Goal: Task Accomplishment & Management: Use online tool/utility

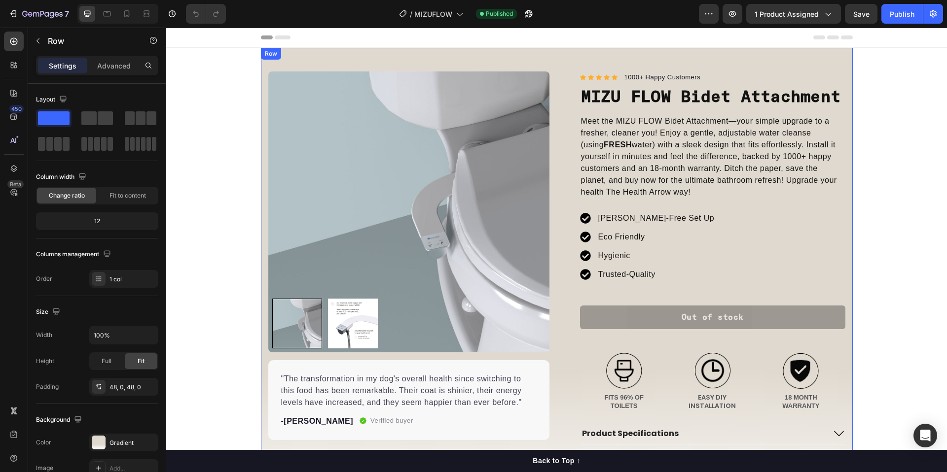
click at [387, 51] on div "Product Images "The transformation in my dog's overall health since switching t…" at bounding box center [557, 299] width 592 height 503
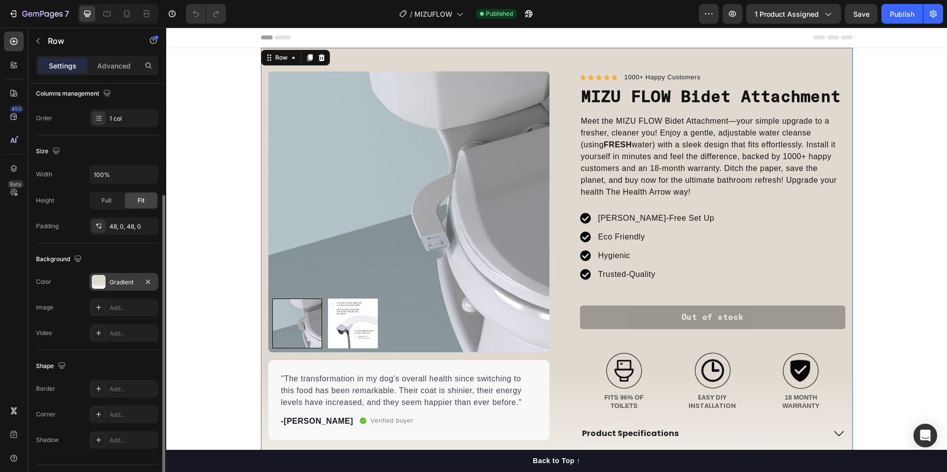
scroll to position [155, 0]
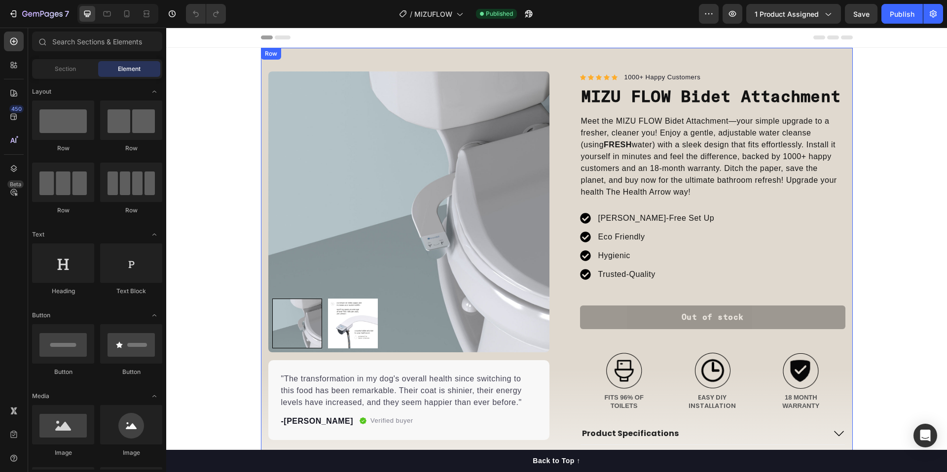
click at [270, 57] on div "Row" at bounding box center [271, 53] width 16 height 9
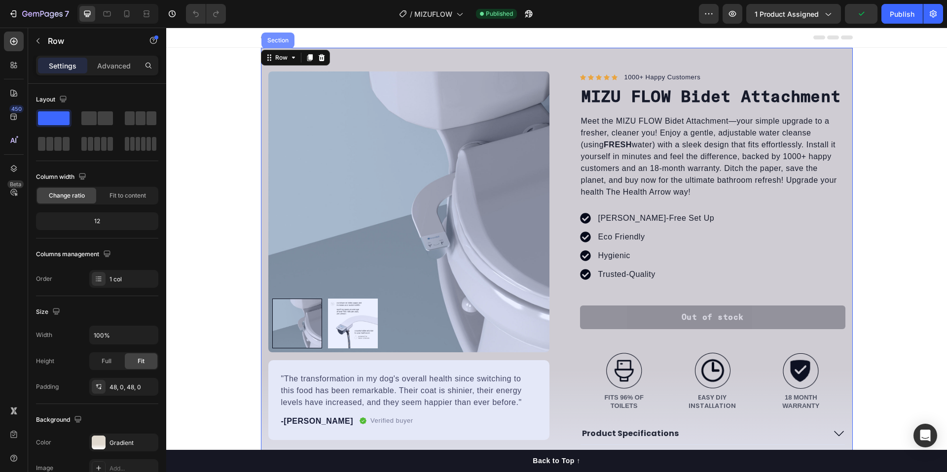
click at [277, 41] on div "Section" at bounding box center [277, 40] width 25 height 6
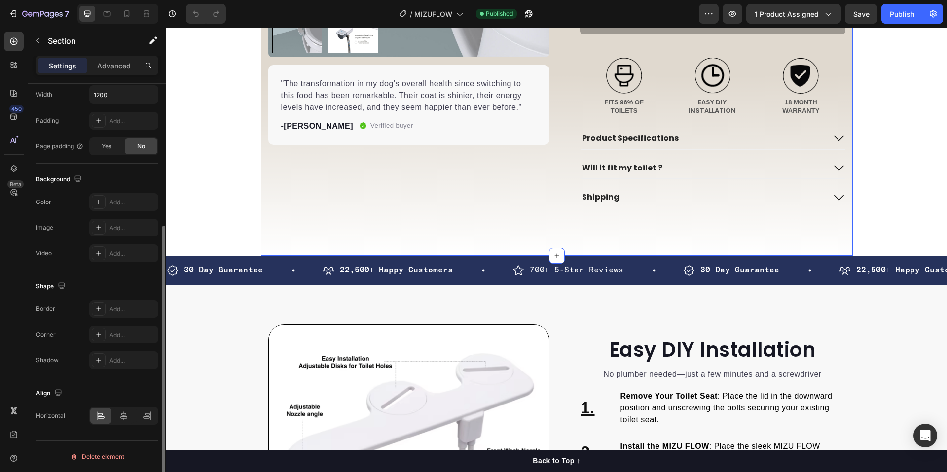
scroll to position [0, 0]
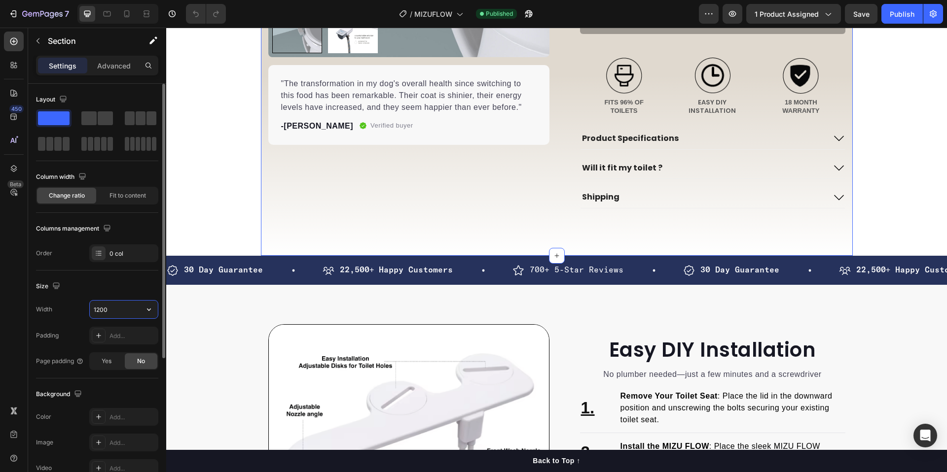
click at [118, 306] on input "1200" at bounding box center [124, 310] width 68 height 18
click at [147, 307] on icon "button" at bounding box center [149, 310] width 10 height 10
click at [141, 332] on span "100%" at bounding box center [141, 334] width 16 height 9
type input "100%"
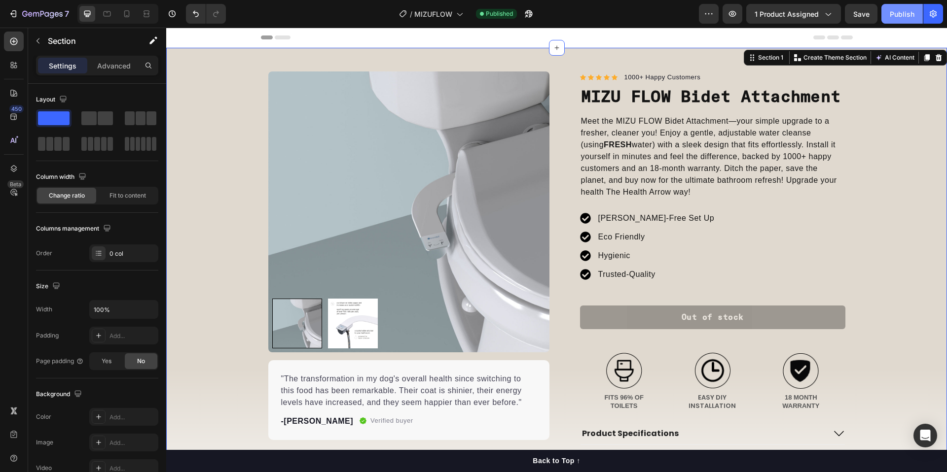
click at [894, 7] on button "Publish" at bounding box center [901, 14] width 41 height 20
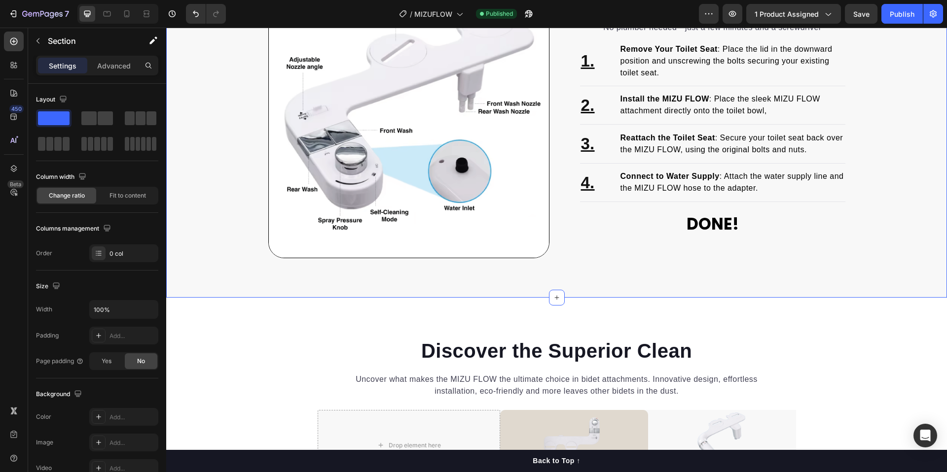
scroll to position [468, 0]
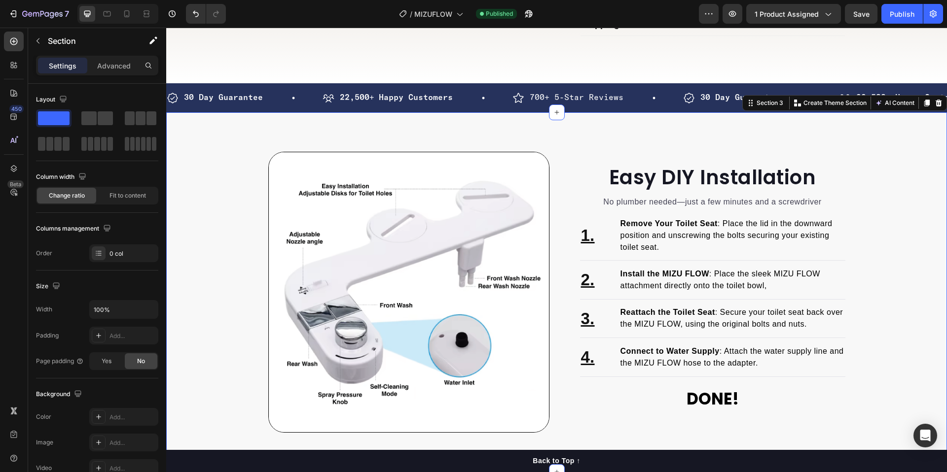
click at [688, 161] on div "Easy DIY Installation Heading No plumber needed—just a few minutes and a screwd…" at bounding box center [556, 292] width 780 height 360
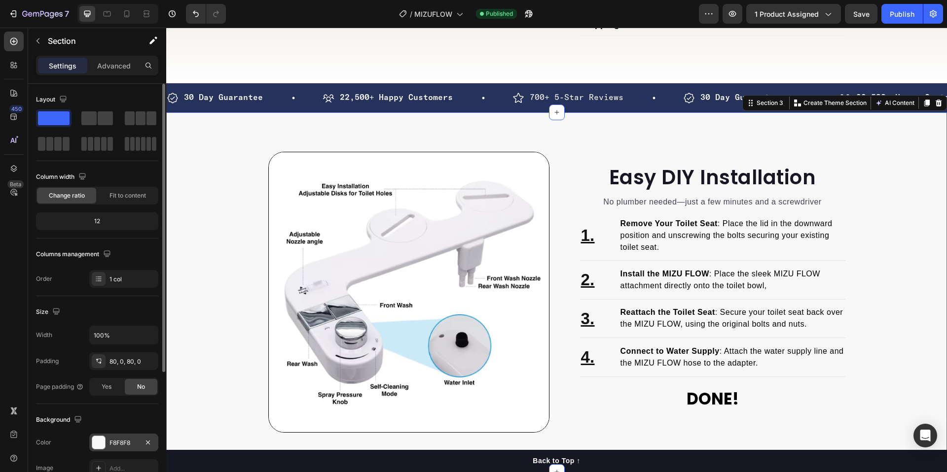
click at [100, 440] on div at bounding box center [98, 442] width 13 height 13
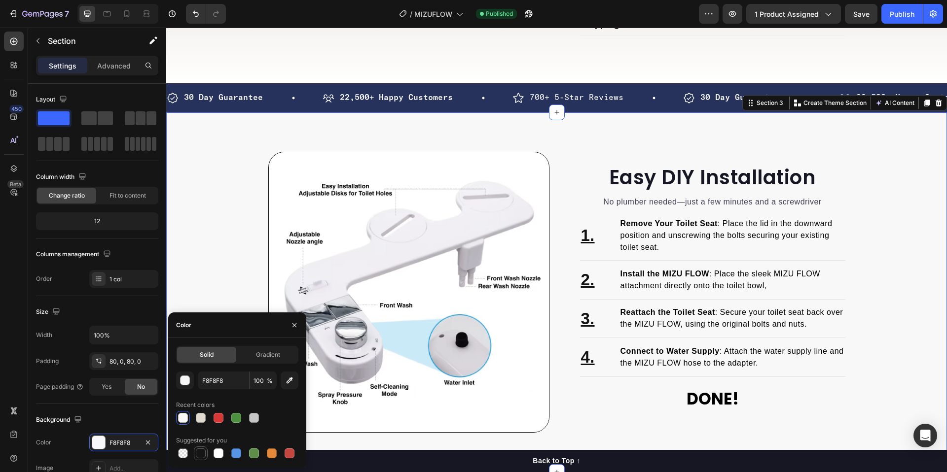
click at [198, 452] on div at bounding box center [201, 454] width 10 height 10
type input "151515"
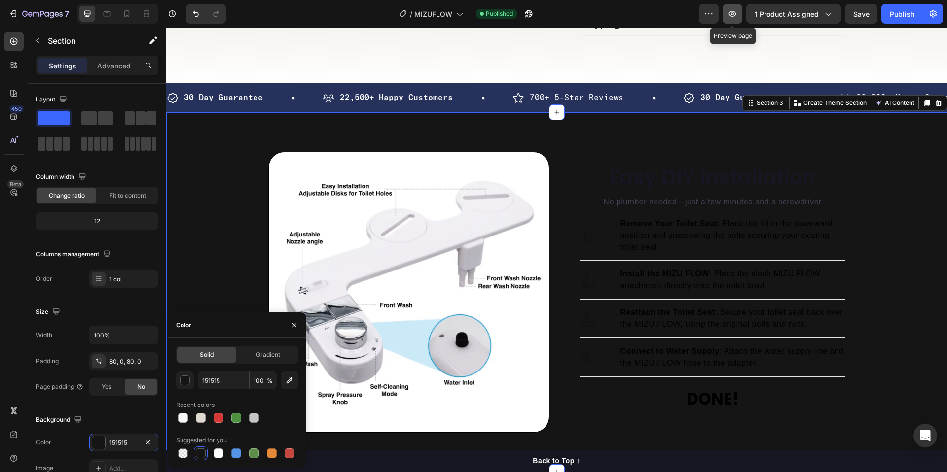
click at [727, 8] on button "button" at bounding box center [732, 14] width 20 height 20
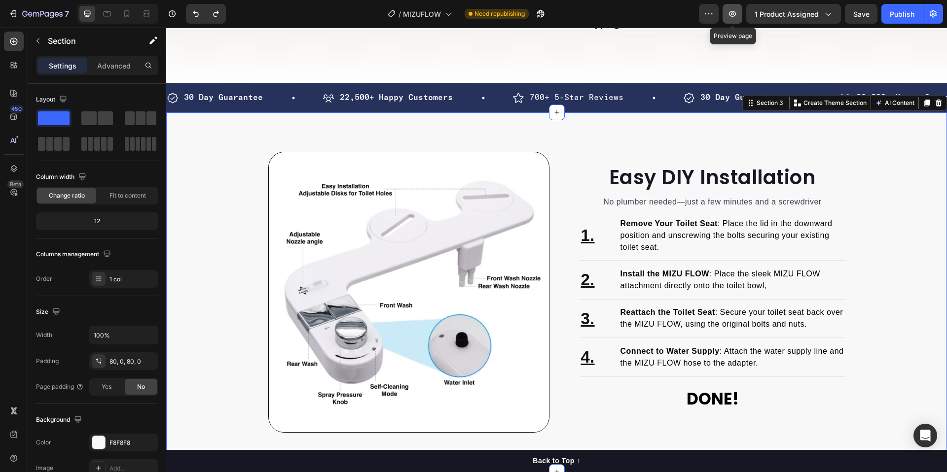
click at [736, 14] on icon "button" at bounding box center [732, 14] width 7 height 6
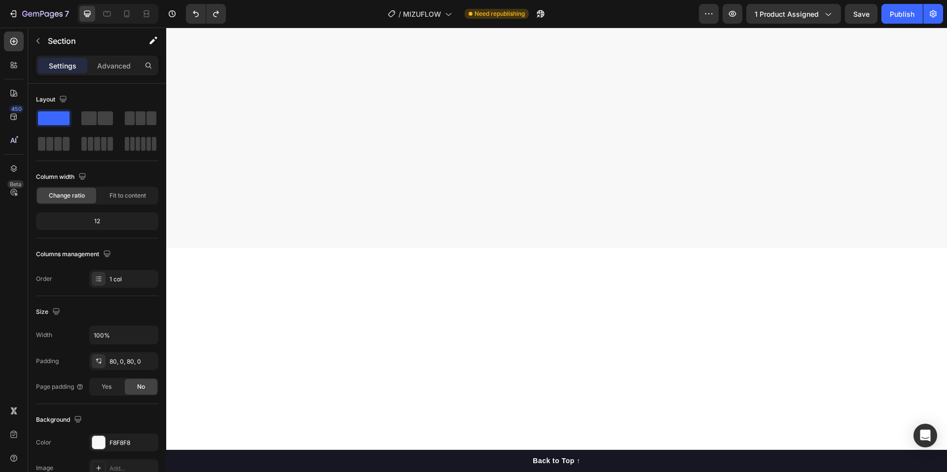
scroll to position [0, 0]
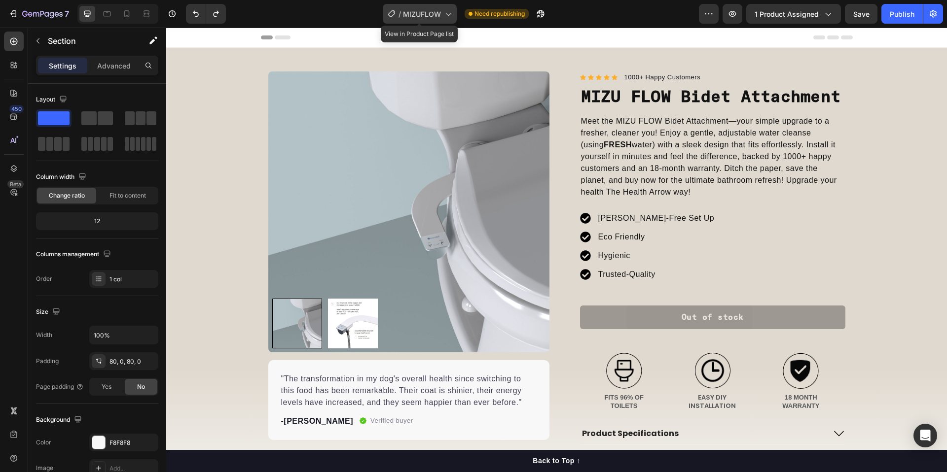
click at [442, 12] on div "/ MIZUFLOW" at bounding box center [420, 14] width 74 height 20
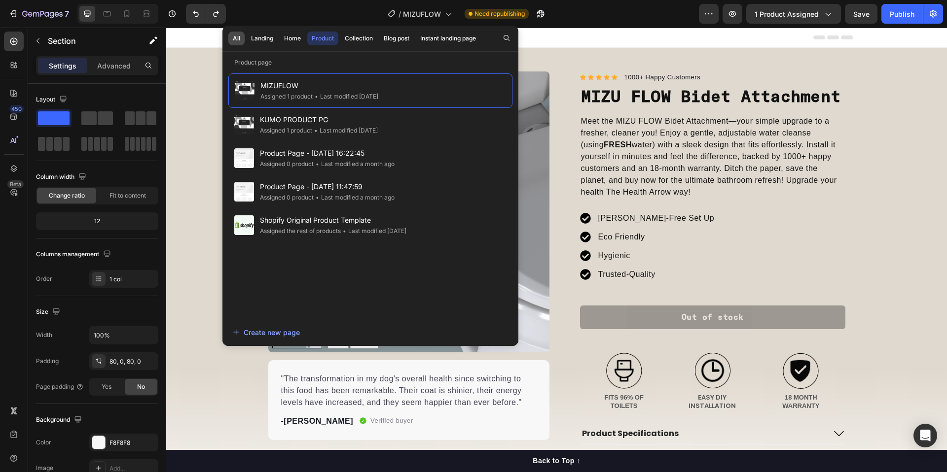
click at [234, 38] on div "All" at bounding box center [236, 38] width 7 height 9
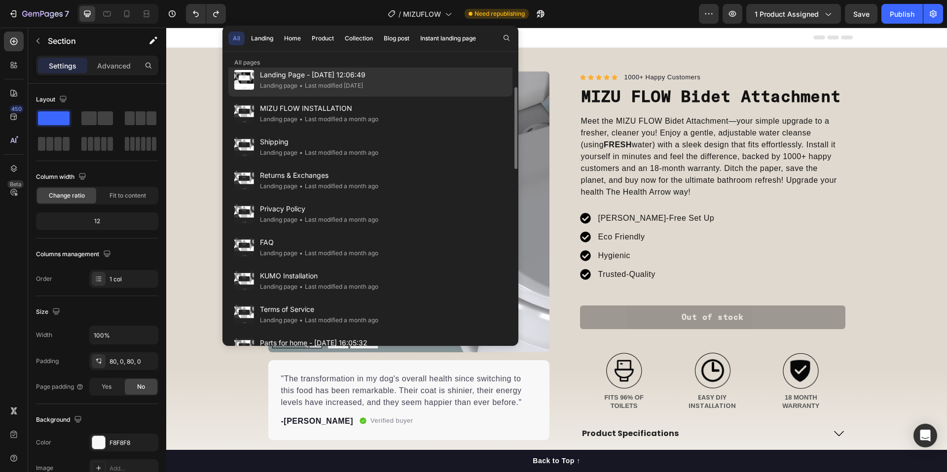
scroll to position [309, 0]
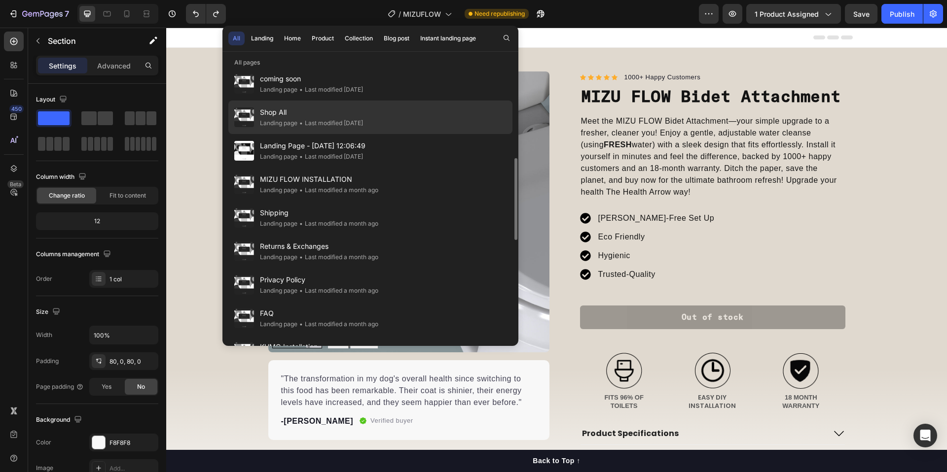
click at [302, 120] on span "•" at bounding box center [300, 122] width 3 height 7
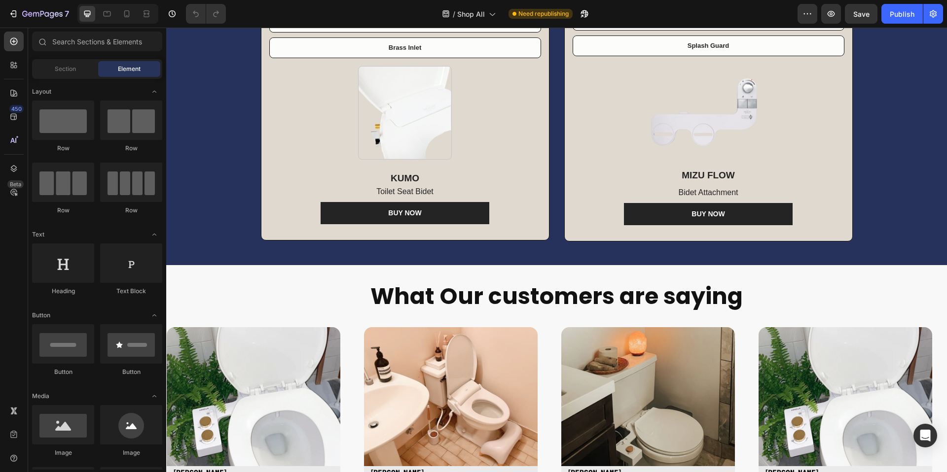
scroll to position [736, 0]
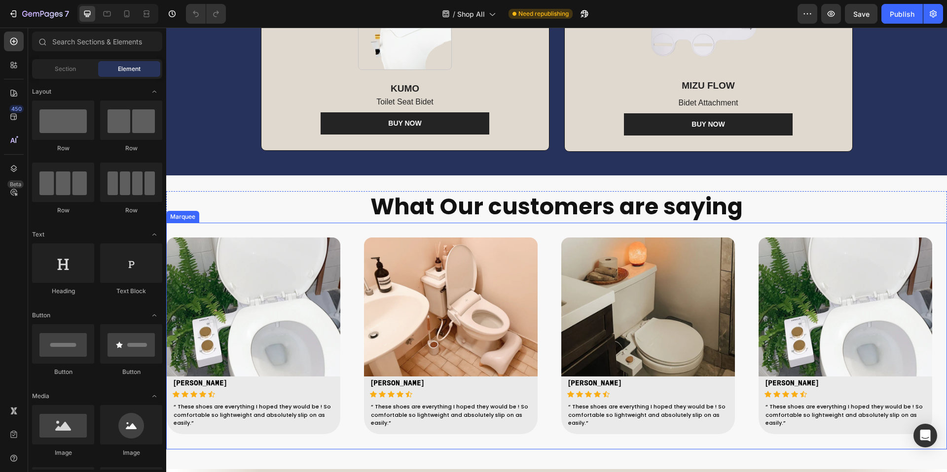
click at [352, 287] on div "Image RYAN S Text block Icon Icon Icon Icon Icon Icon List Hoz RYAN S Text bloc…" at bounding box center [265, 336] width 197 height 197
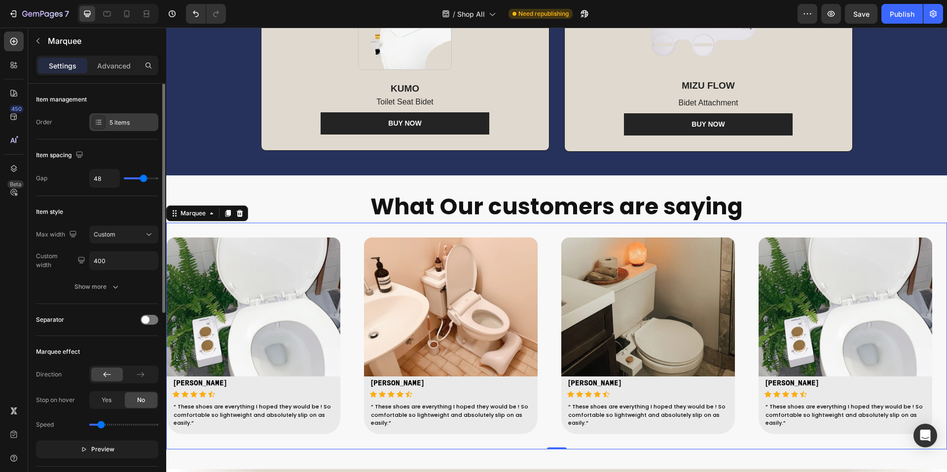
click at [140, 116] on div "5 items" at bounding box center [123, 122] width 69 height 18
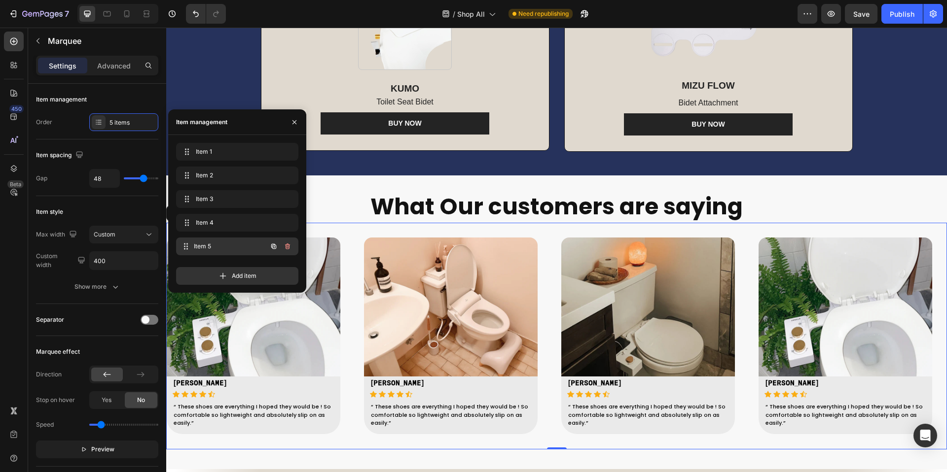
click at [200, 246] on span "Item 5" at bounding box center [230, 246] width 73 height 9
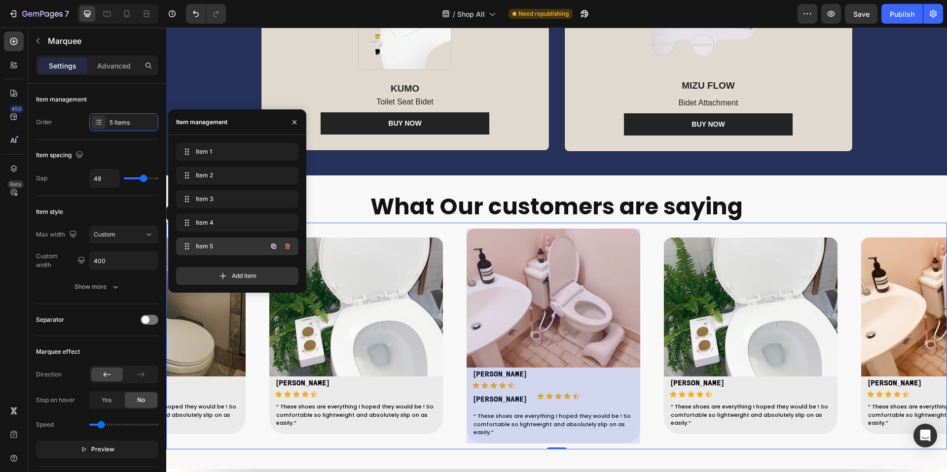
scroll to position [0, 490]
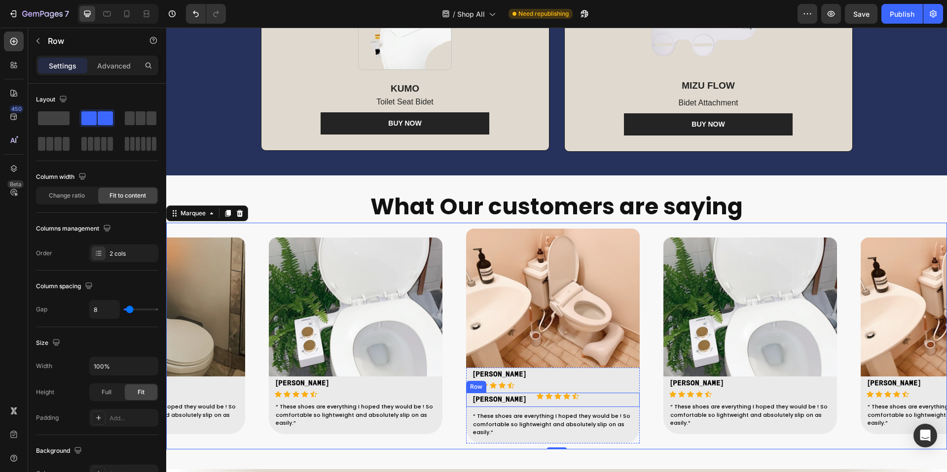
click at [548, 402] on div "Icon Icon Icon Icon Icon Icon List Hoz" at bounding box center [554, 400] width 48 height 14
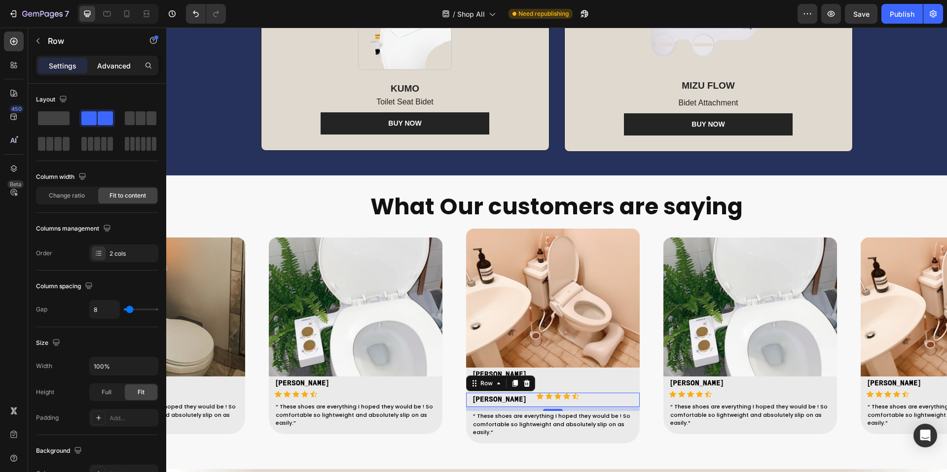
click at [121, 70] on p "Advanced" at bounding box center [114, 66] width 34 height 10
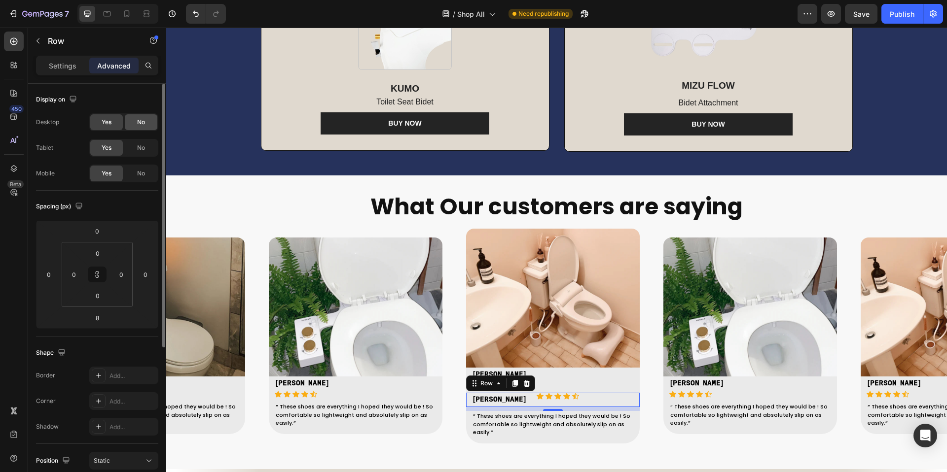
click at [137, 123] on span "No" at bounding box center [141, 122] width 8 height 9
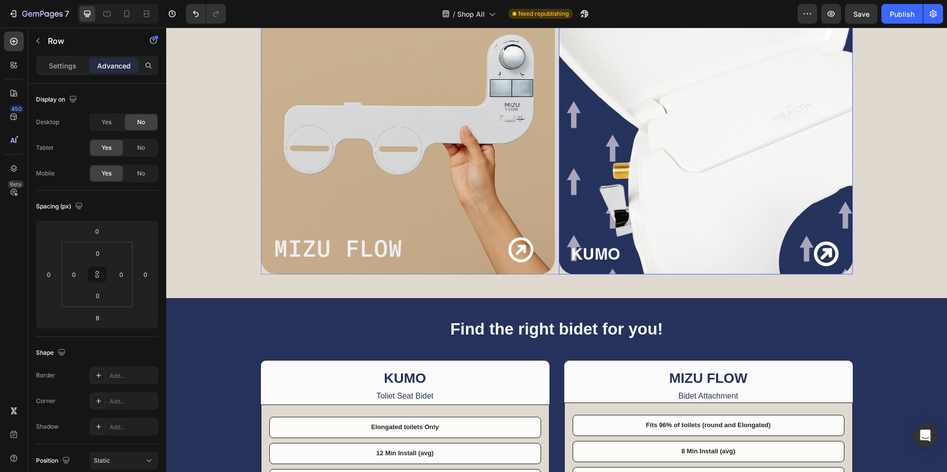
scroll to position [17, 0]
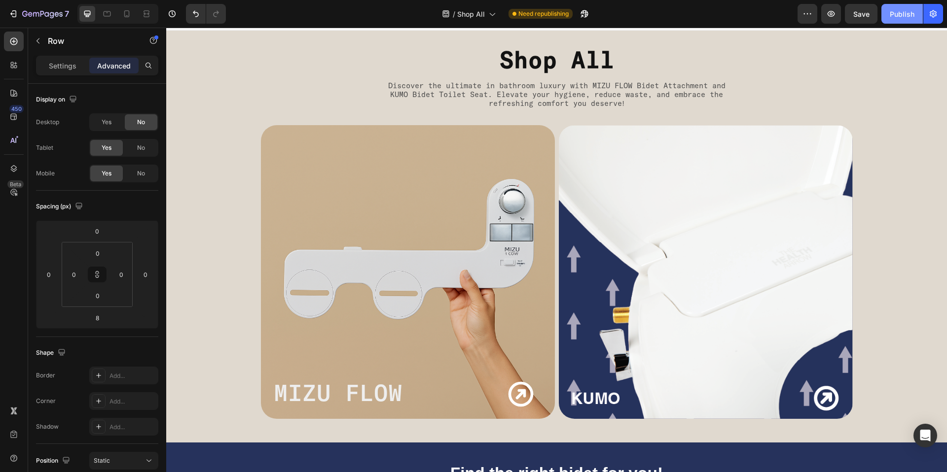
click at [897, 15] on div "Publish" at bounding box center [901, 14] width 25 height 10
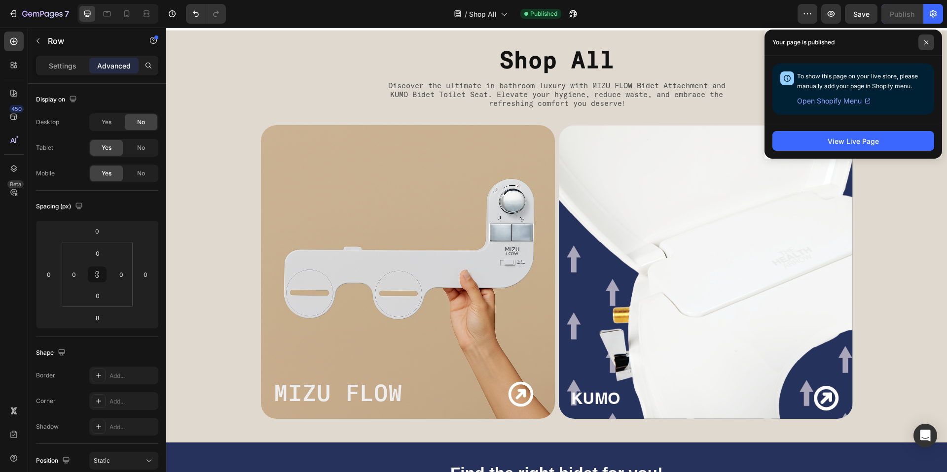
click at [921, 39] on span at bounding box center [926, 43] width 16 height 16
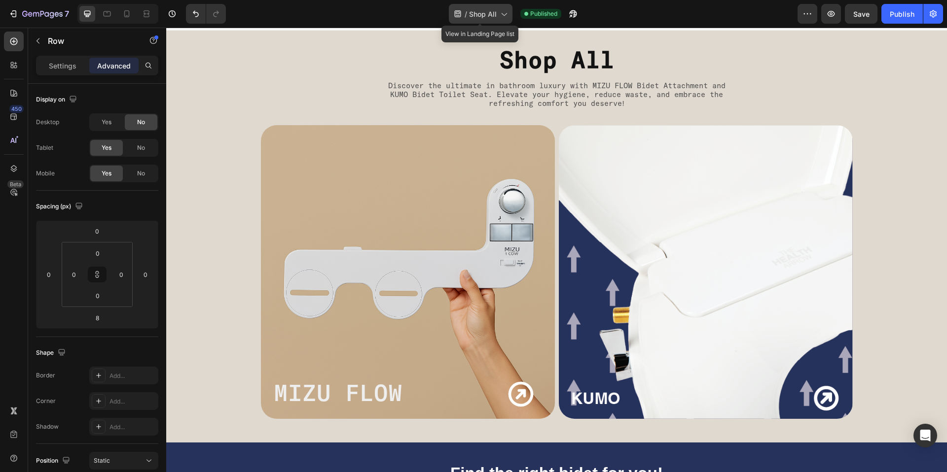
click at [480, 16] on span "Shop All" at bounding box center [483, 14] width 28 height 10
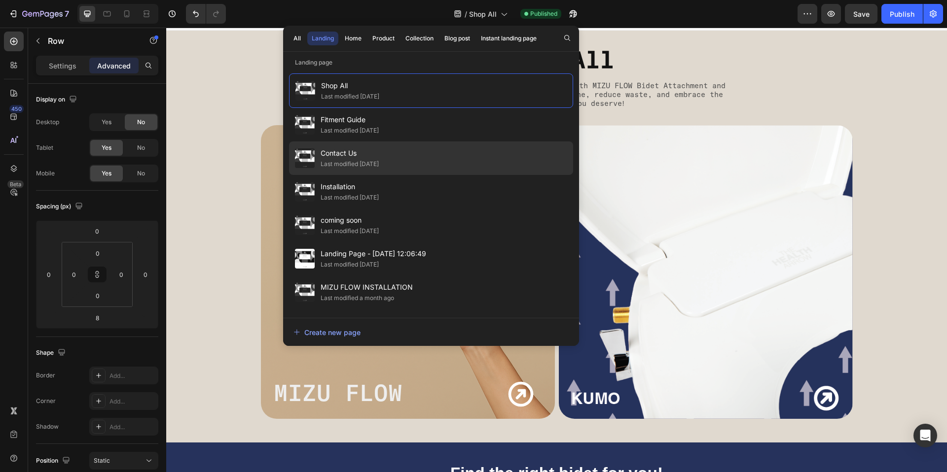
click at [366, 155] on span "Contact Us" at bounding box center [349, 153] width 58 height 12
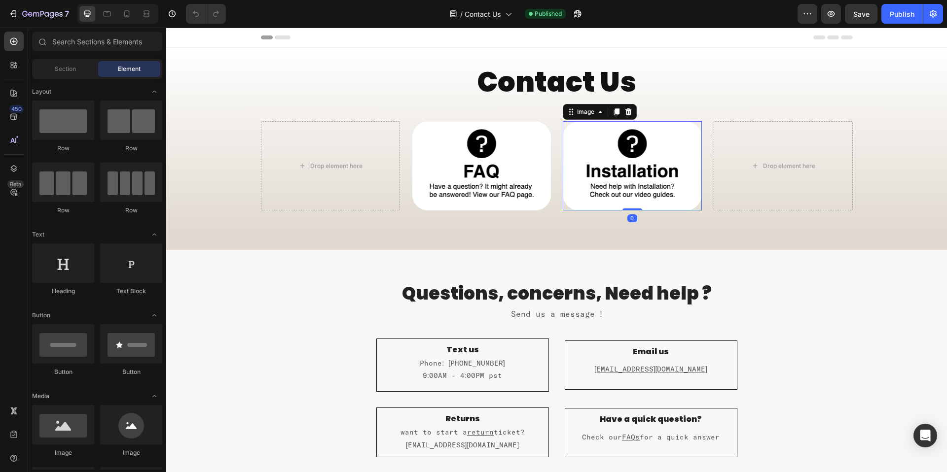
click at [653, 166] on img at bounding box center [632, 166] width 139 height 90
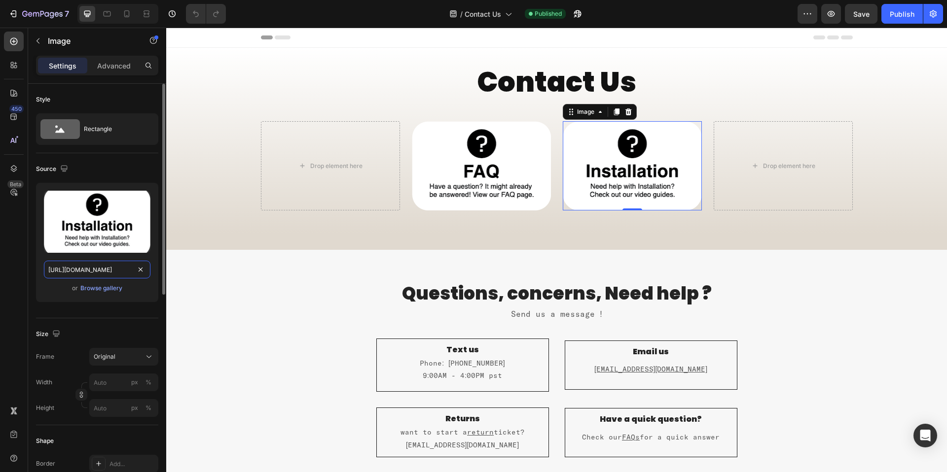
click at [116, 270] on input "https://cdn.shopify.com/s/files/1/0752/4617/4427/files/gempages_558627256776262…" at bounding box center [97, 270] width 106 height 18
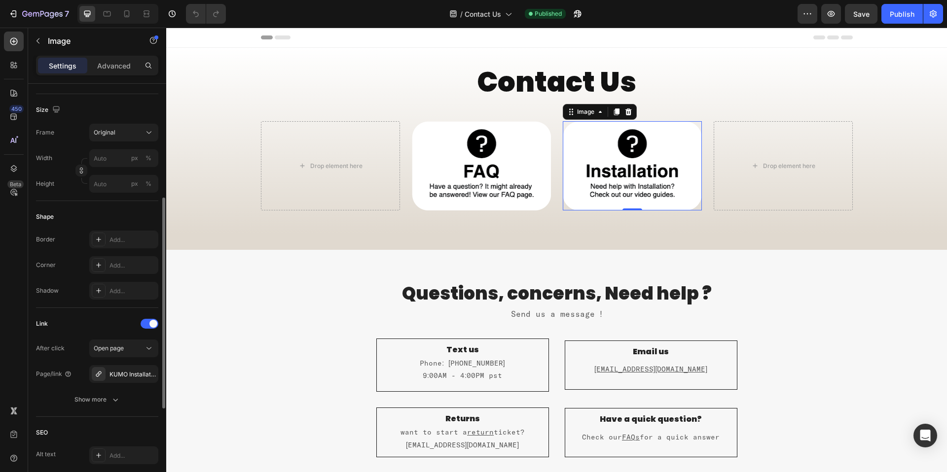
scroll to position [237, 0]
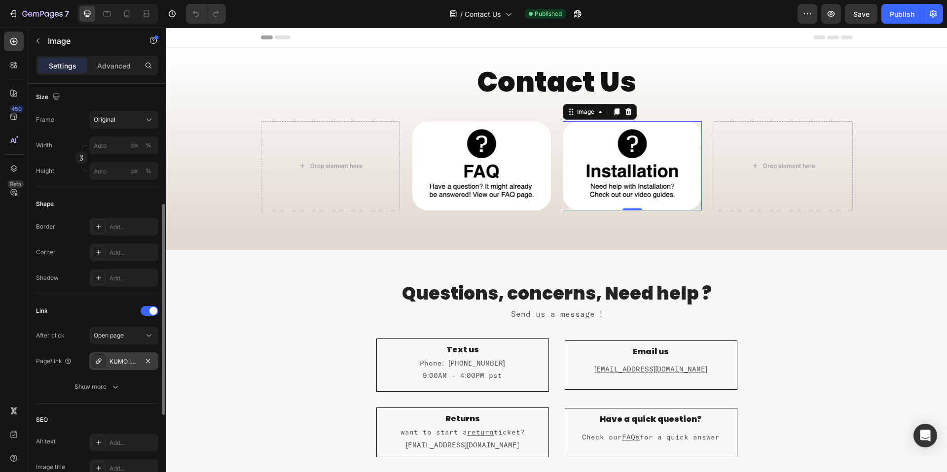
click at [117, 361] on div "KUMO Installation" at bounding box center [123, 361] width 29 height 9
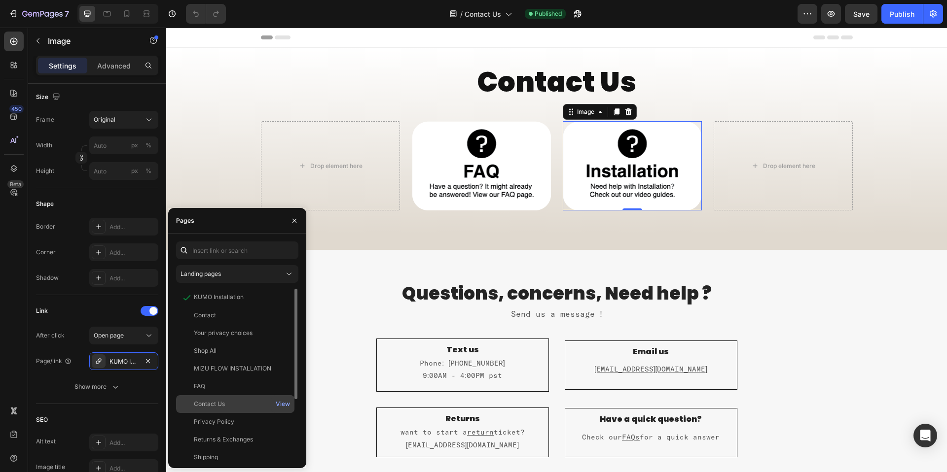
scroll to position [95, 0]
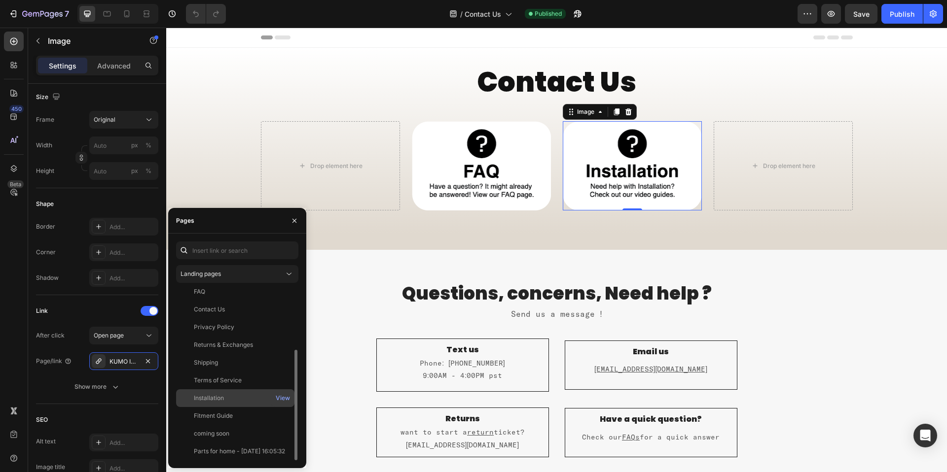
click at [226, 407] on div "Installation View" at bounding box center [235, 416] width 118 height 18
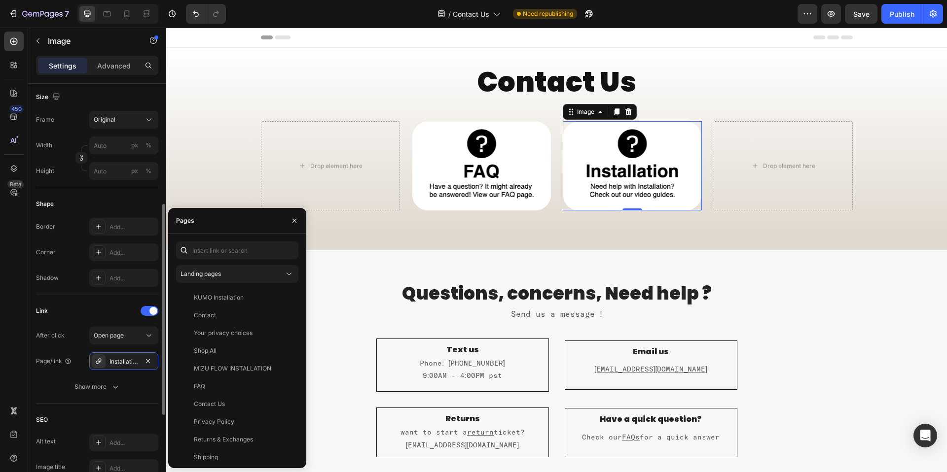
click at [100, 307] on div "Link" at bounding box center [97, 311] width 122 height 16
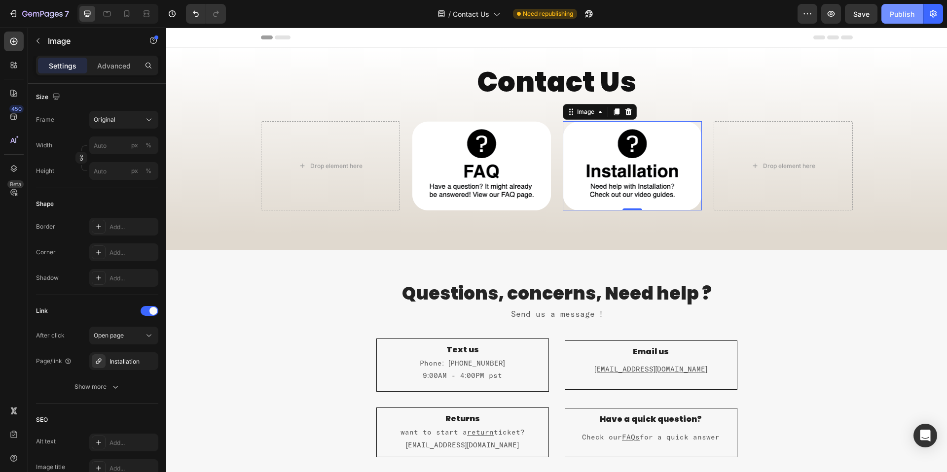
click at [901, 16] on div "Publish" at bounding box center [901, 14] width 25 height 10
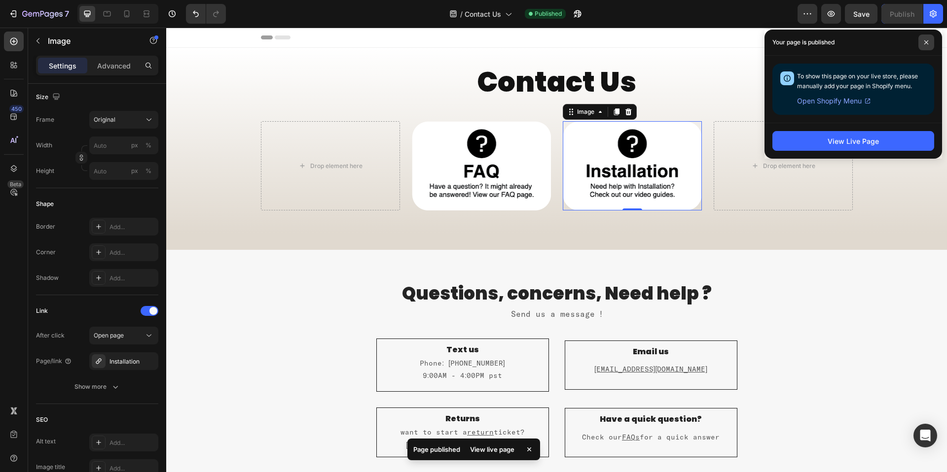
click at [921, 41] on span at bounding box center [926, 43] width 16 height 16
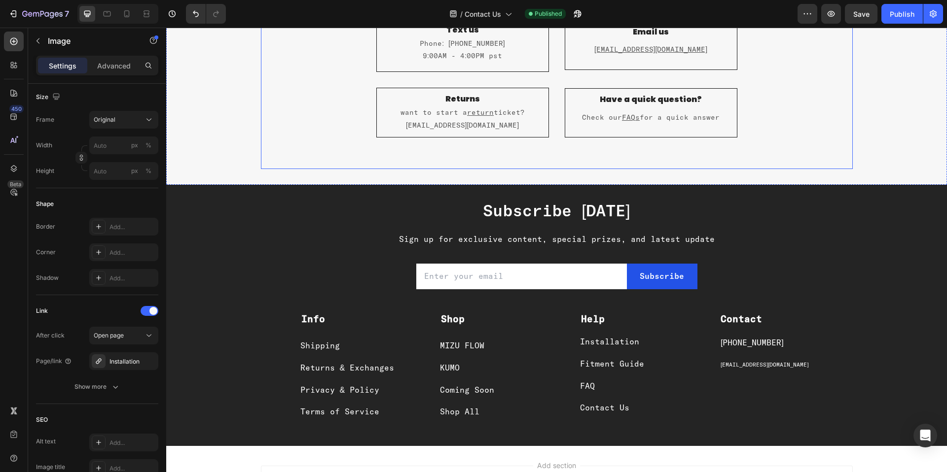
scroll to position [436, 0]
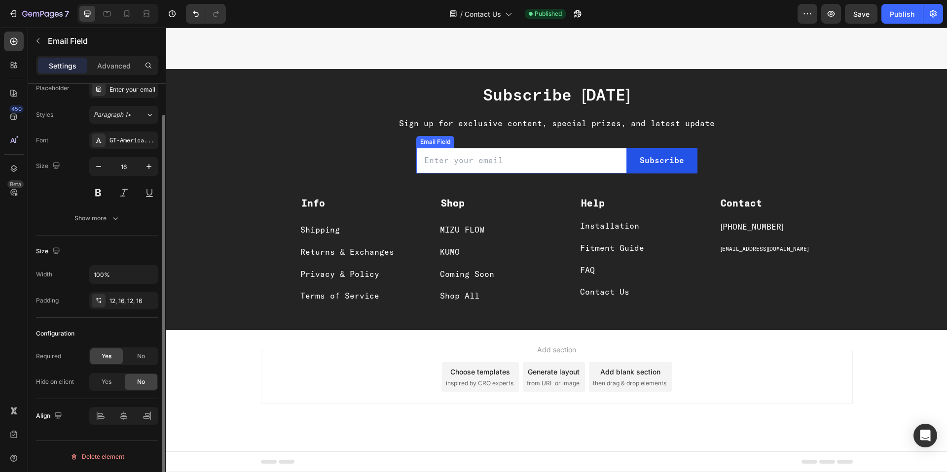
click at [529, 163] on input "email" at bounding box center [521, 161] width 211 height 26
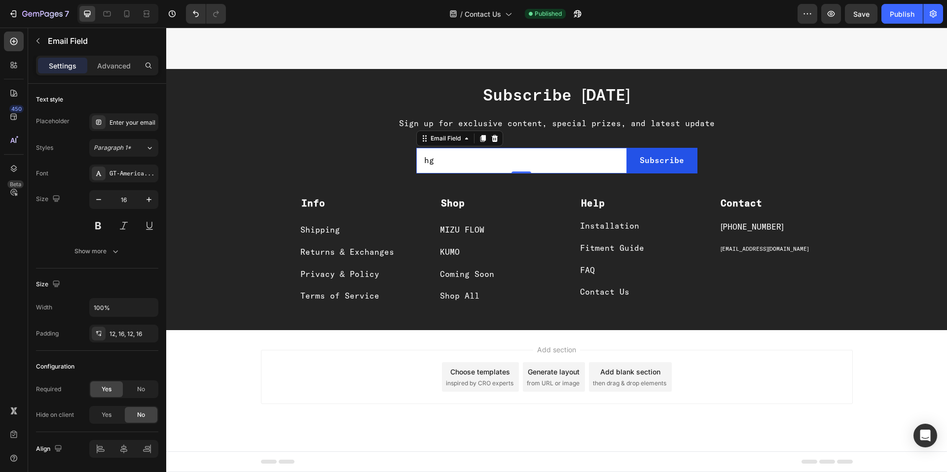
type input "h"
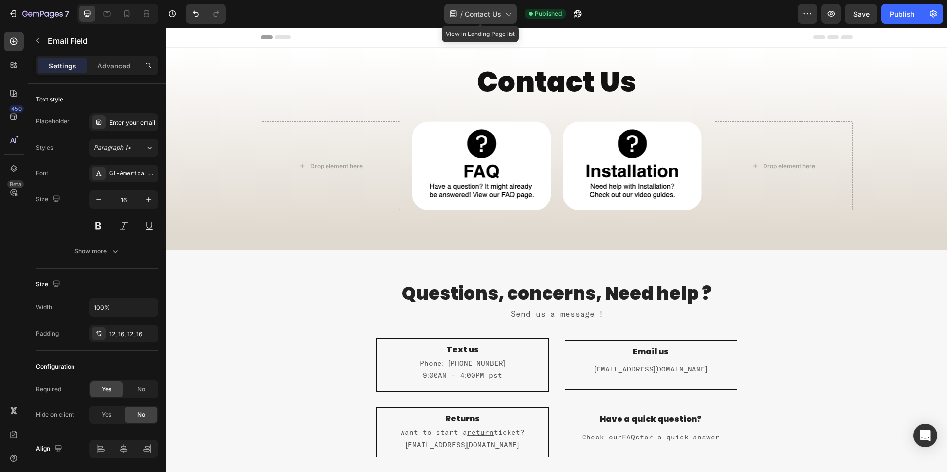
click at [495, 9] on span "Contact Us" at bounding box center [482, 14] width 36 height 10
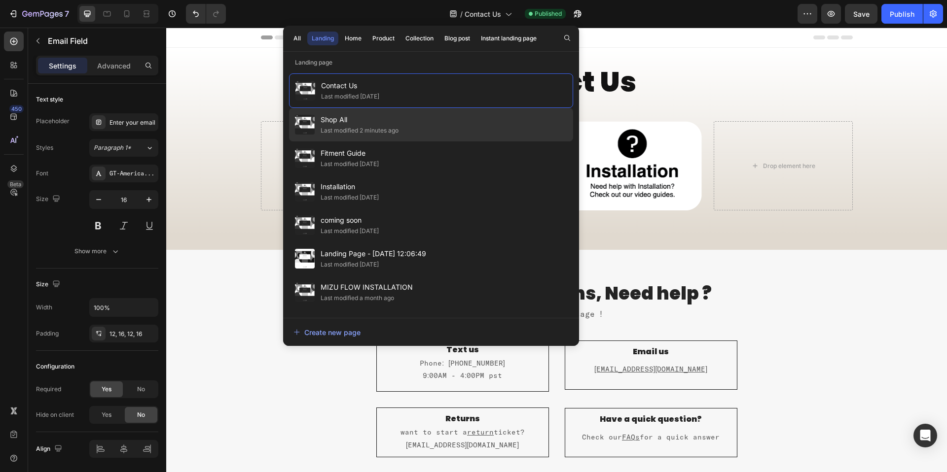
click at [369, 126] on div "Last modified 2 minutes ago" at bounding box center [359, 131] width 78 height 10
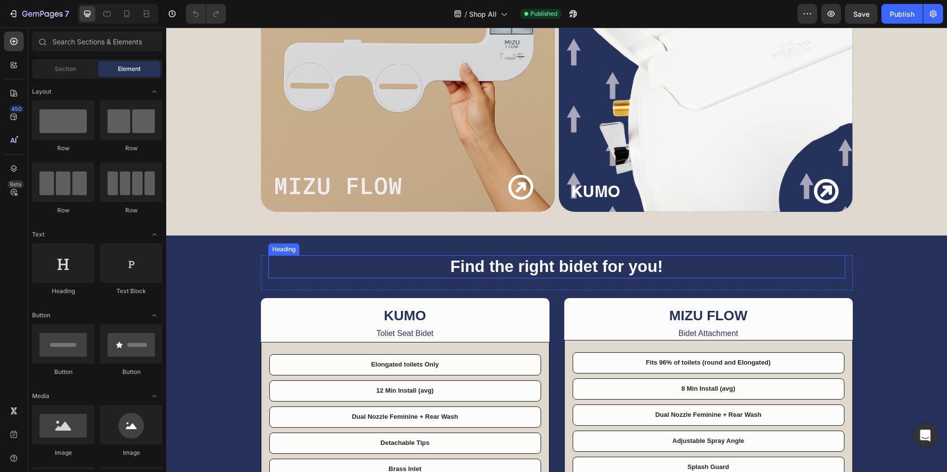
scroll to position [458, 0]
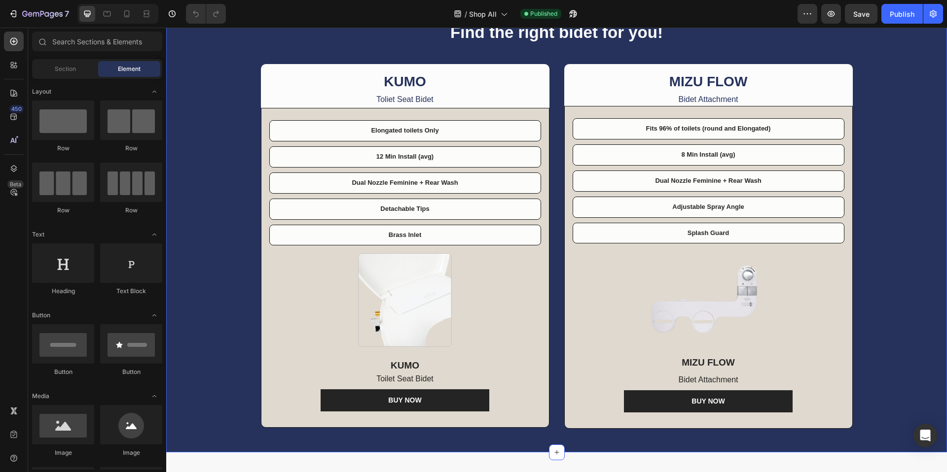
click at [232, 226] on div "Find the right bidet for you! Heading Row KUMO Text Block Toliet Seat Bidet Tex…" at bounding box center [556, 221] width 765 height 416
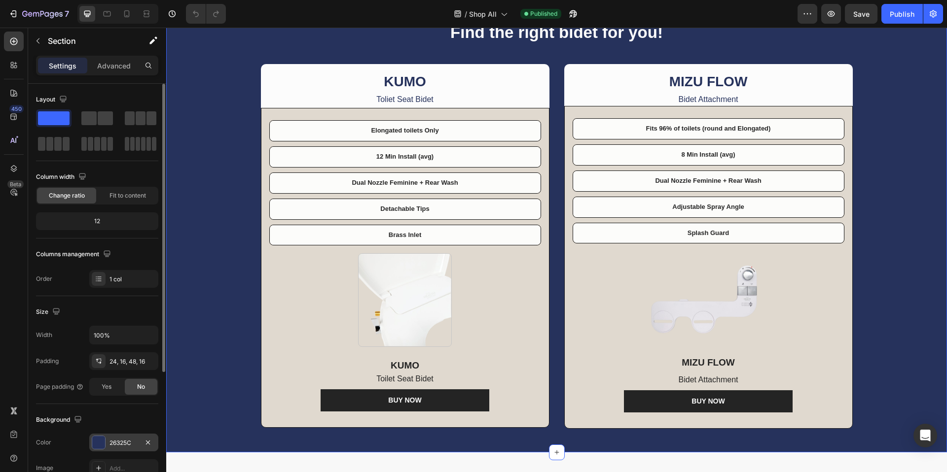
click at [104, 444] on div at bounding box center [98, 442] width 13 height 13
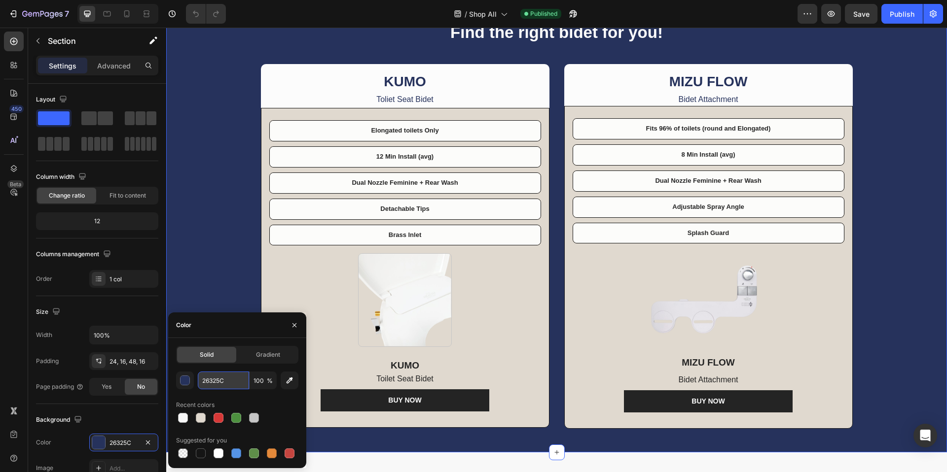
click at [222, 381] on input "26325C" at bounding box center [223, 381] width 51 height 18
click at [199, 454] on div at bounding box center [201, 454] width 10 height 10
type input "151515"
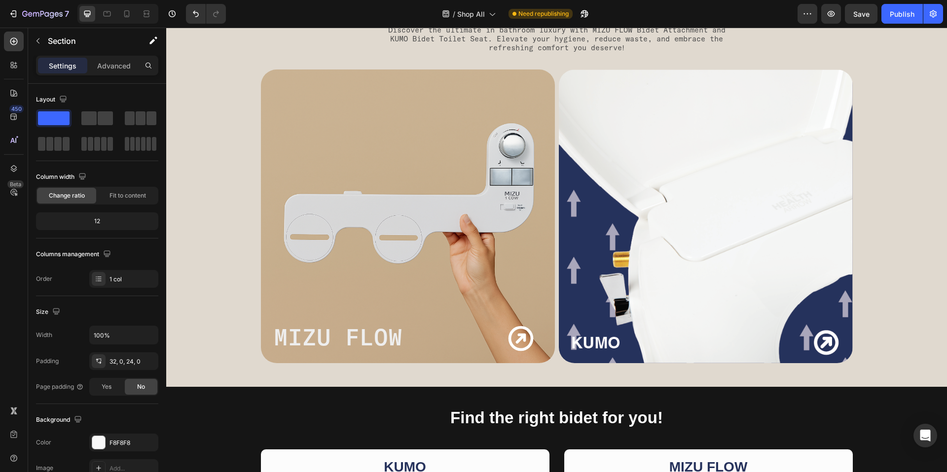
scroll to position [178, 0]
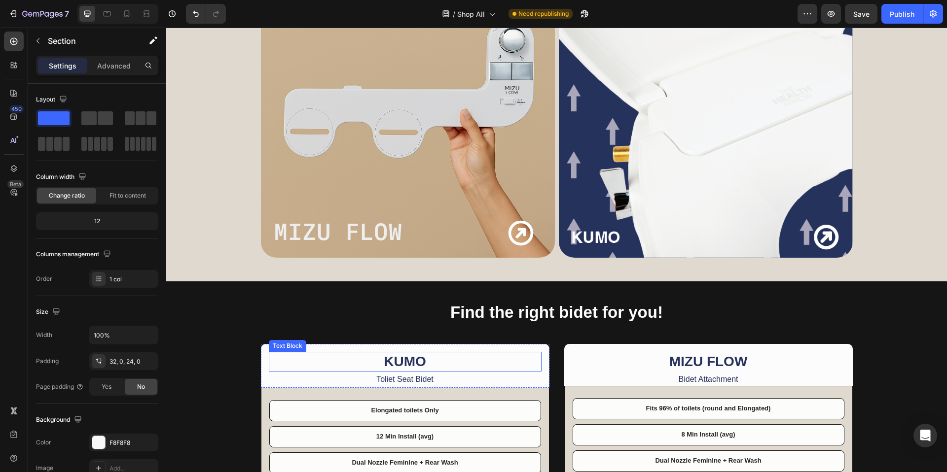
click at [400, 363] on p "KUMO" at bounding box center [405, 362] width 271 height 18
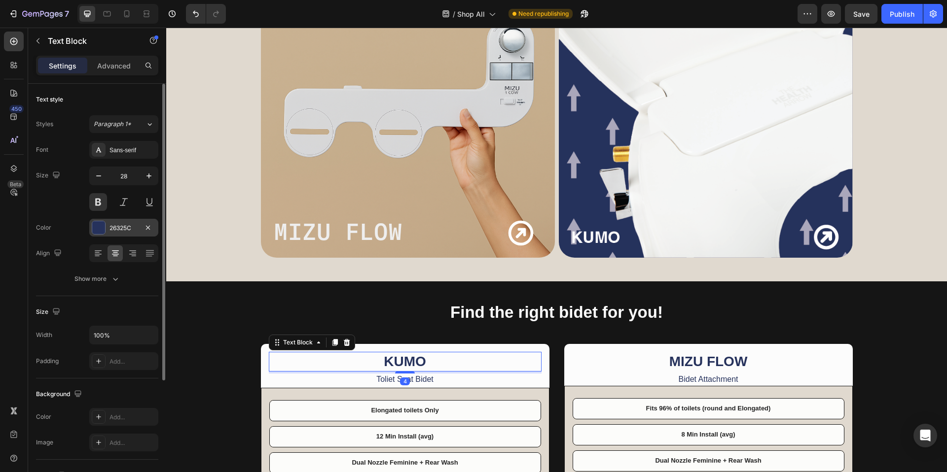
click at [100, 230] on div at bounding box center [98, 227] width 13 height 13
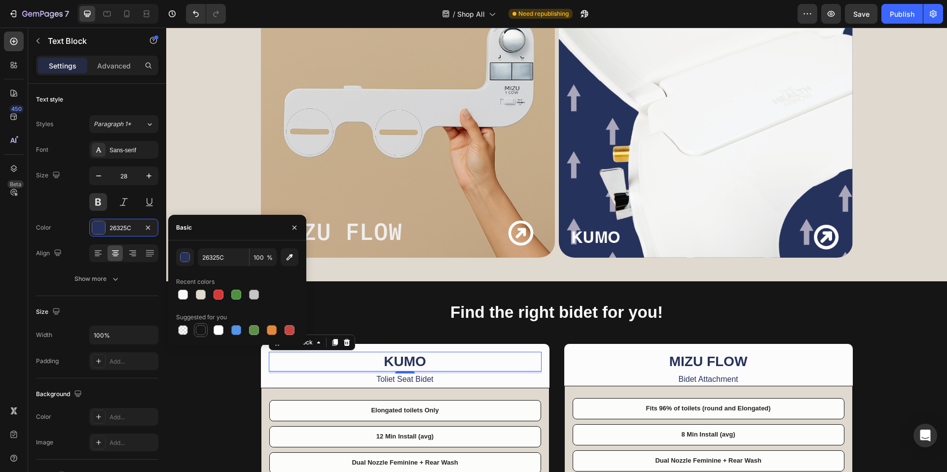
click at [199, 333] on div at bounding box center [201, 330] width 10 height 10
type input "151515"
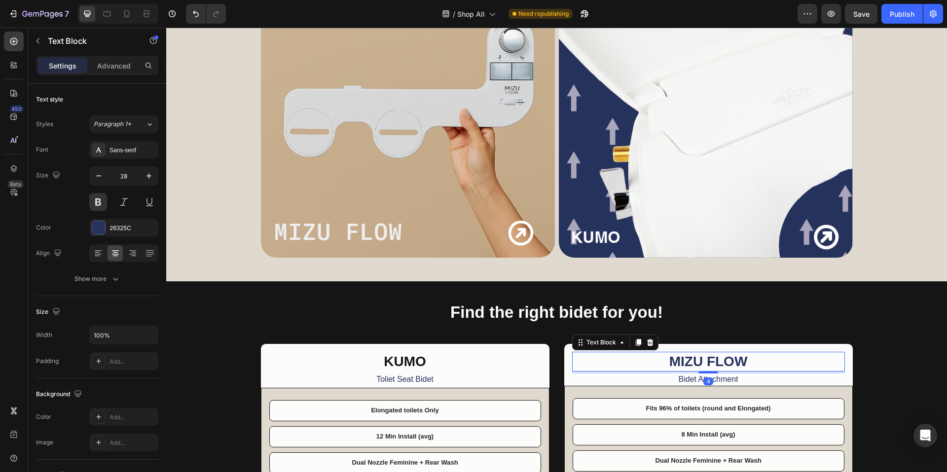
click at [694, 363] on p "MIZU FLOW" at bounding box center [708, 362] width 271 height 18
click at [99, 229] on div at bounding box center [98, 227] width 13 height 13
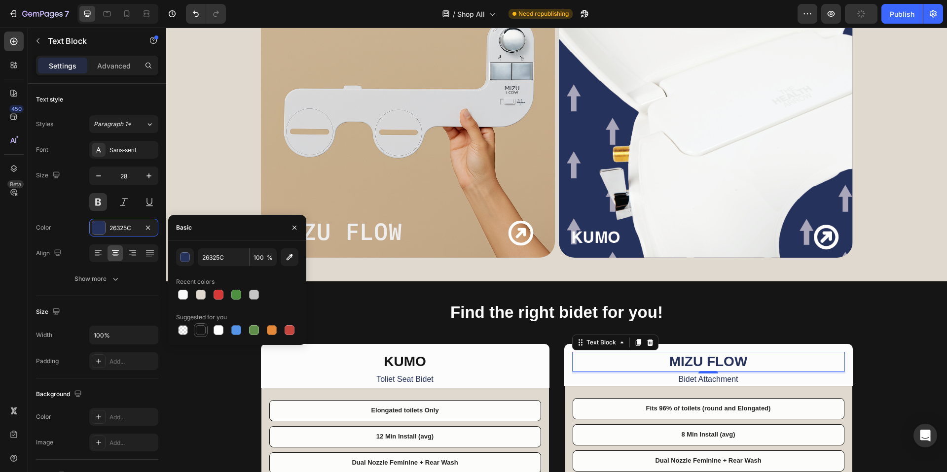
click at [196, 329] on div at bounding box center [201, 330] width 10 height 10
type input "151515"
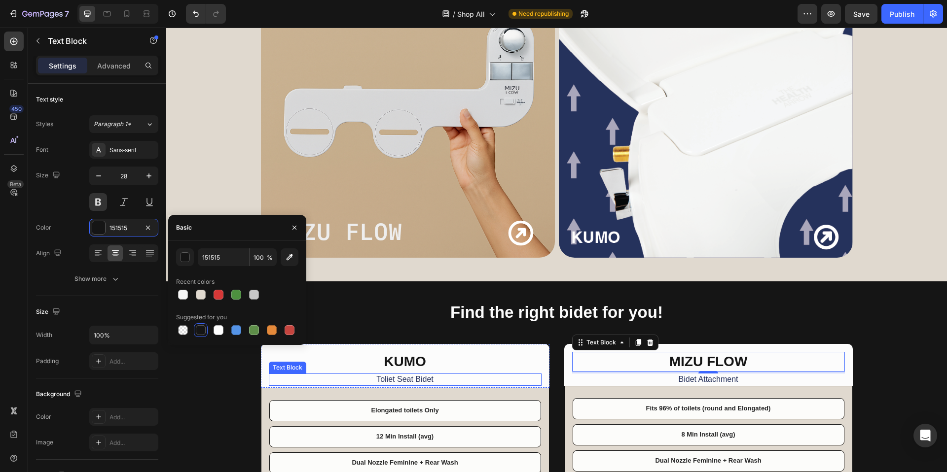
click at [387, 380] on p "Toliet Seat Bidet" at bounding box center [405, 380] width 271 height 10
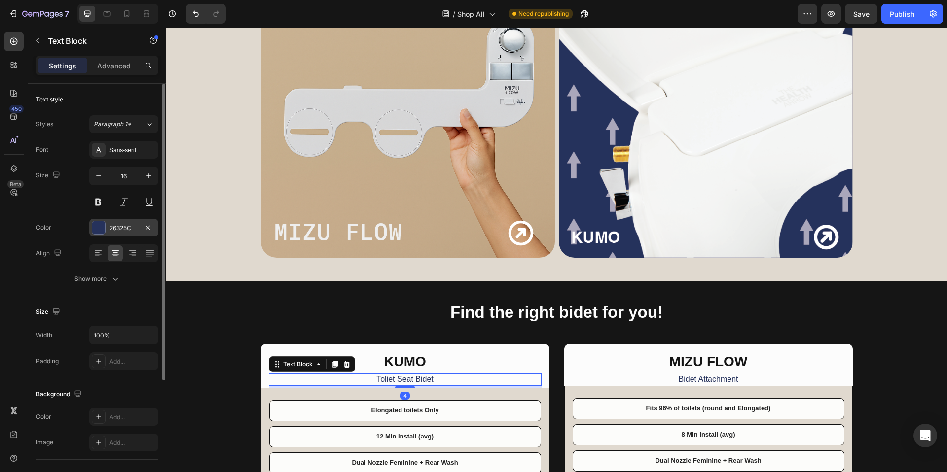
click at [98, 229] on div at bounding box center [98, 227] width 13 height 13
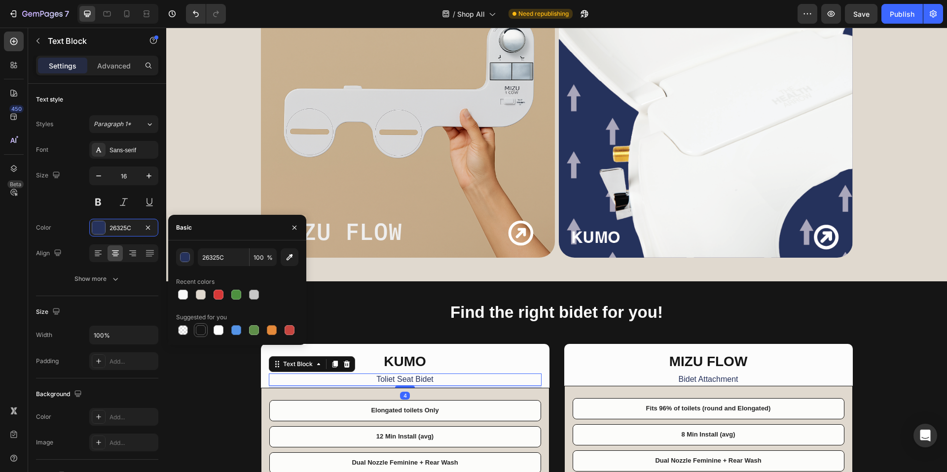
click at [195, 329] on div at bounding box center [201, 330] width 12 height 12
type input "151515"
click at [694, 379] on p "Bidet Attachment" at bounding box center [708, 380] width 271 height 10
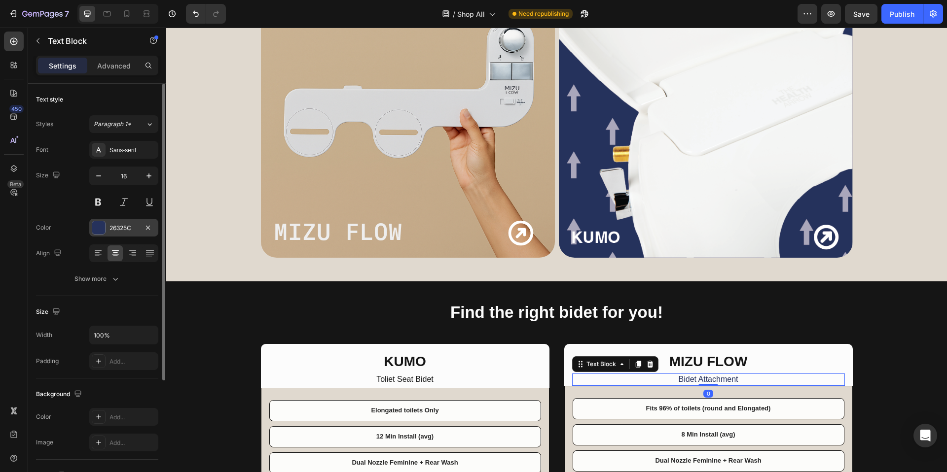
click at [89, 225] on div "Color 26325C" at bounding box center [97, 228] width 122 height 18
click at [94, 227] on div at bounding box center [98, 227] width 13 height 13
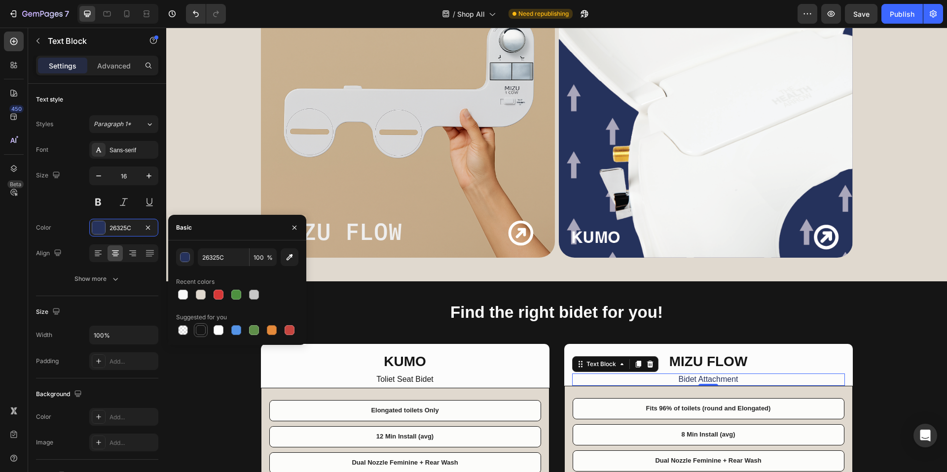
click at [197, 331] on div at bounding box center [201, 330] width 10 height 10
type input "151515"
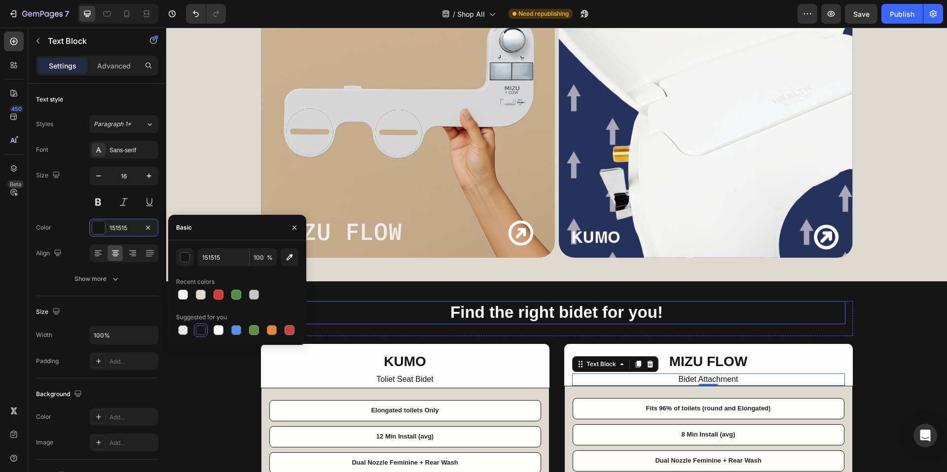
click at [348, 311] on h3 "Find the right bidet for you!" at bounding box center [556, 312] width 577 height 23
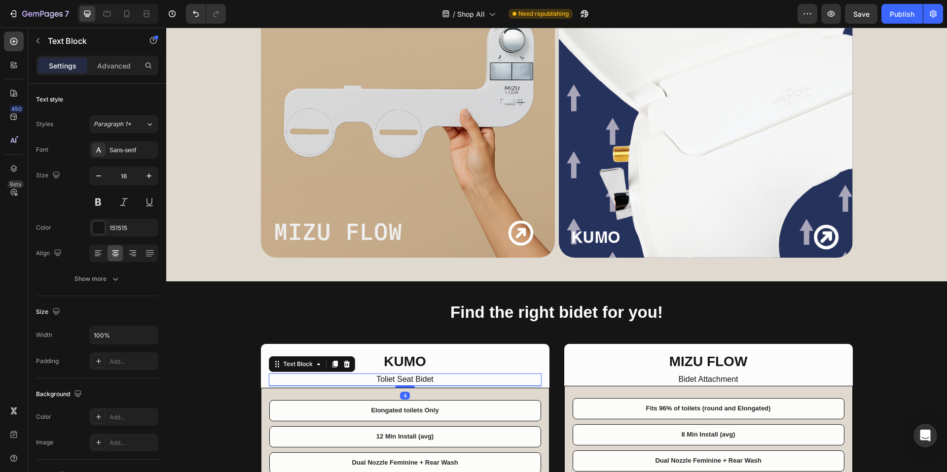
click at [289, 362] on div "Text Block" at bounding box center [312, 364] width 86 height 16
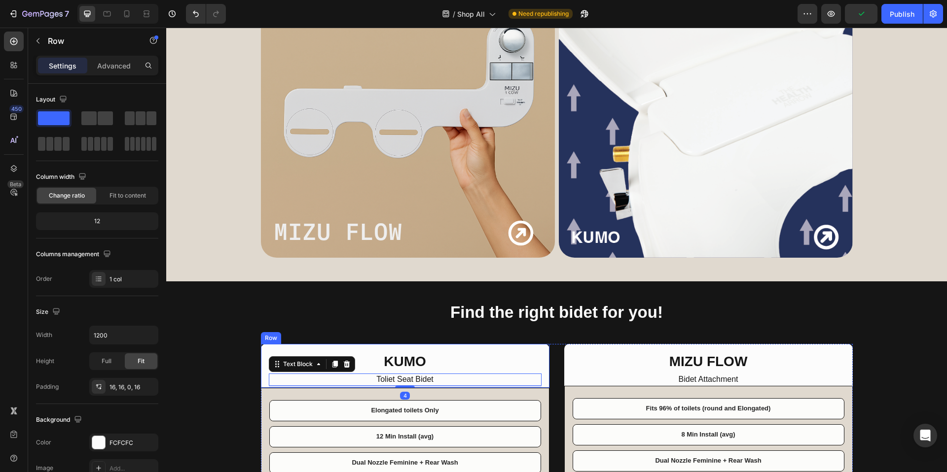
click at [263, 352] on div "KUMO Text Block Toliet Seat Bidet Text Block 4 Row" at bounding box center [405, 366] width 288 height 44
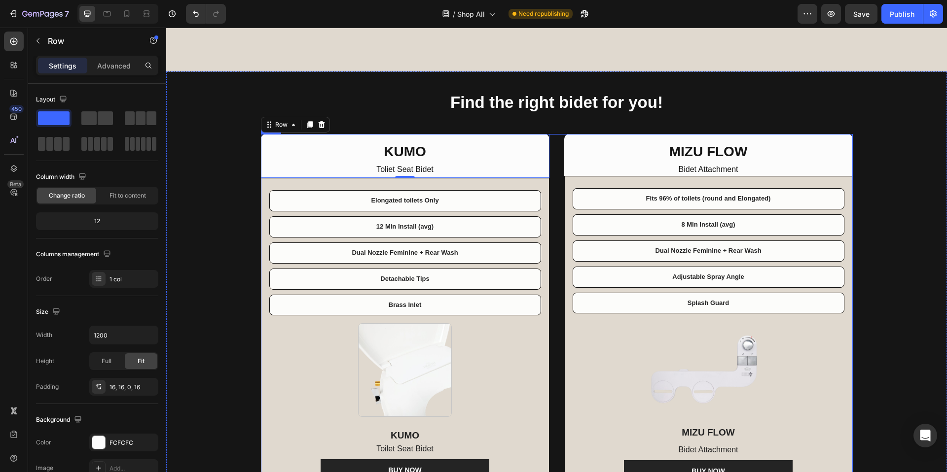
scroll to position [472, 0]
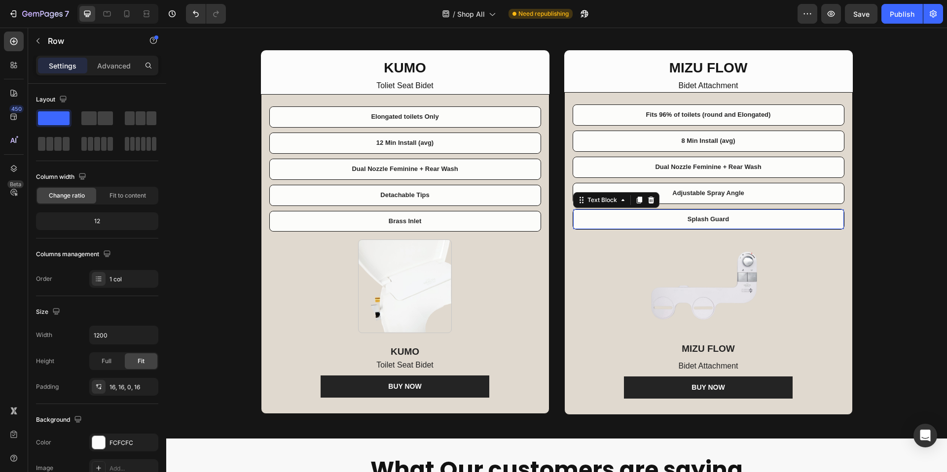
click at [668, 224] on div "Splash Guard" at bounding box center [708, 220] width 271 height 20
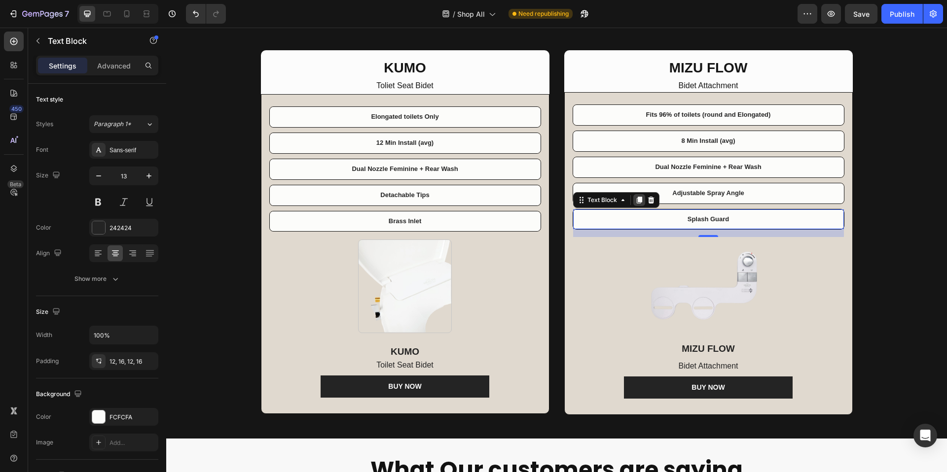
click at [636, 200] on icon at bounding box center [638, 200] width 5 height 7
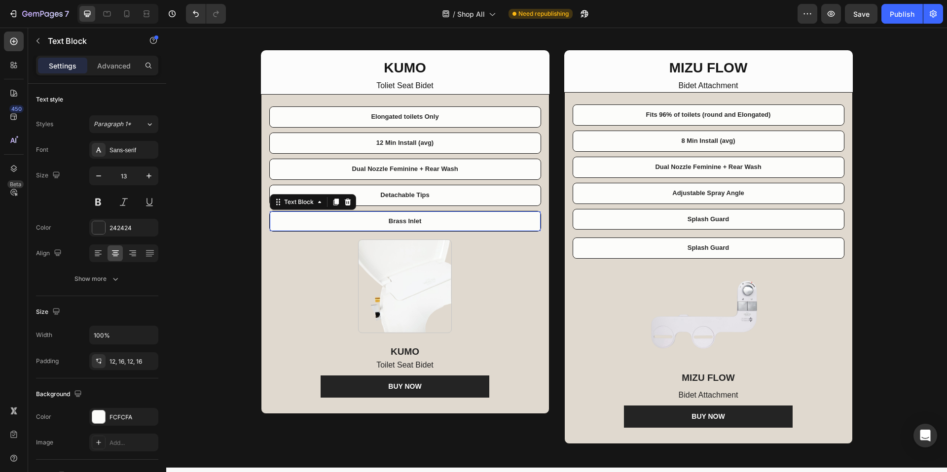
click at [463, 221] on p "Brass Inlet" at bounding box center [405, 221] width 255 height 8
click at [332, 200] on icon at bounding box center [336, 202] width 8 height 8
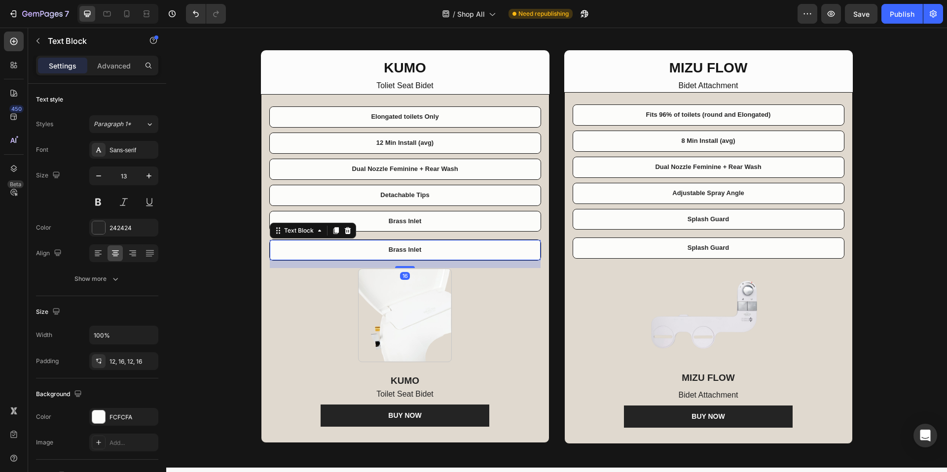
click at [402, 252] on p "Brass Inlet" at bounding box center [405, 250] width 255 height 8
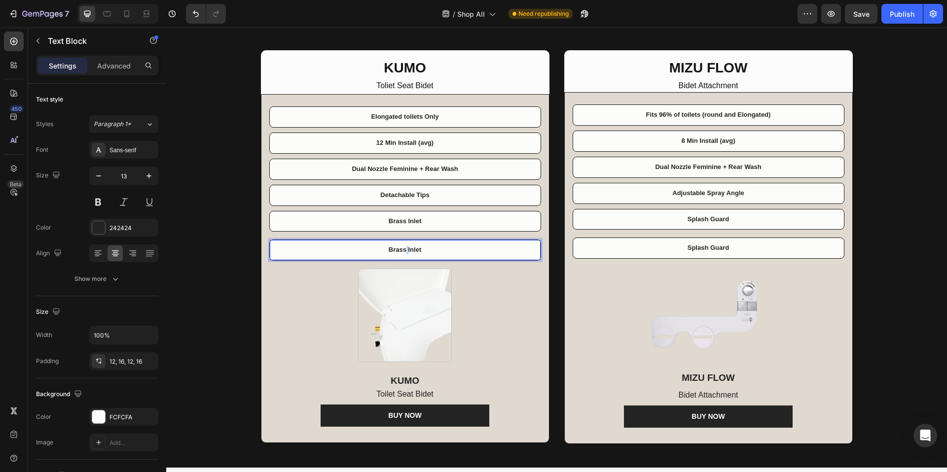
click at [402, 252] on p "Brass Inlet" at bounding box center [405, 250] width 255 height 8
click at [397, 250] on p "Self-Cleaning Nozzles" at bounding box center [405, 250] width 255 height 8
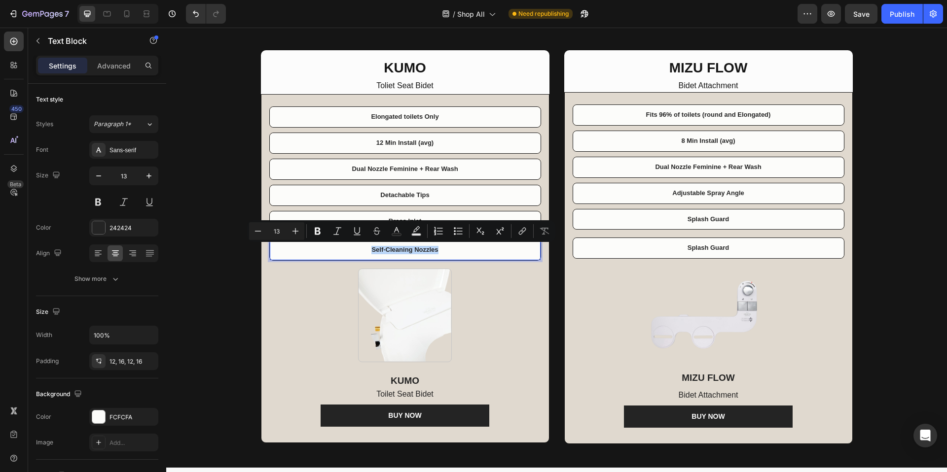
copy p "Self-Cleaning Nozzles"
click at [695, 245] on p "Splash Guard" at bounding box center [708, 248] width 255 height 8
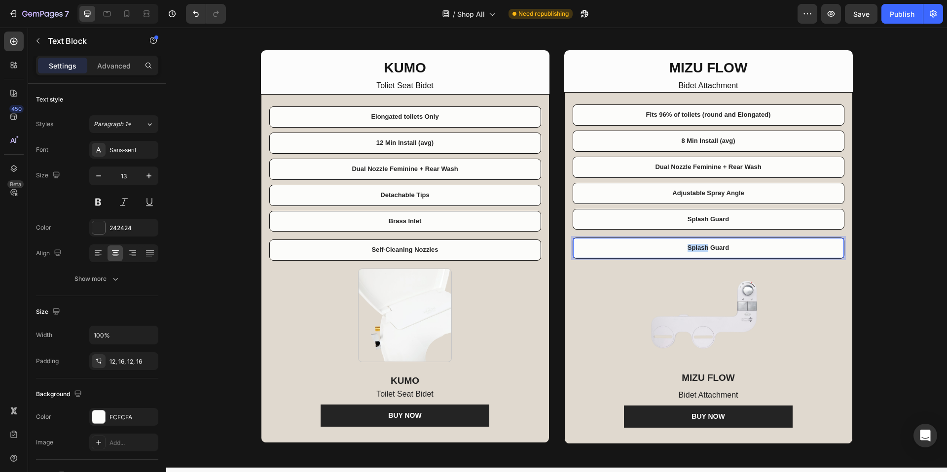
click at [695, 245] on p "Splash Guard" at bounding box center [708, 248] width 255 height 8
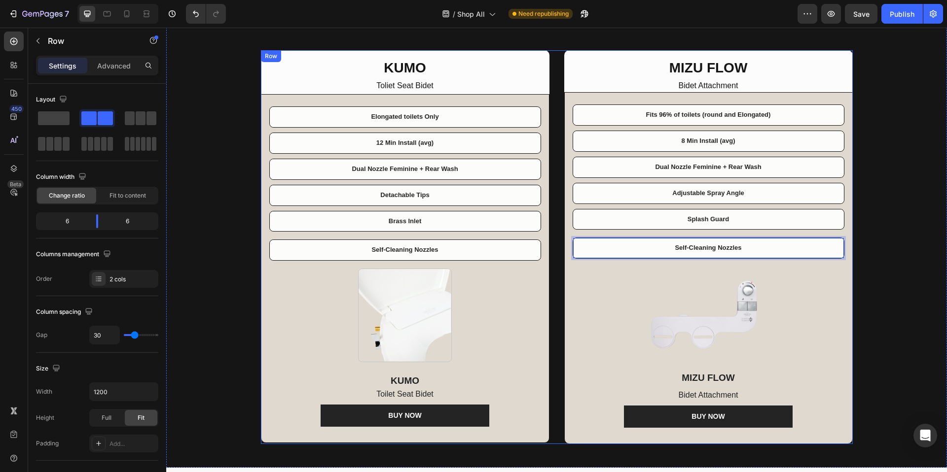
click at [551, 276] on div "KUMO Text Block Toliet Seat Bidet Text Block Row Elongated toilets Only Text Bl…" at bounding box center [557, 247] width 592 height 394
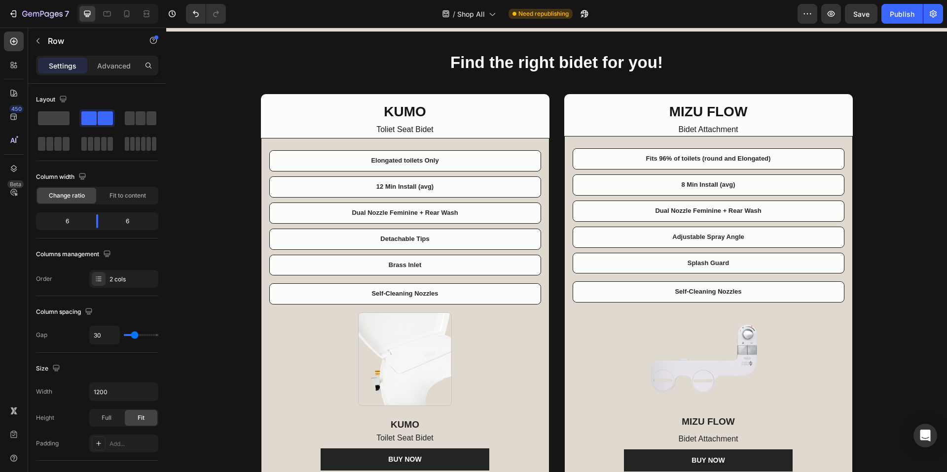
scroll to position [477, 0]
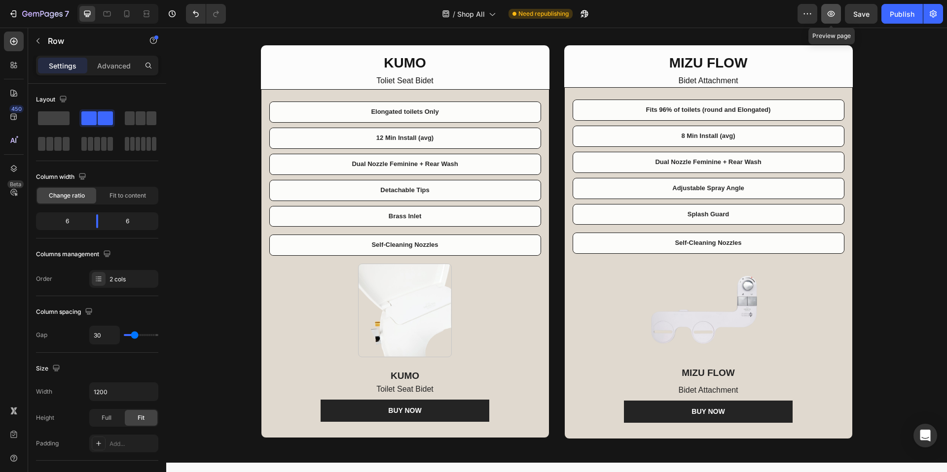
click at [832, 13] on icon "button" at bounding box center [830, 14] width 7 height 6
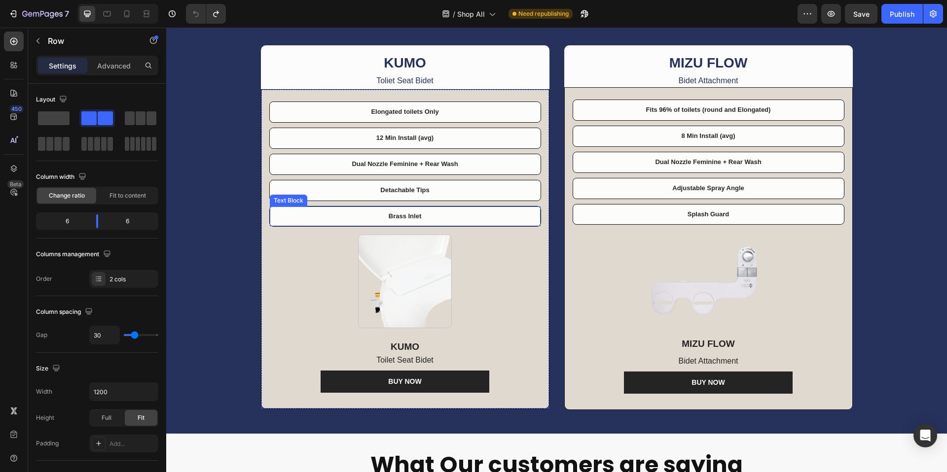
click at [494, 209] on div "Brass Inlet" at bounding box center [405, 217] width 271 height 20
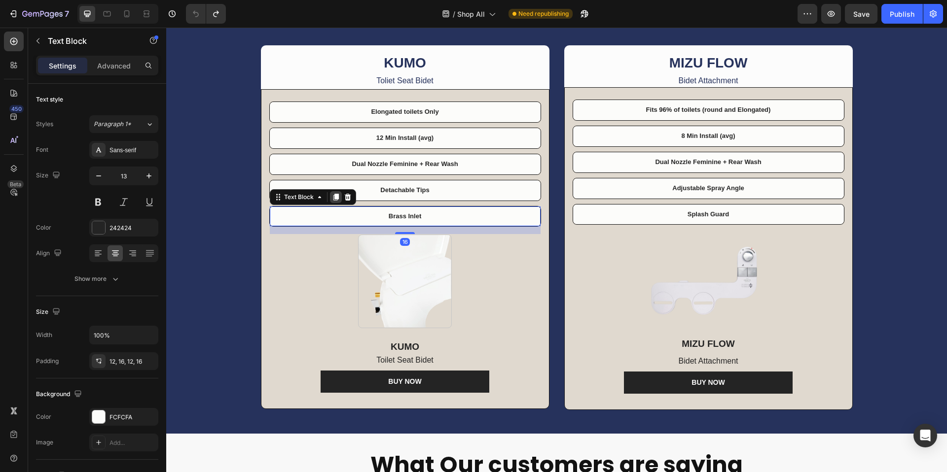
click at [335, 193] on icon at bounding box center [336, 197] width 8 height 8
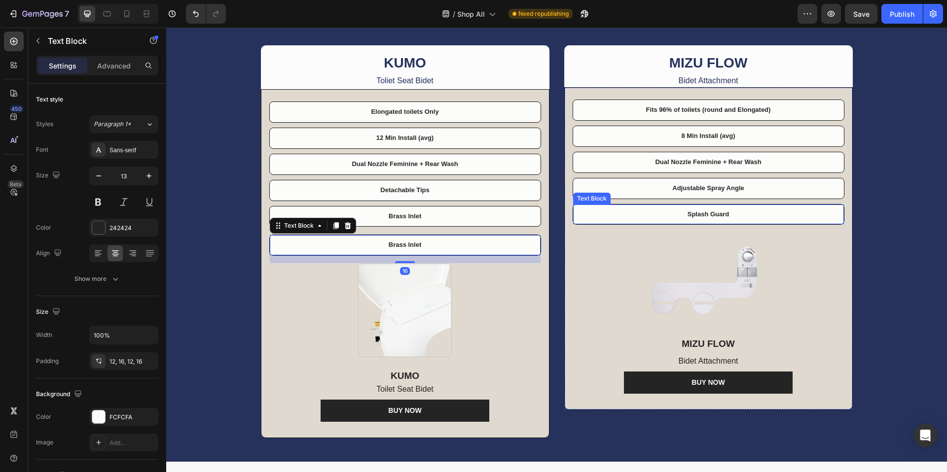
click at [649, 217] on p "Splash Guard" at bounding box center [708, 215] width 255 height 8
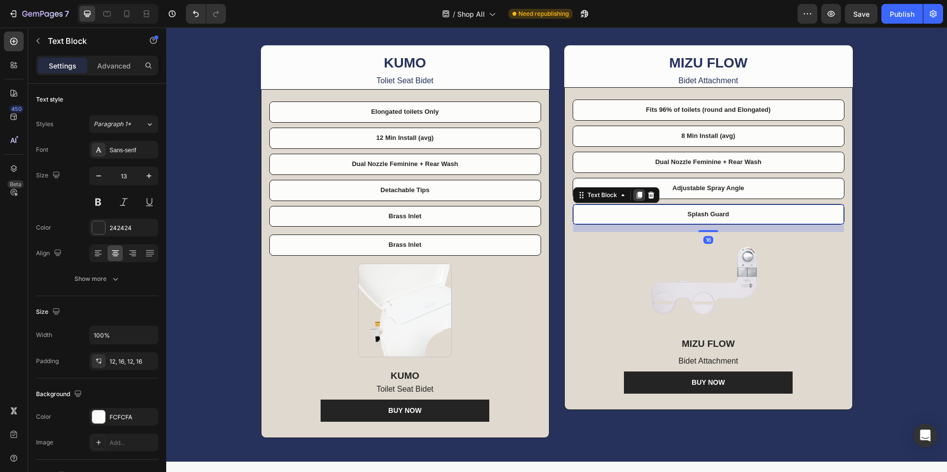
click at [636, 198] on icon at bounding box center [639, 195] width 8 height 8
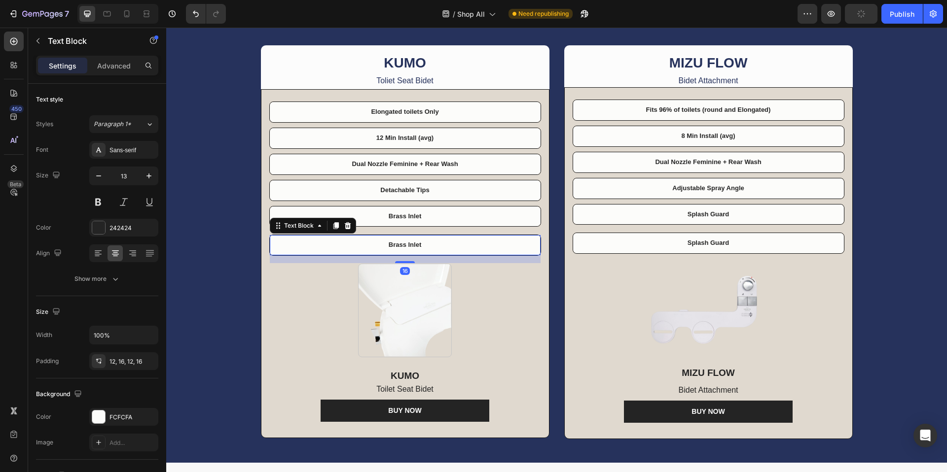
click at [402, 246] on p "Brass Inlet" at bounding box center [405, 245] width 255 height 8
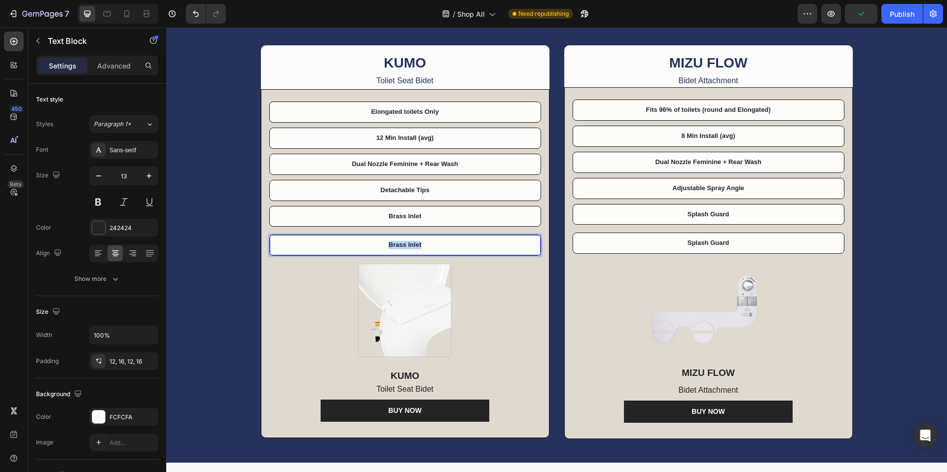
click at [402, 246] on p "Brass Inlet" at bounding box center [405, 245] width 255 height 8
click at [416, 242] on p "Self-Cleaning Nozzles" at bounding box center [405, 245] width 255 height 8
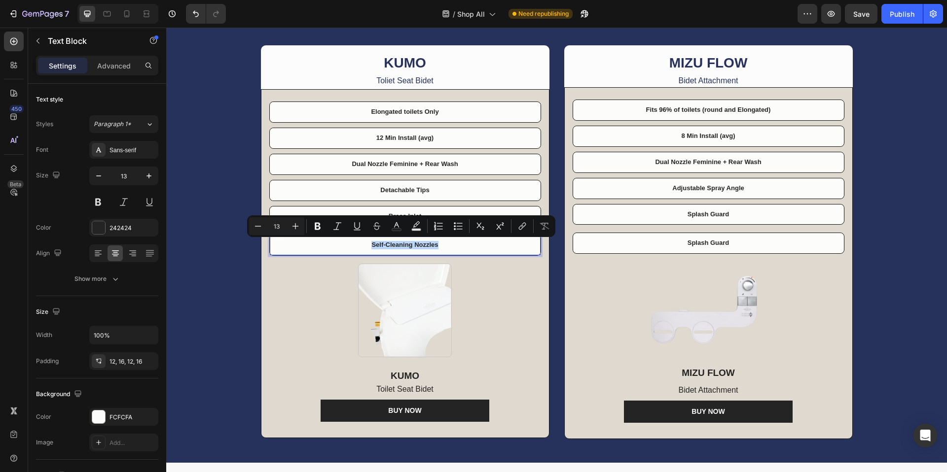
copy p "Self-Cleaning Nozzles"
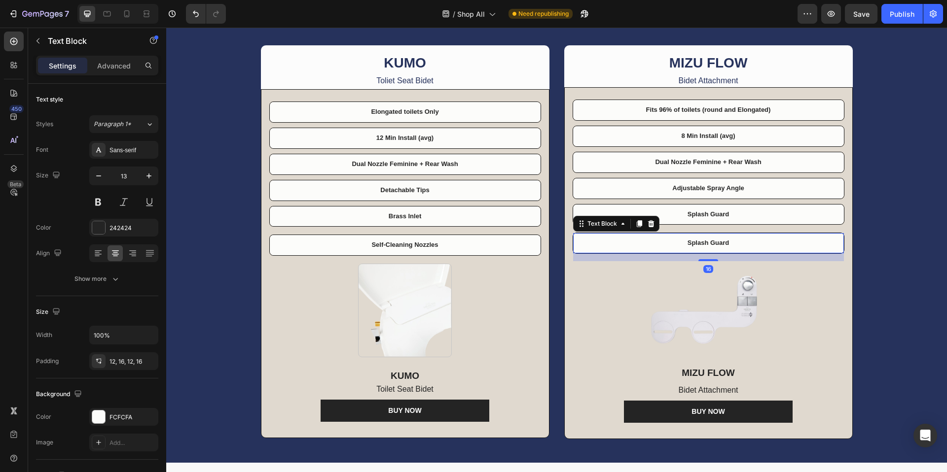
click at [705, 241] on p "Splash Guard" at bounding box center [708, 243] width 255 height 8
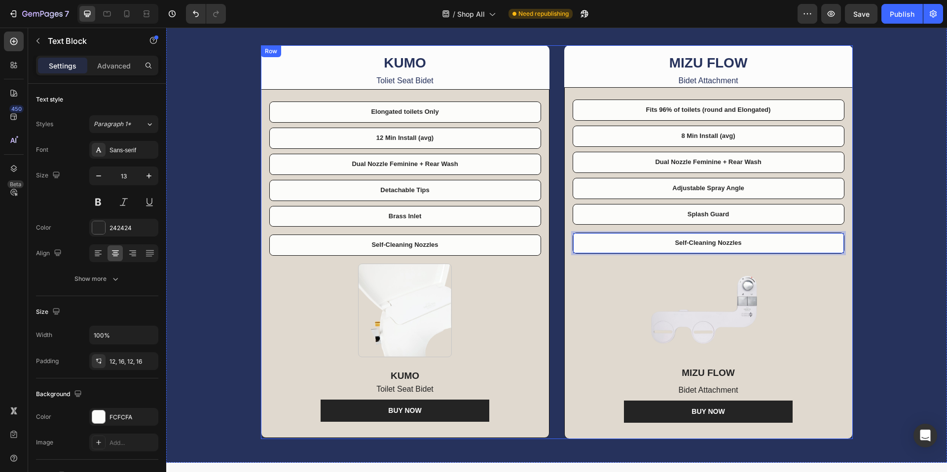
click at [550, 246] on div "KUMO Text Block Toliet Seat Bidet Text Block Row Elongated toilets Only Text Bl…" at bounding box center [557, 242] width 592 height 394
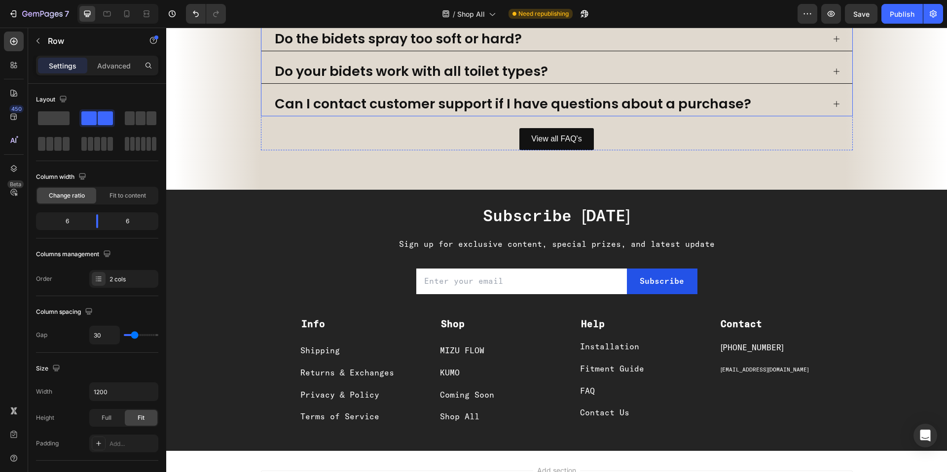
scroll to position [1573, 0]
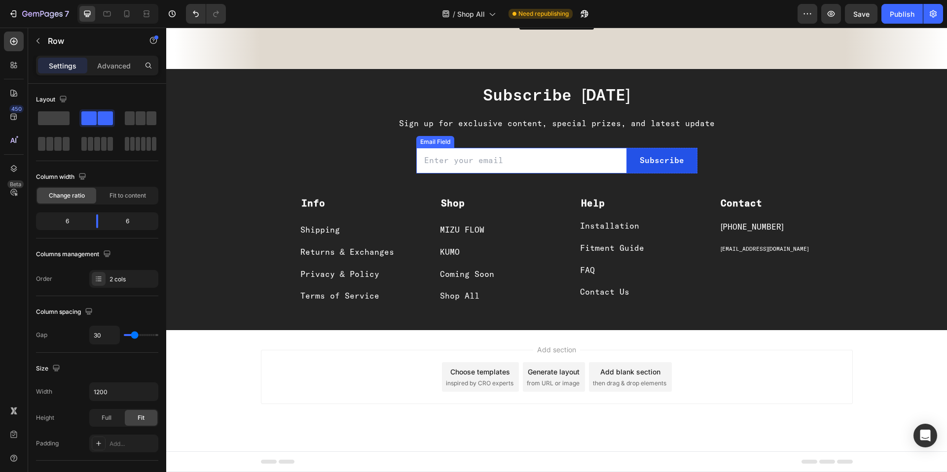
click at [560, 162] on input "email" at bounding box center [521, 161] width 211 height 26
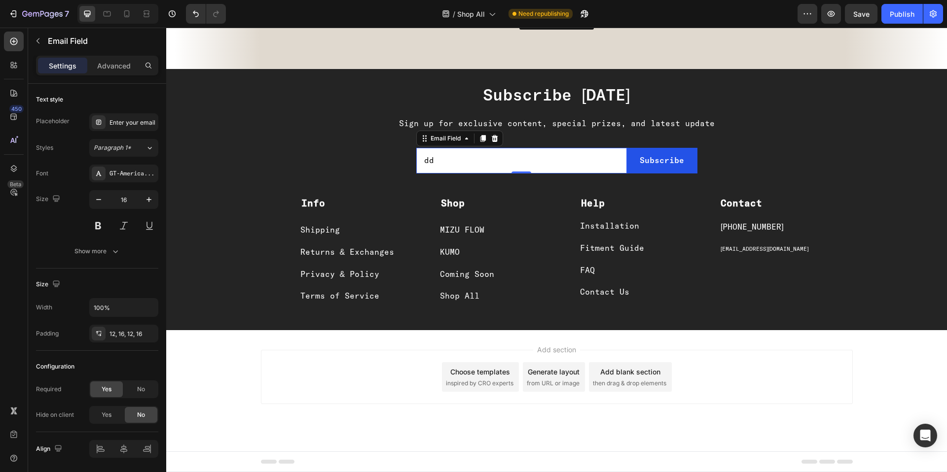
type input "d"
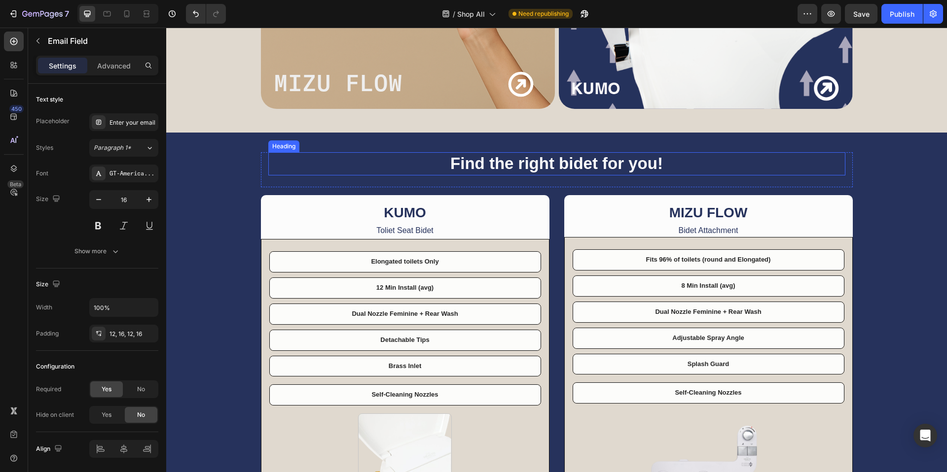
scroll to position [0, 0]
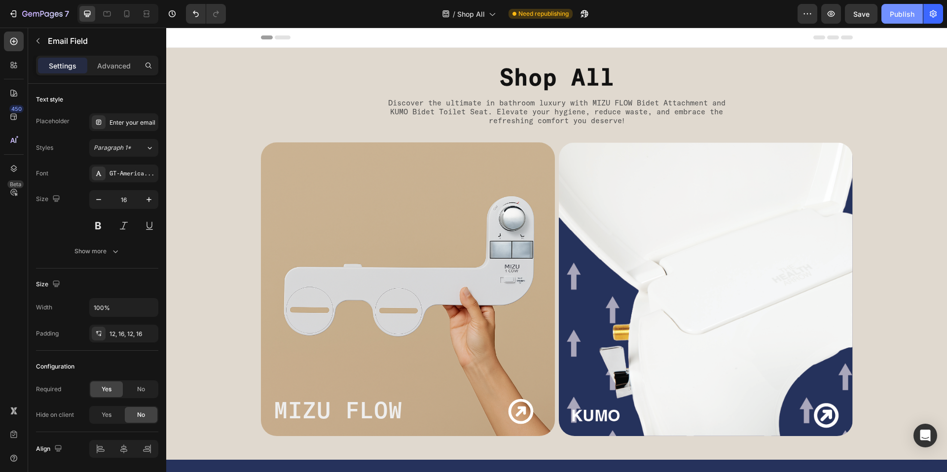
click at [899, 16] on div "Publish" at bounding box center [901, 14] width 25 height 10
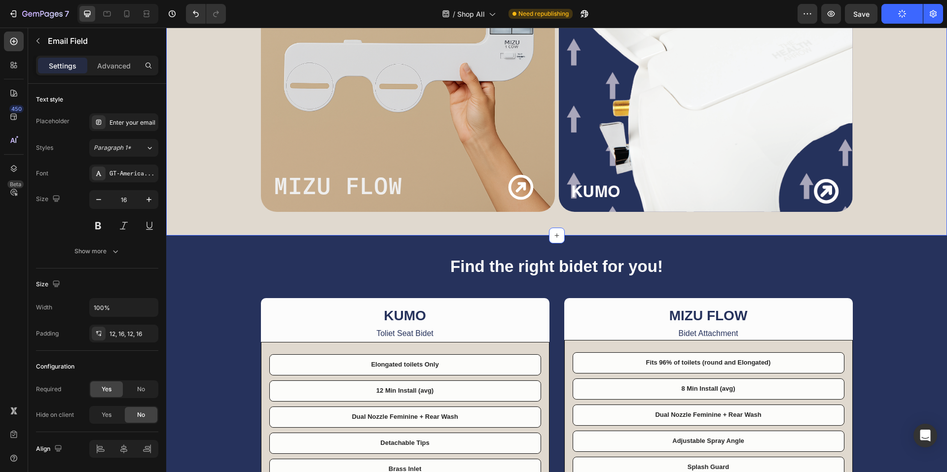
scroll to position [429, 0]
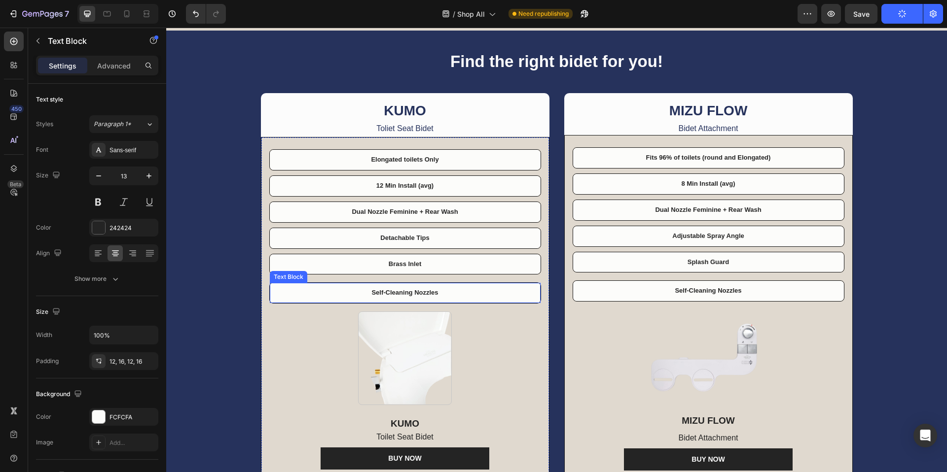
click at [421, 295] on p "Self-Cleaning Nozzles" at bounding box center [405, 293] width 255 height 8
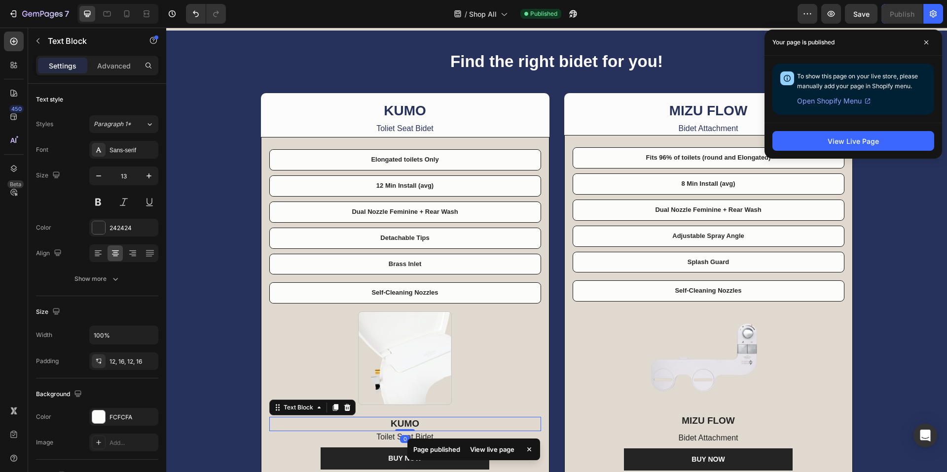
click at [407, 424] on p "KUMO" at bounding box center [405, 424] width 270 height 12
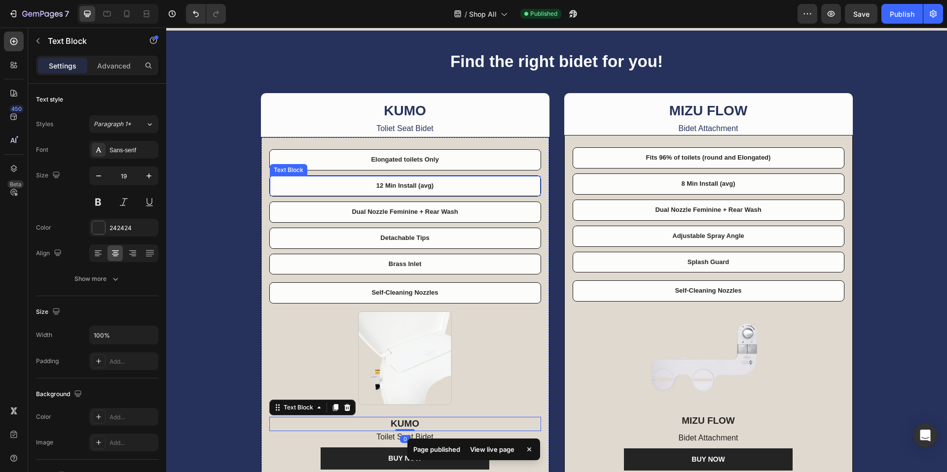
scroll to position [0, 0]
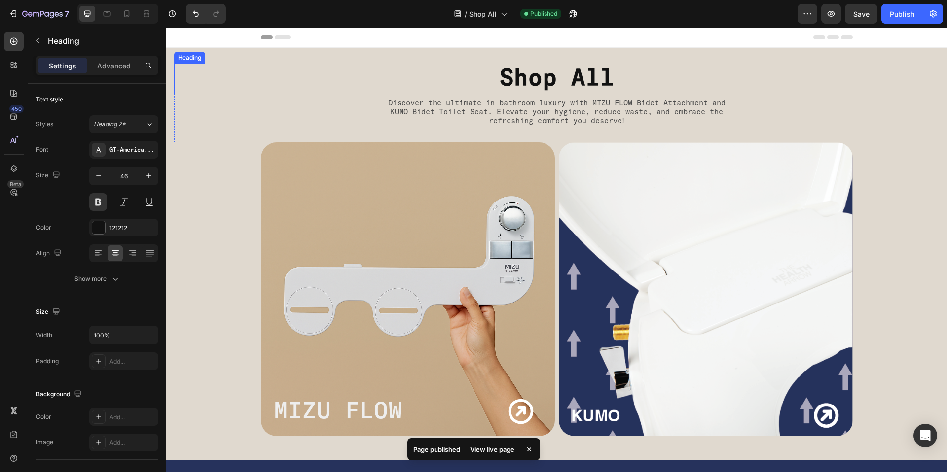
click at [527, 80] on h1 "Shop All" at bounding box center [556, 80] width 765 height 32
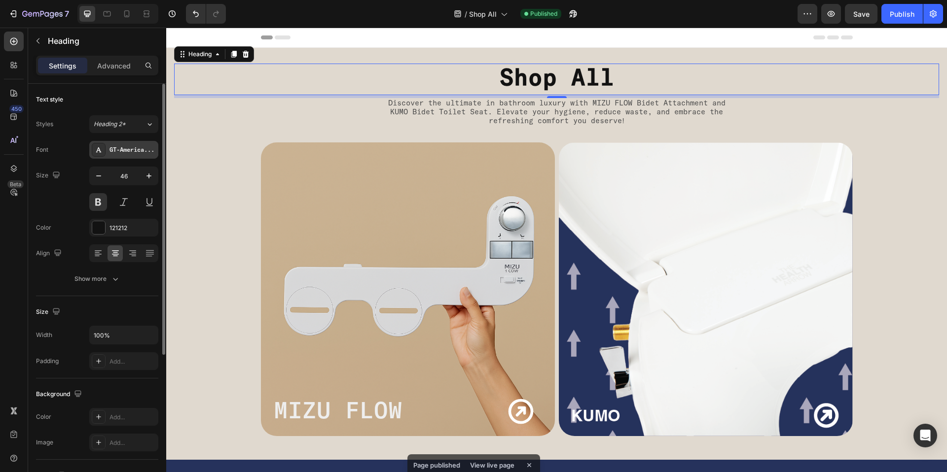
click at [133, 149] on div "GT-America-Mono-Medium-Trial" at bounding box center [132, 150] width 46 height 9
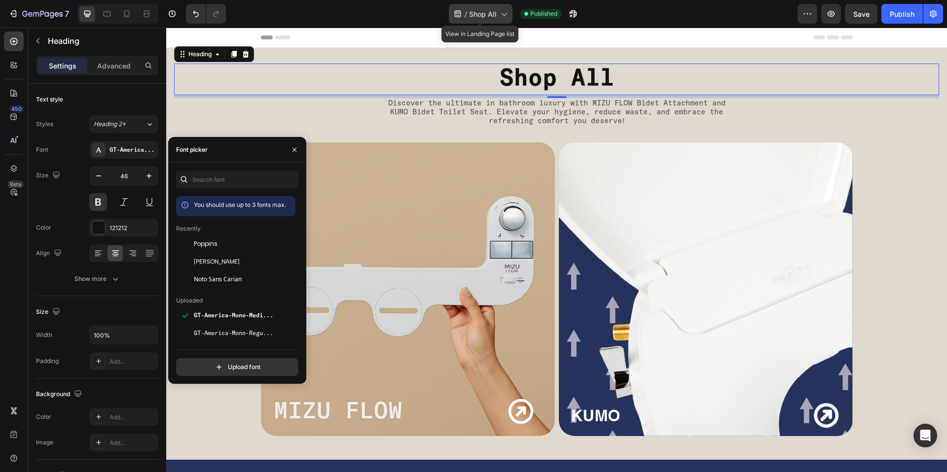
click at [486, 18] on span "Shop All" at bounding box center [483, 14] width 28 height 10
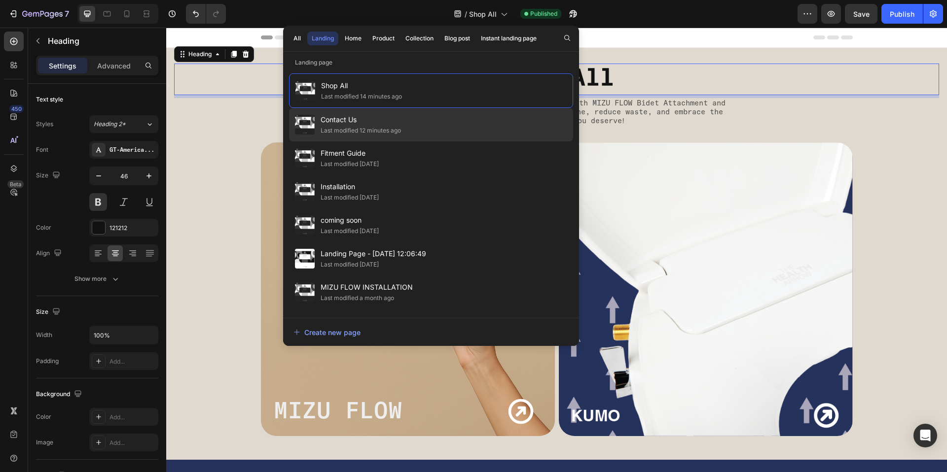
click at [356, 115] on span "Contact Us" at bounding box center [360, 120] width 80 height 12
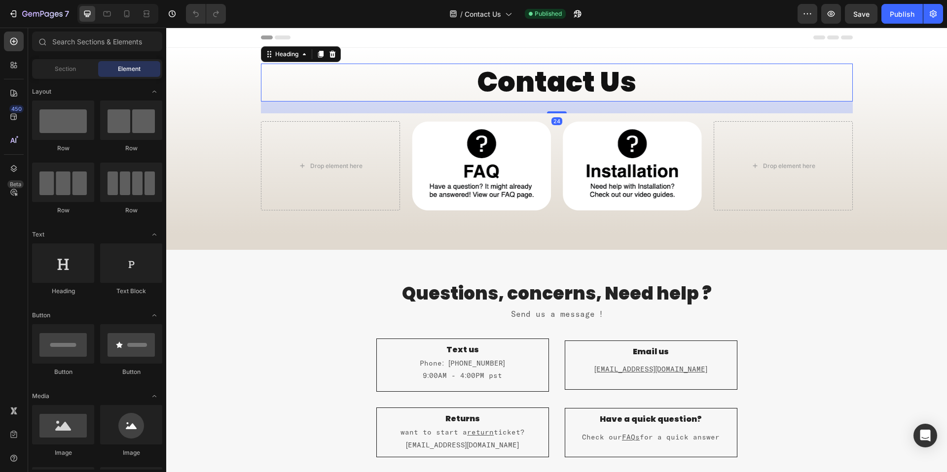
click at [545, 72] on h1 "Contact Us" at bounding box center [557, 83] width 592 height 38
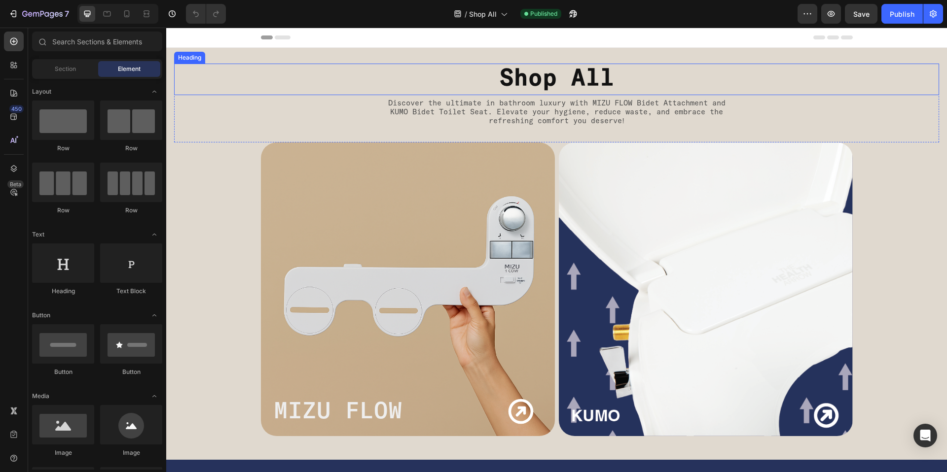
click at [529, 103] on p "Discover the ultimate in bathroom luxury with MIZU FLOW Bidet Attachment and KU…" at bounding box center [556, 112] width 343 height 27
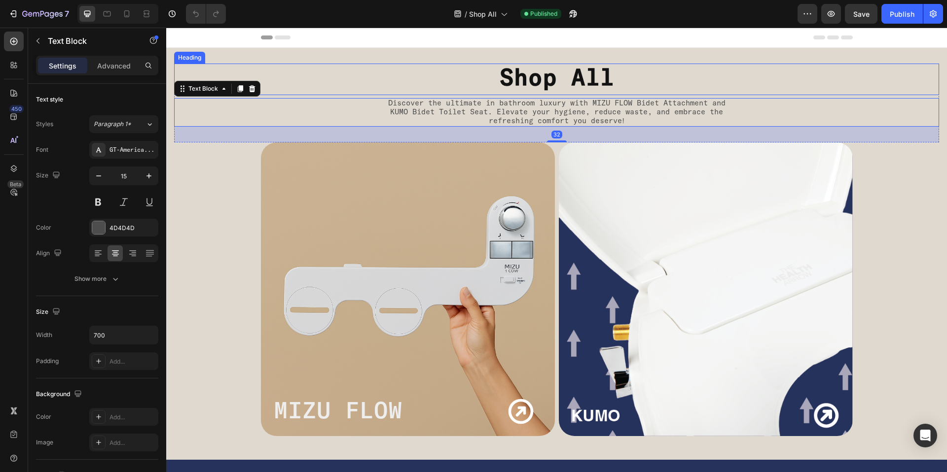
click at [534, 79] on h1 "Shop All" at bounding box center [556, 80] width 765 height 32
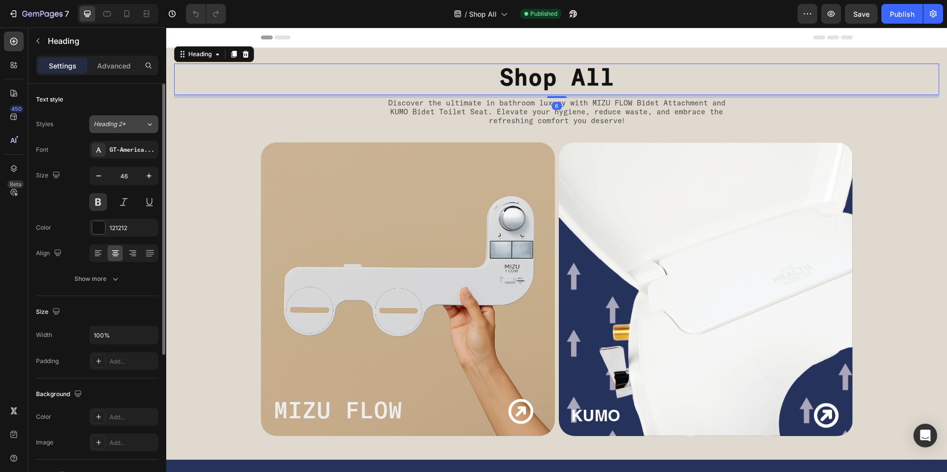
click at [115, 121] on span "Heading 2*" at bounding box center [110, 124] width 32 height 9
click at [79, 379] on div "Text style Styles Heading 2* Font GT-America-Mono-Medium-Trial Size 46 Color 12…" at bounding box center [97, 419] width 122 height 81
click at [135, 155] on div "GT-America-Mono-Medium-Trial" at bounding box center [123, 150] width 69 height 18
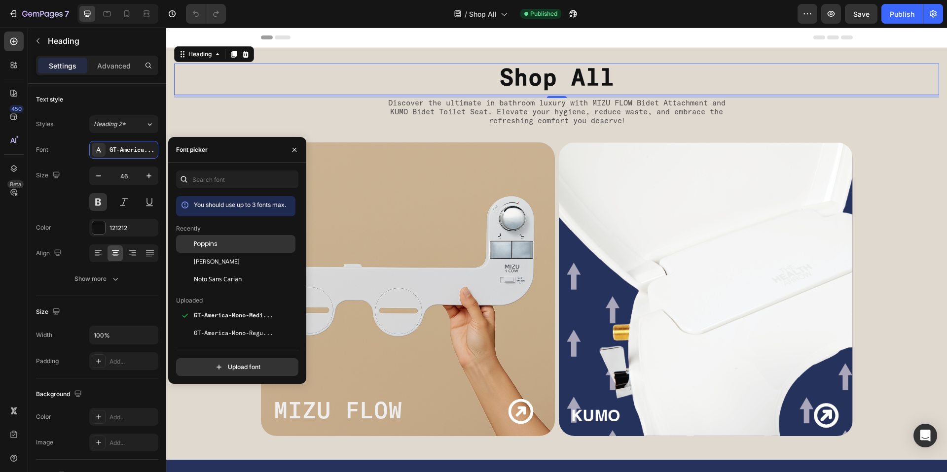
click at [230, 248] on div "Poppins" at bounding box center [244, 244] width 100 height 9
click at [522, 116] on p "Discover the ultimate in bathroom luxury with MIZU FLOW Bidet Attachment and KU…" at bounding box center [556, 112] width 343 height 27
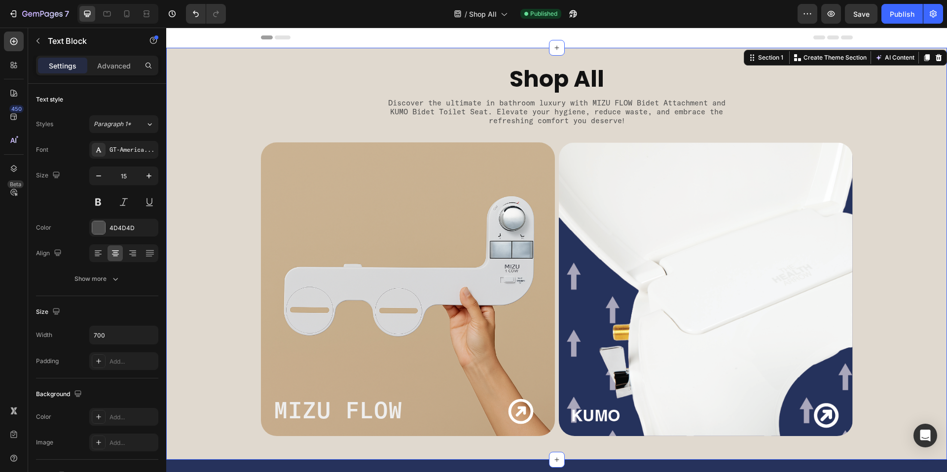
click at [587, 49] on div "Shop All Heading Discover the ultimate in bathroom luxury with MIZU FLOW Bidet …" at bounding box center [556, 254] width 780 height 412
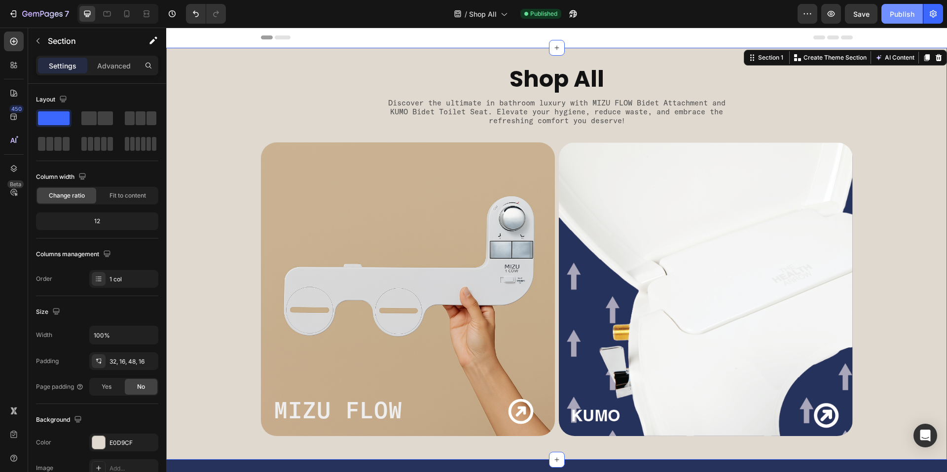
click at [920, 14] on button "Publish" at bounding box center [901, 14] width 41 height 20
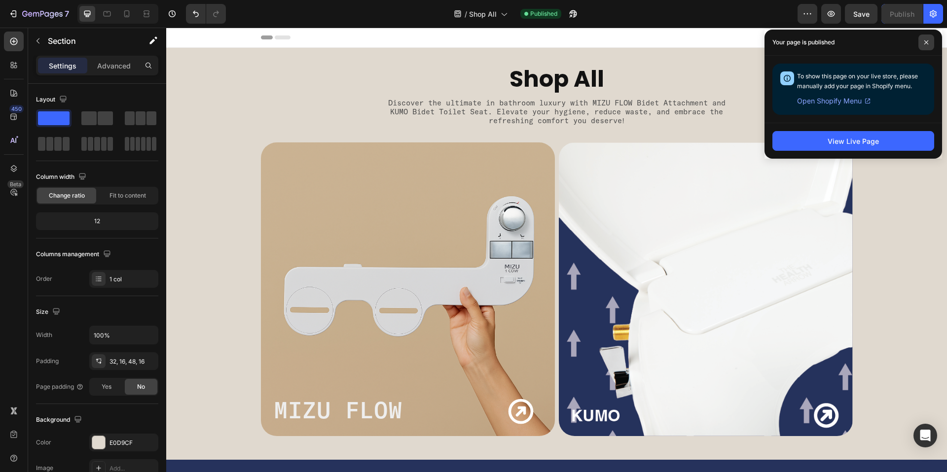
click at [926, 40] on icon at bounding box center [925, 42] width 5 height 5
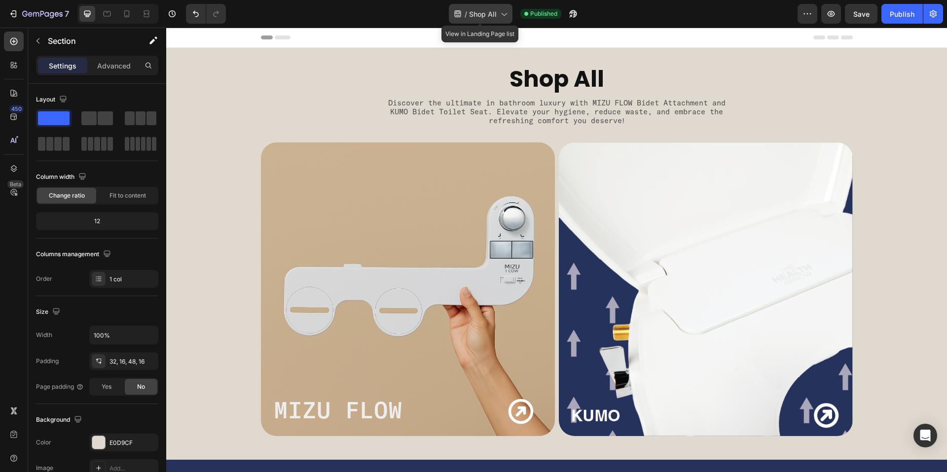
click at [491, 19] on div "/ Shop All" at bounding box center [481, 14] width 64 height 20
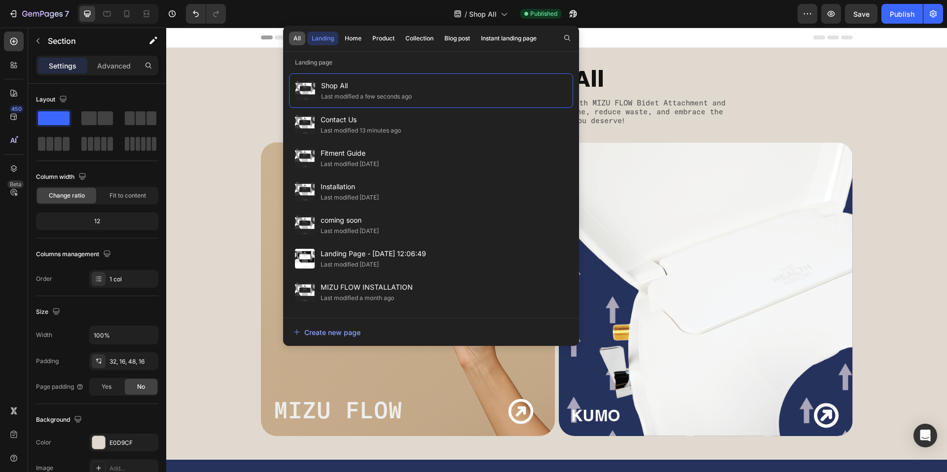
click at [291, 37] on button "All" at bounding box center [297, 39] width 16 height 14
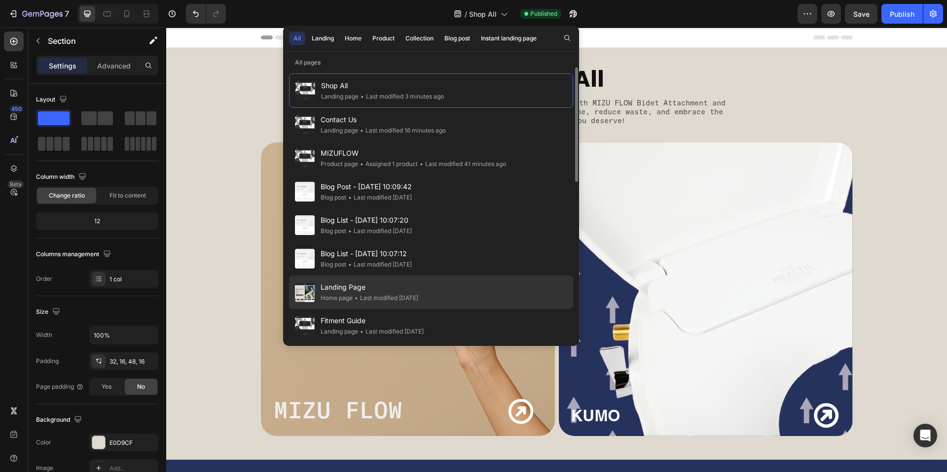
click at [369, 298] on div "• Last modified 22 days ago" at bounding box center [385, 298] width 66 height 10
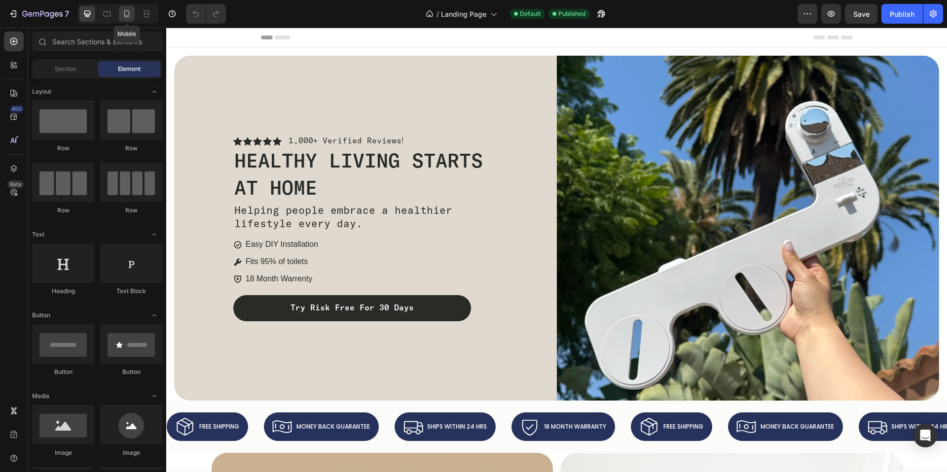
click at [131, 10] on icon at bounding box center [127, 14] width 10 height 10
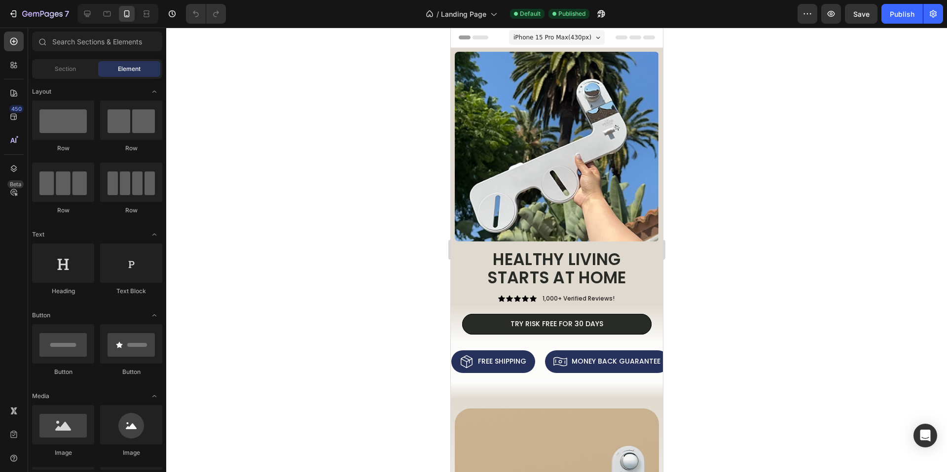
click at [586, 35] on div "iPhone 15 Pro Max ( 430 px)" at bounding box center [556, 37] width 96 height 15
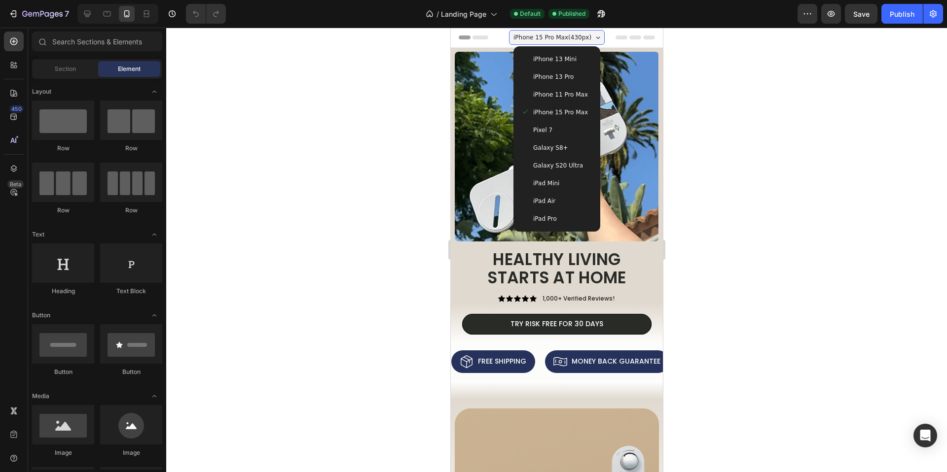
click at [560, 145] on span "Galaxy S8+" at bounding box center [549, 148] width 35 height 10
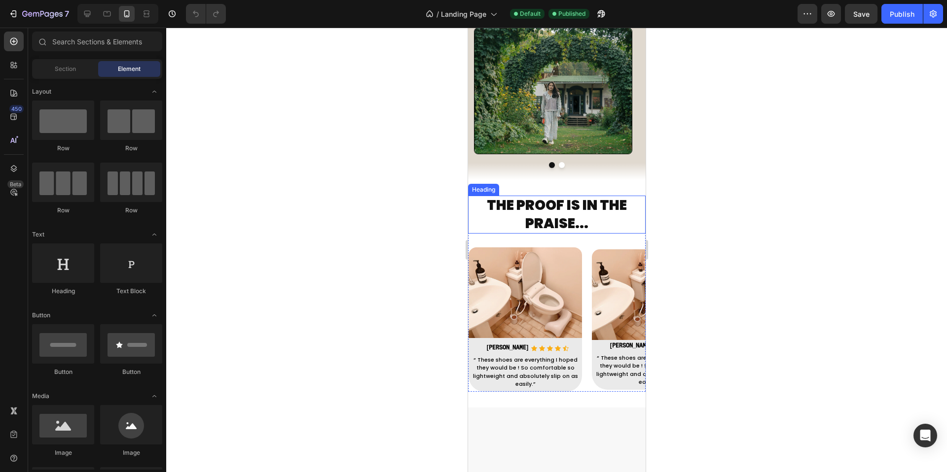
scroll to position [879, 0]
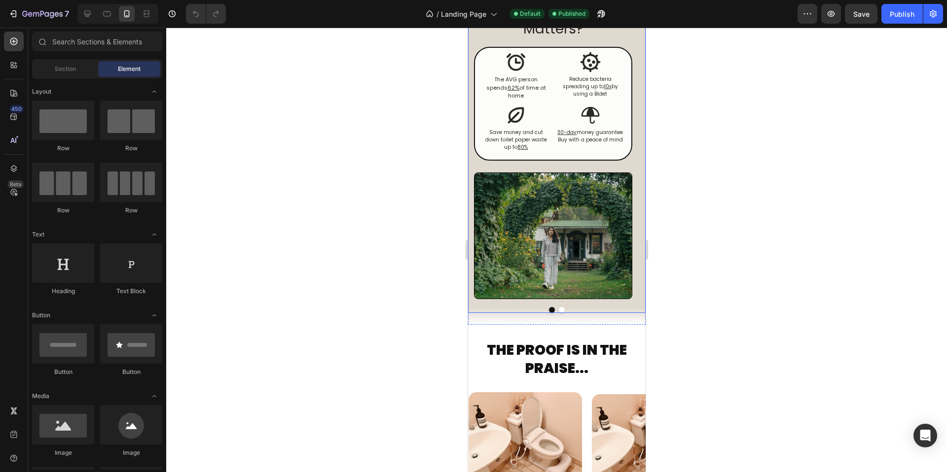
click at [558, 307] on button "Dot" at bounding box center [561, 310] width 6 height 6
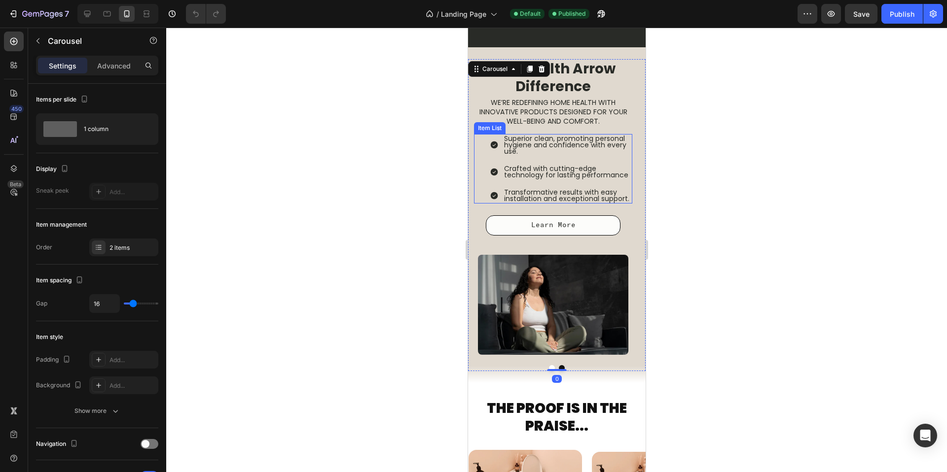
scroll to position [818, 0]
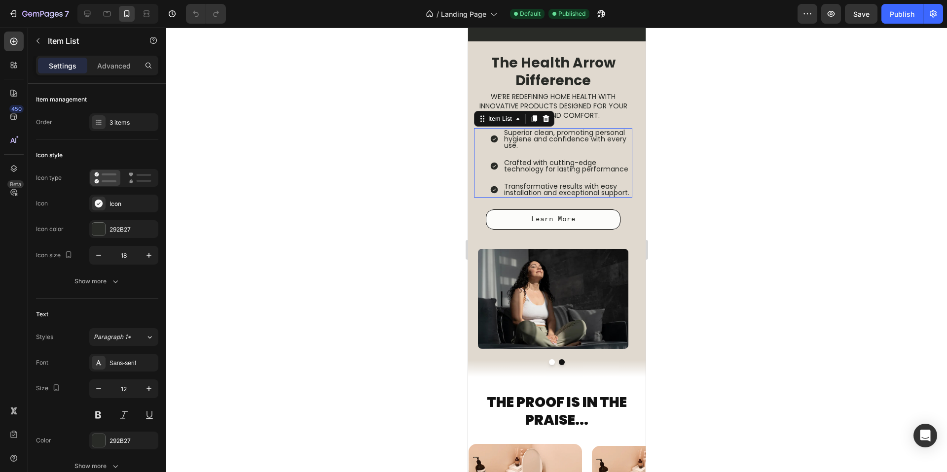
click at [543, 148] on span "Superior clean, promoting personal hygiene and confidence with every use." at bounding box center [564, 139] width 122 height 23
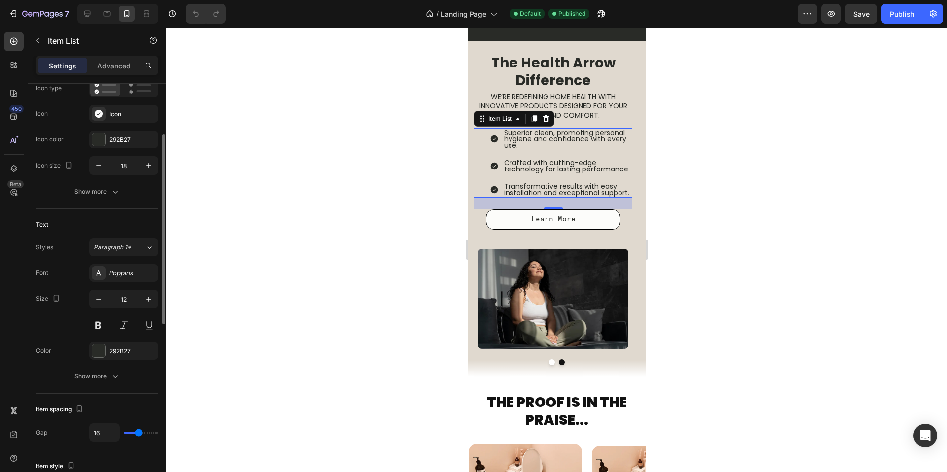
scroll to position [96, 0]
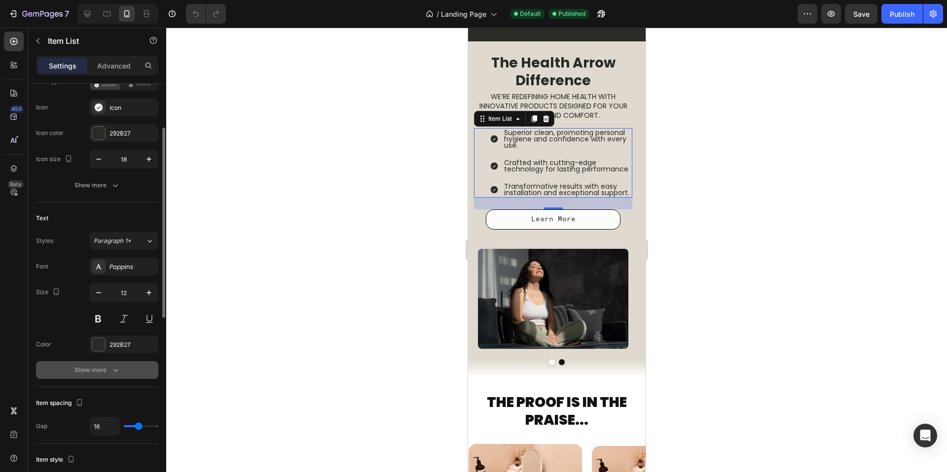
click at [94, 377] on button "Show more" at bounding box center [97, 370] width 122 height 18
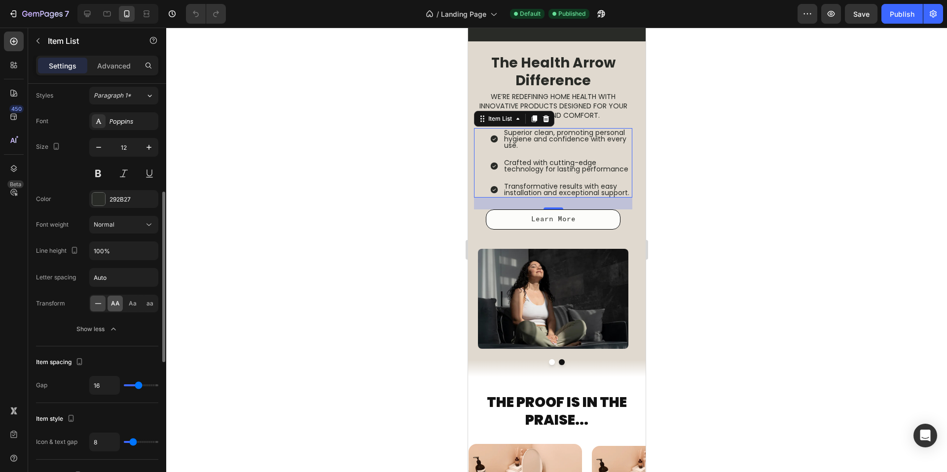
scroll to position [248, 0]
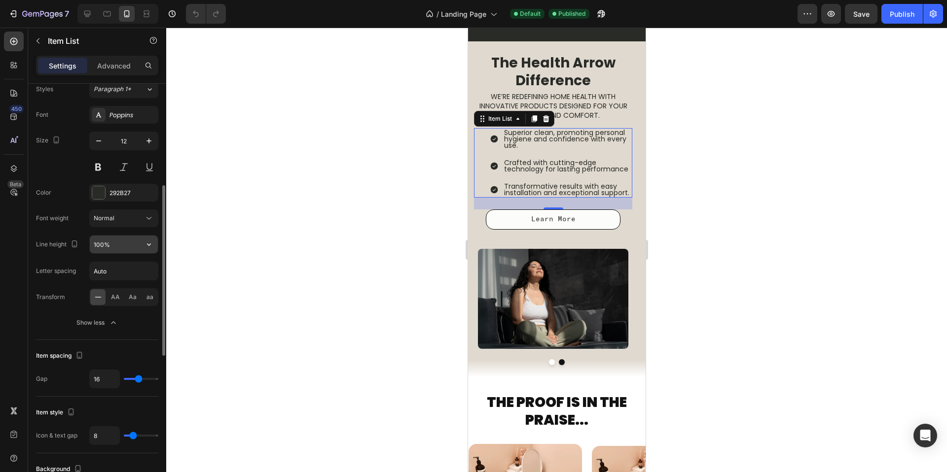
click at [106, 242] on input "100%" at bounding box center [124, 245] width 68 height 18
click at [128, 246] on input "100%" at bounding box center [124, 245] width 68 height 18
click at [148, 245] on icon "button" at bounding box center [149, 245] width 4 height 2
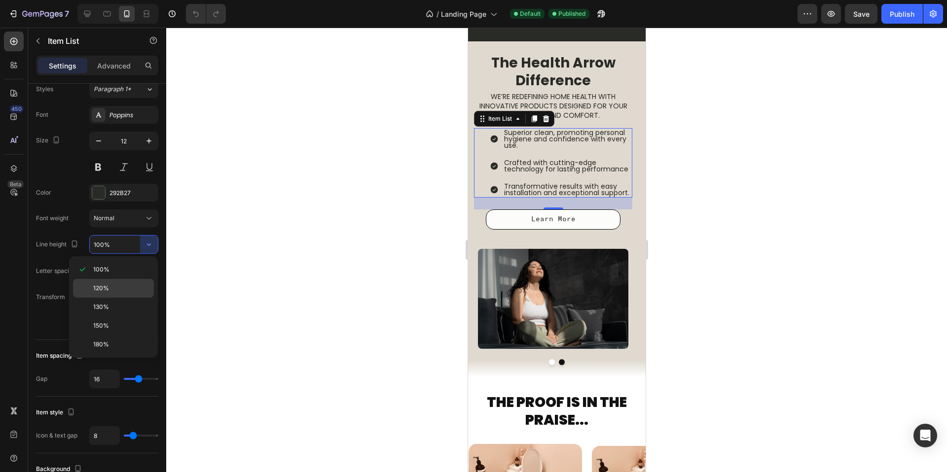
click at [125, 284] on p "120%" at bounding box center [121, 288] width 56 height 9
type input "120%"
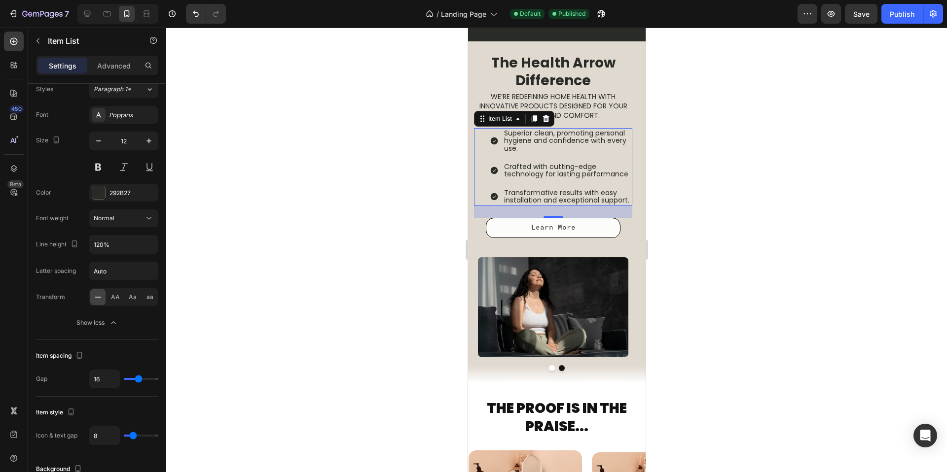
click at [349, 209] on div at bounding box center [556, 250] width 780 height 445
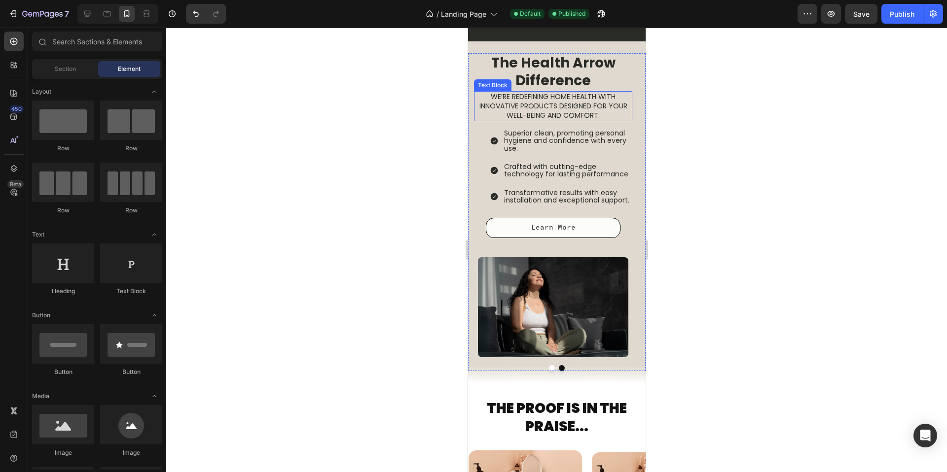
click at [590, 103] on span "we’re redefining home health with innovative products designed for your well-be…" at bounding box center [553, 106] width 148 height 29
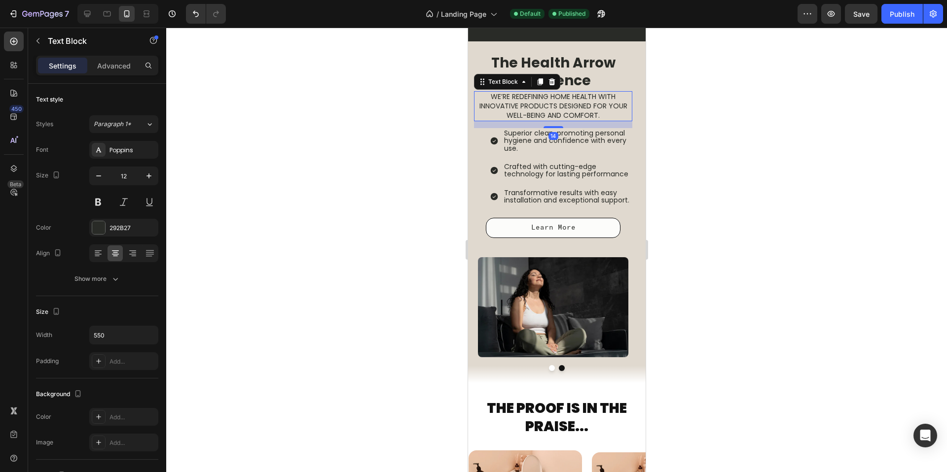
click at [666, 85] on div at bounding box center [556, 250] width 780 height 445
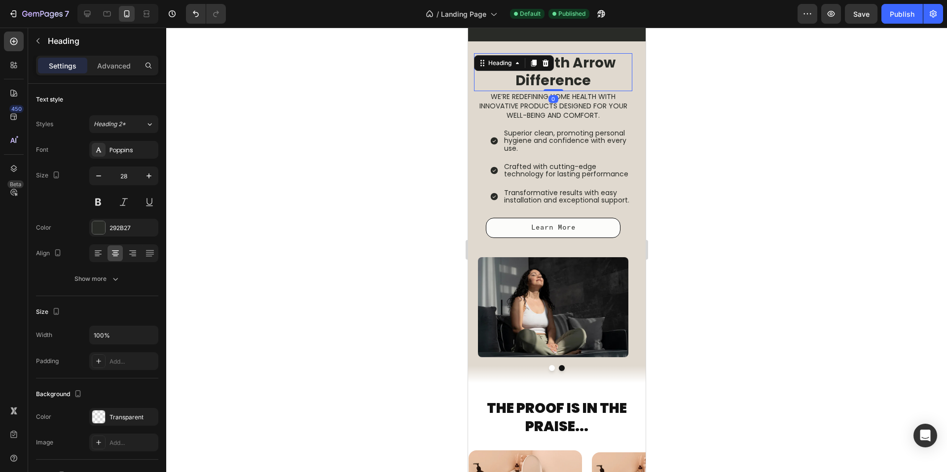
click at [624, 86] on h2 "The Health Arrow Difference" at bounding box center [552, 72] width 158 height 38
click at [109, 64] on p "Advanced" at bounding box center [114, 66] width 34 height 10
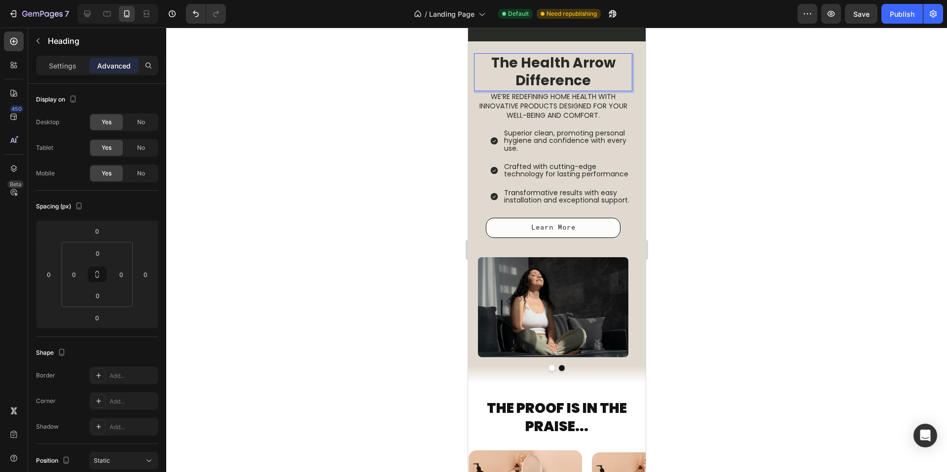
click at [705, 91] on div at bounding box center [556, 250] width 780 height 445
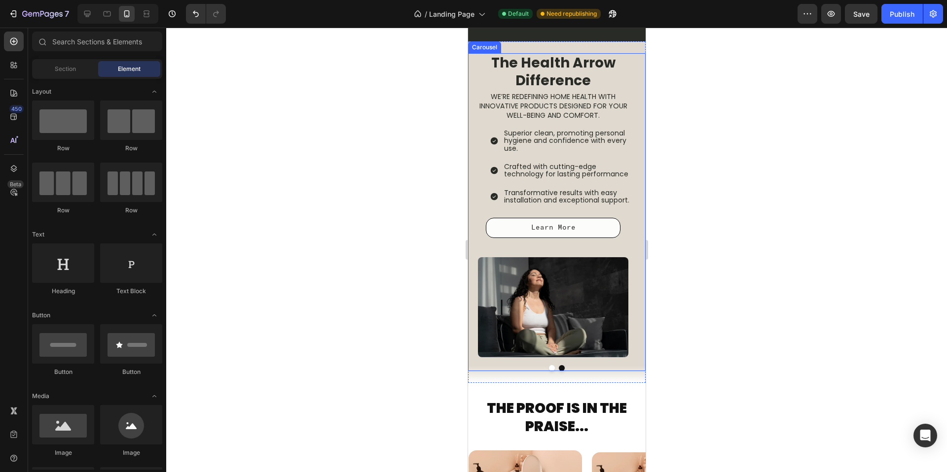
scroll to position [824, 0]
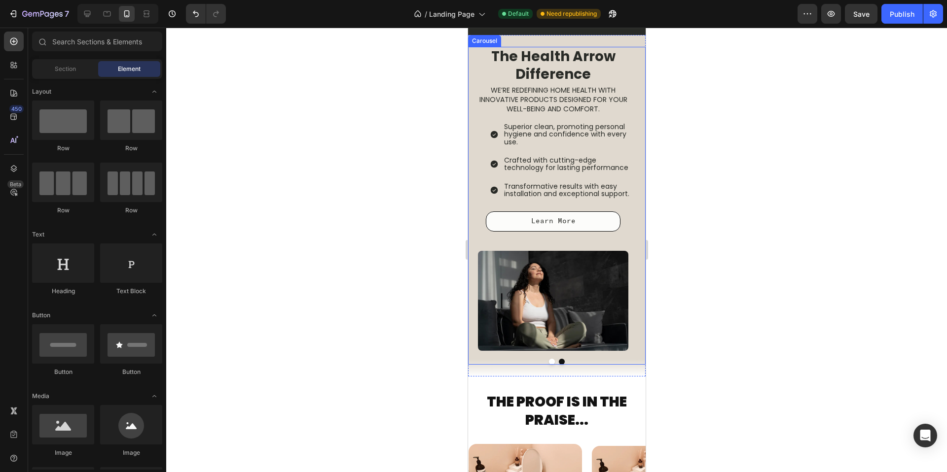
click at [550, 365] on button "Dot" at bounding box center [551, 362] width 6 height 6
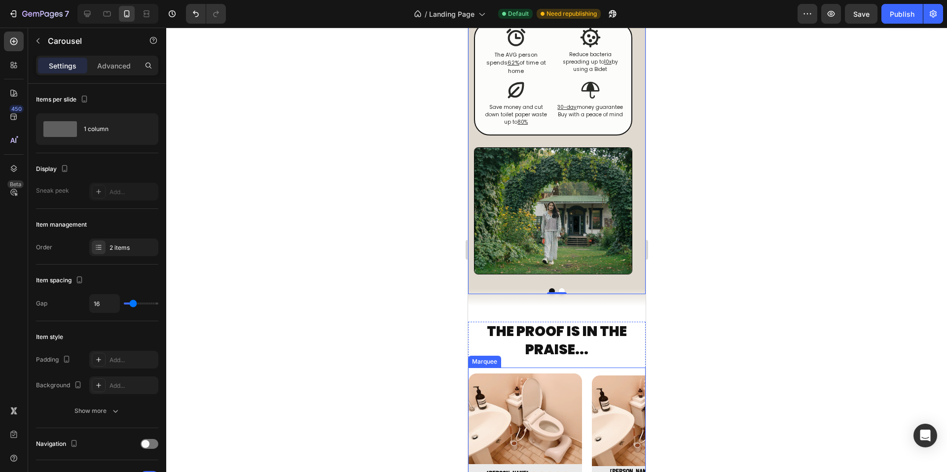
scroll to position [828, 0]
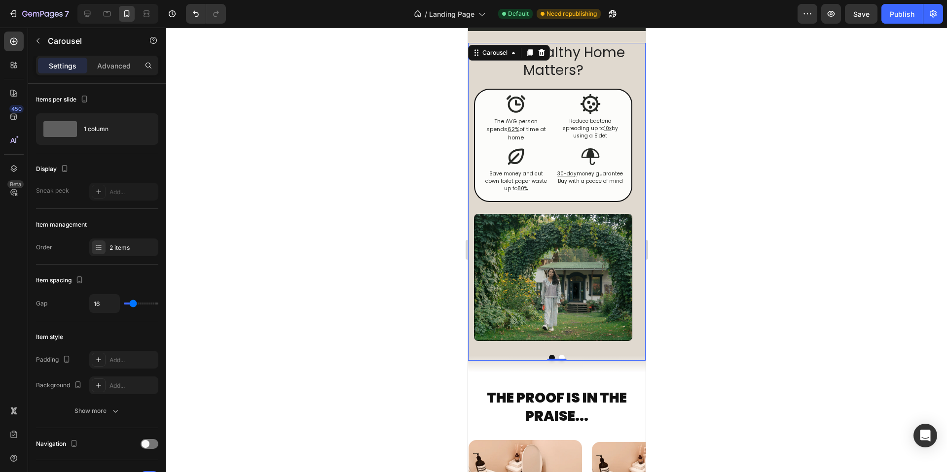
click at [558, 361] on button "Dot" at bounding box center [561, 358] width 6 height 6
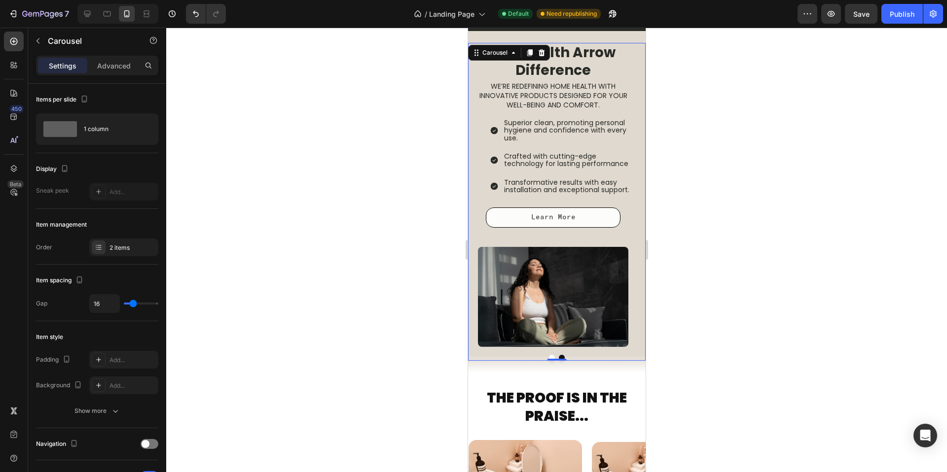
click at [548, 361] on button "Dot" at bounding box center [551, 358] width 6 height 6
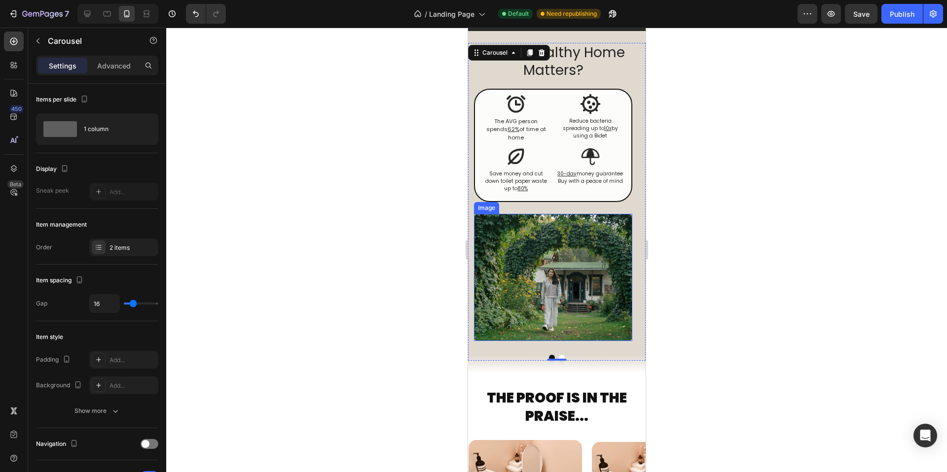
click at [567, 291] on img at bounding box center [552, 277] width 158 height 127
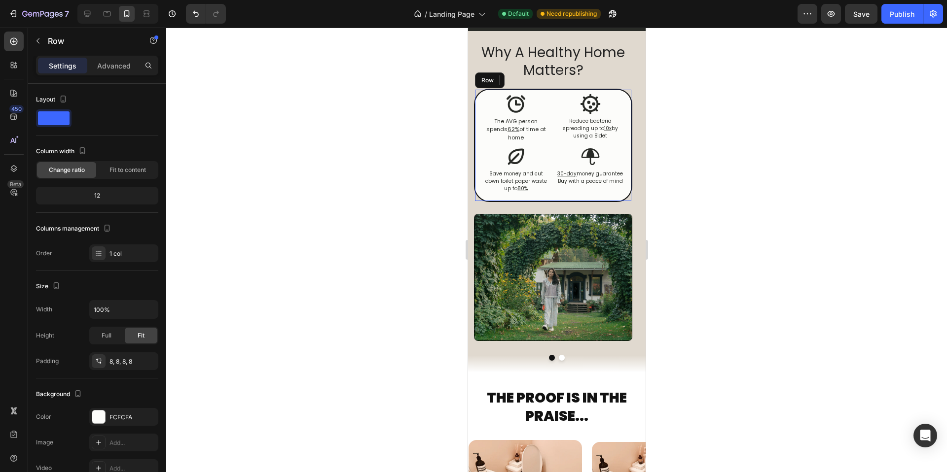
click at [580, 202] on div "Icon The AVG person spends 62% of time at home Text Block Icon Reduce bacteria …" at bounding box center [552, 146] width 158 height 114
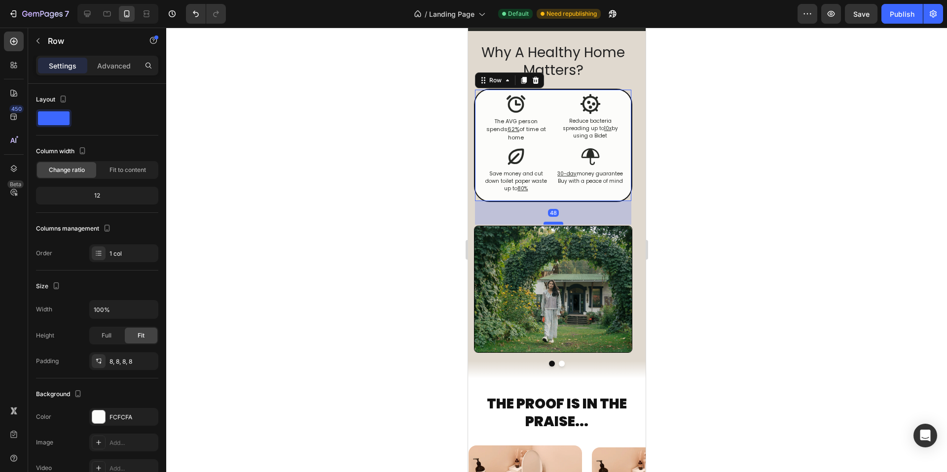
drag, startPoint x: 557, startPoint y: 212, endPoint x: 553, endPoint y: 224, distance: 12.5
click at [553, 224] on div at bounding box center [553, 223] width 20 height 3
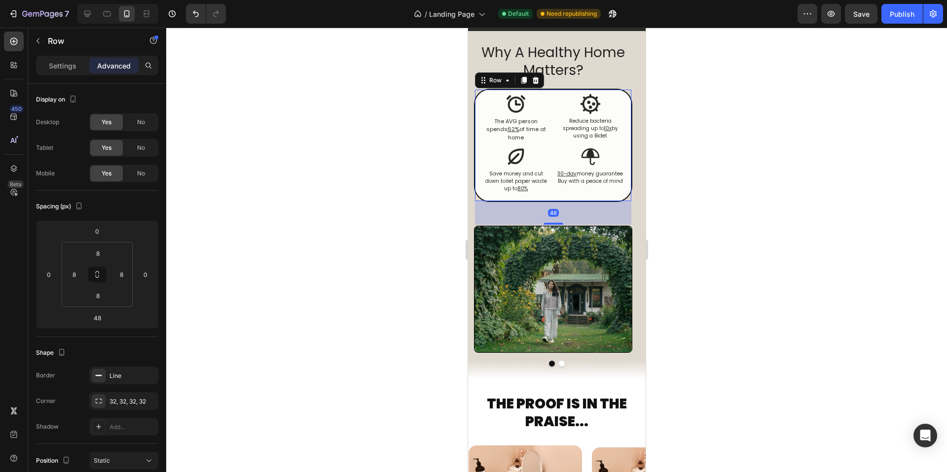
click at [696, 176] on div at bounding box center [556, 250] width 780 height 445
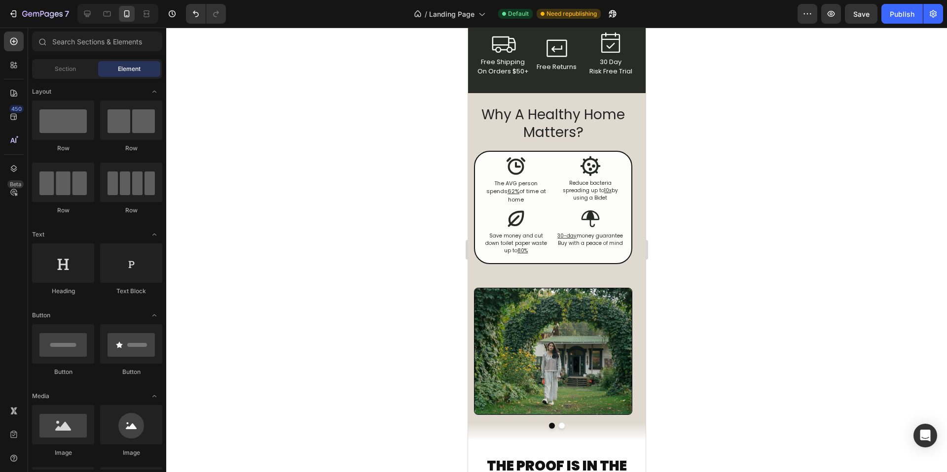
scroll to position [837, 0]
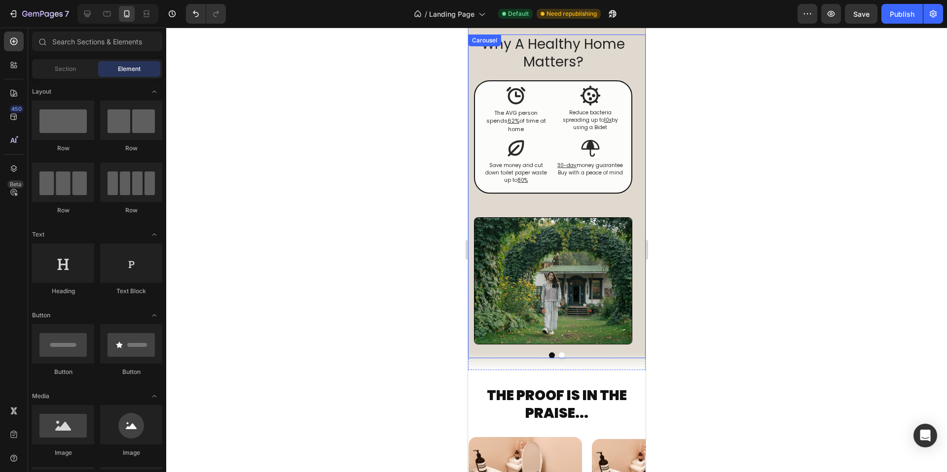
click at [559, 355] on button "Dot" at bounding box center [561, 355] width 6 height 6
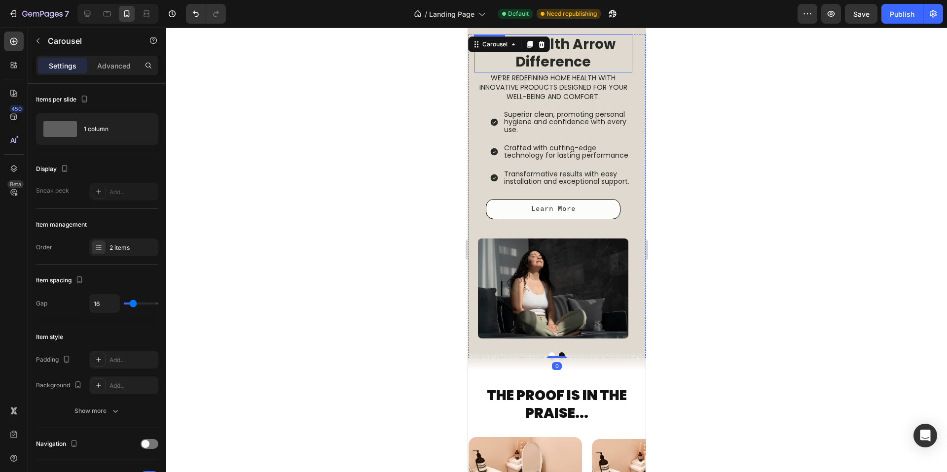
click at [580, 50] on strong "The Health Arrow Difference" at bounding box center [553, 53] width 124 height 37
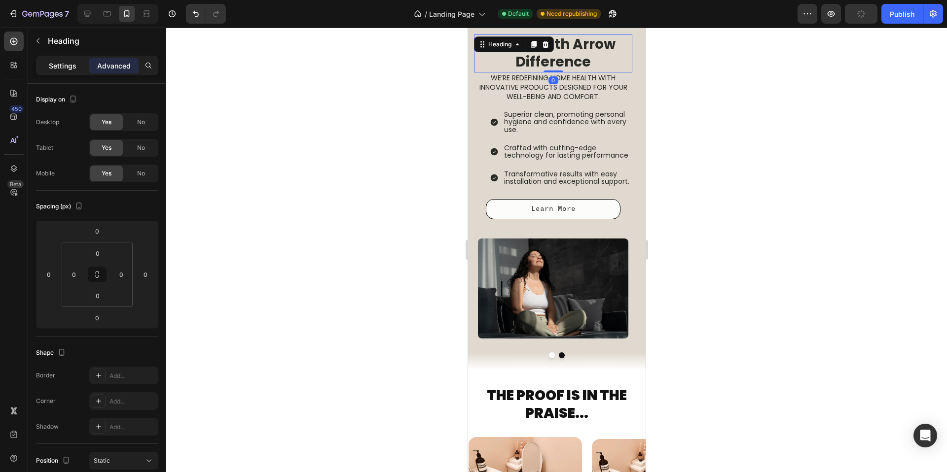
click at [51, 66] on p "Settings" at bounding box center [63, 66] width 28 height 10
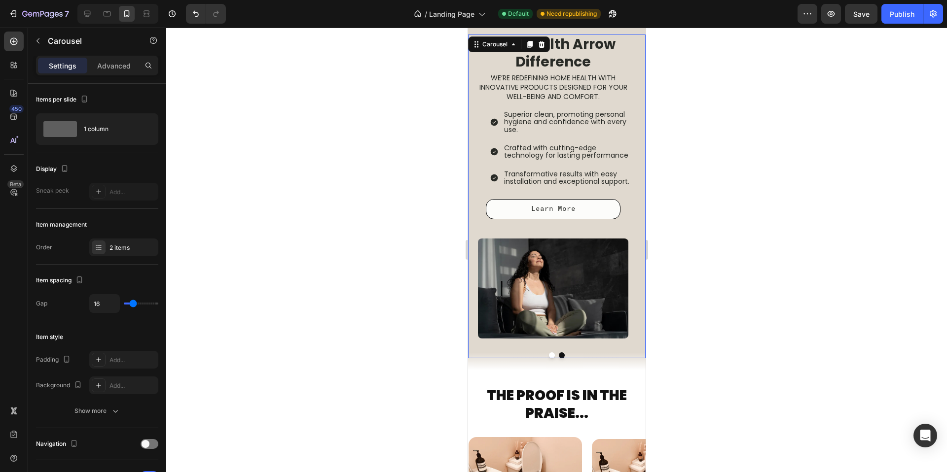
click at [548, 355] on button "Dot" at bounding box center [551, 355] width 6 height 6
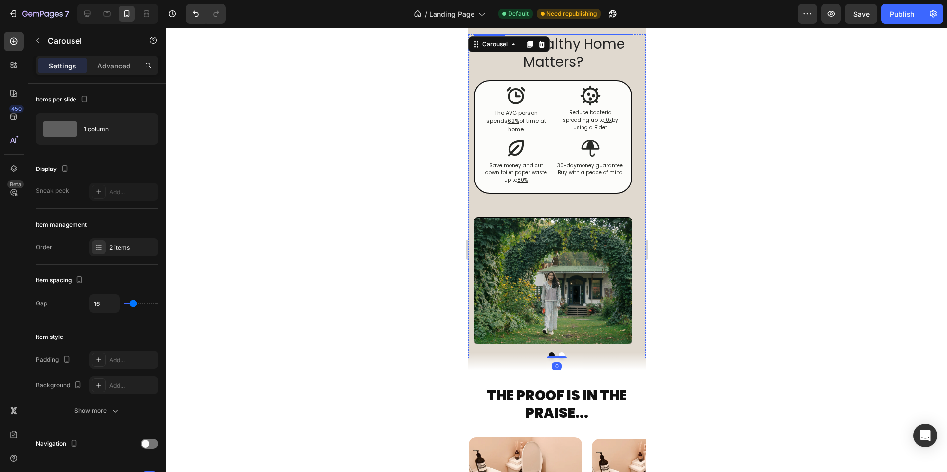
click at [568, 53] on span "Why A Healthy Home Matters?" at bounding box center [552, 53] width 143 height 37
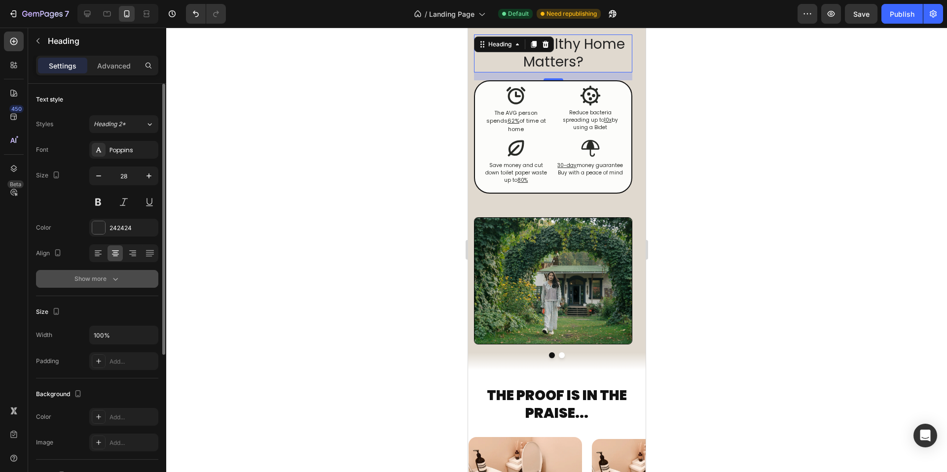
click at [98, 286] on button "Show more" at bounding box center [97, 279] width 122 height 18
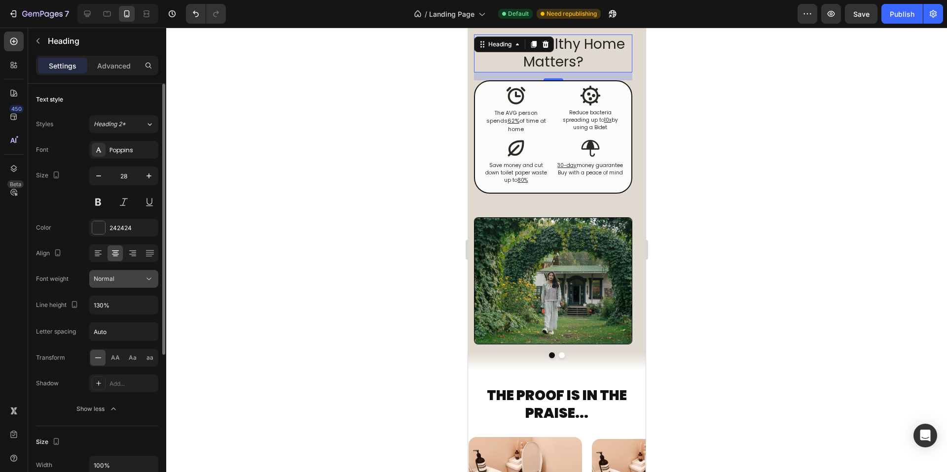
click at [134, 284] on button "Normal" at bounding box center [123, 279] width 69 height 18
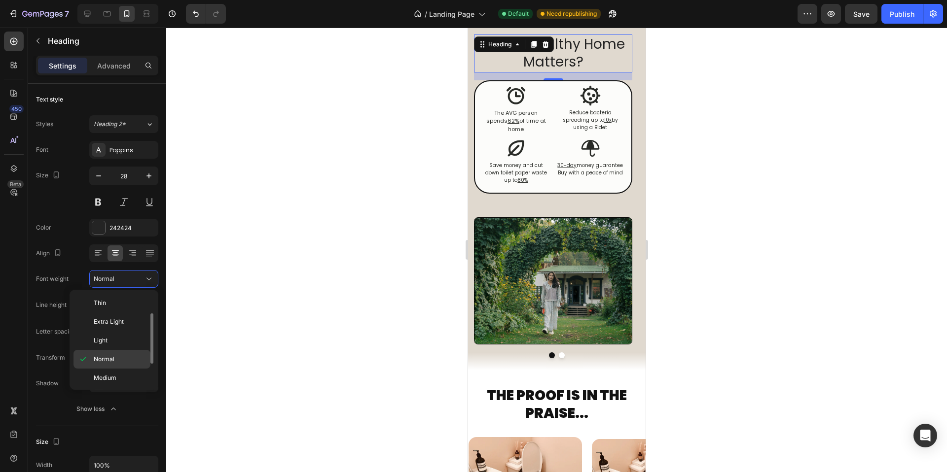
scroll to position [76, 0]
click at [118, 371] on div "Black" at bounding box center [111, 376] width 77 height 19
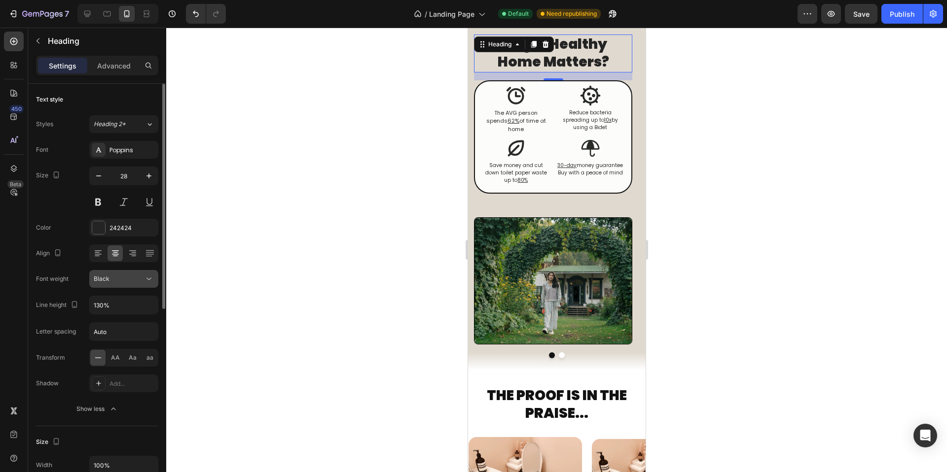
click at [130, 282] on div "Black" at bounding box center [119, 279] width 50 height 9
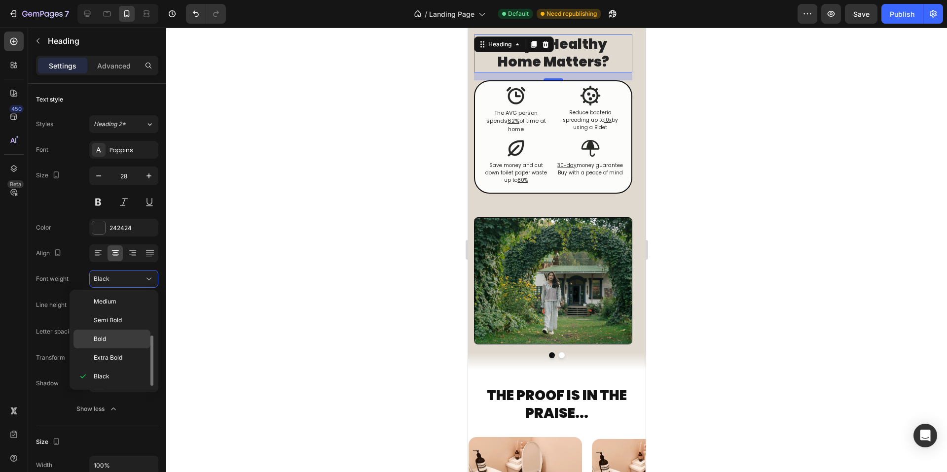
click at [120, 339] on p "Bold" at bounding box center [120, 339] width 52 height 9
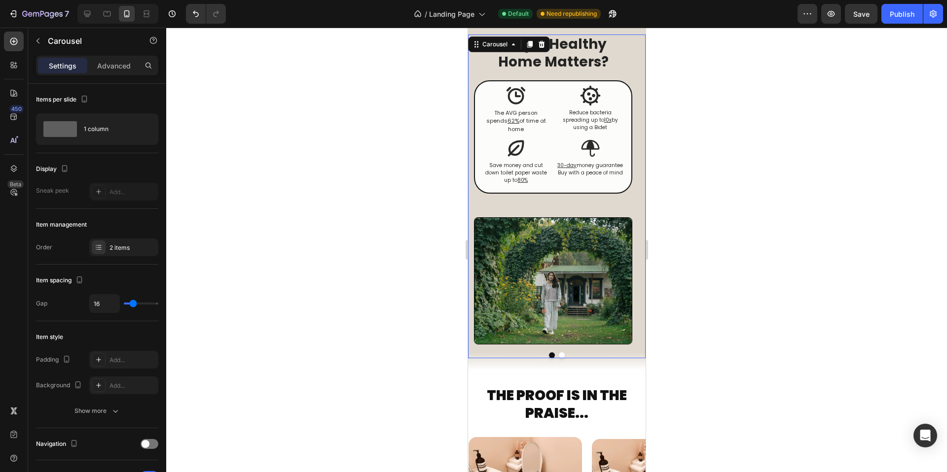
click at [559, 357] on button "Dot" at bounding box center [561, 355] width 6 height 6
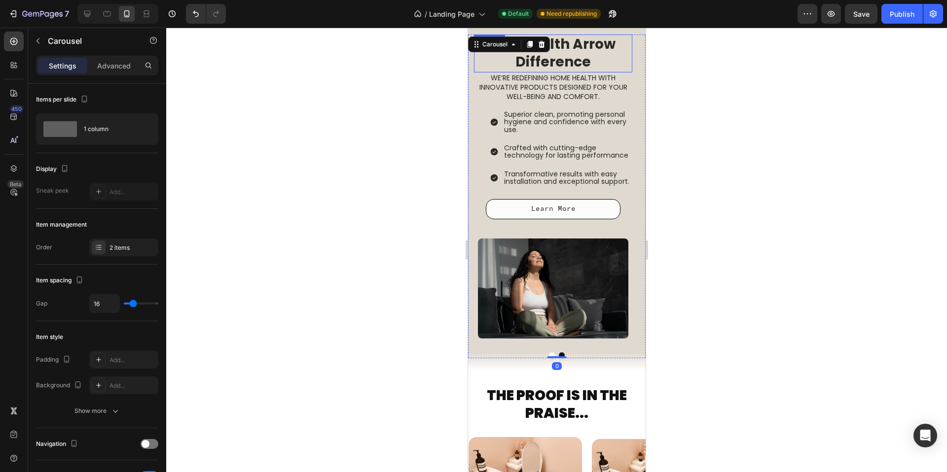
click at [552, 63] on strong "The Health Arrow Difference" at bounding box center [553, 53] width 124 height 37
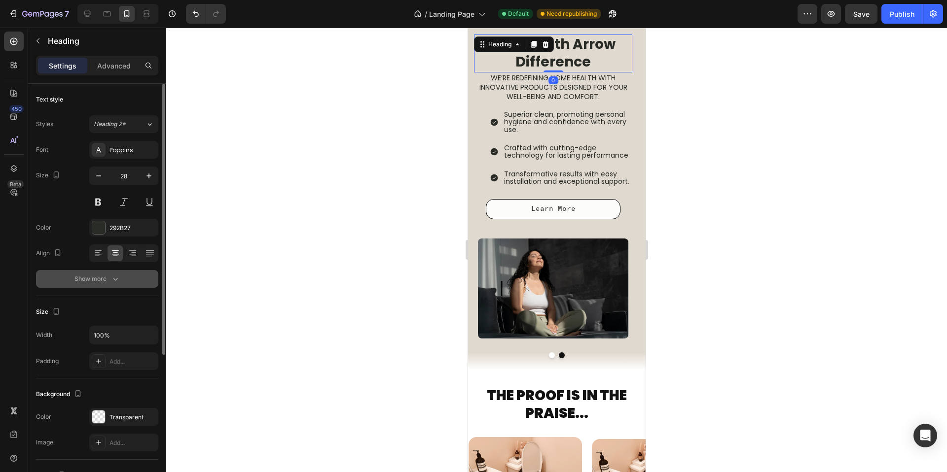
click at [109, 277] on div "Show more" at bounding box center [97, 279] width 46 height 10
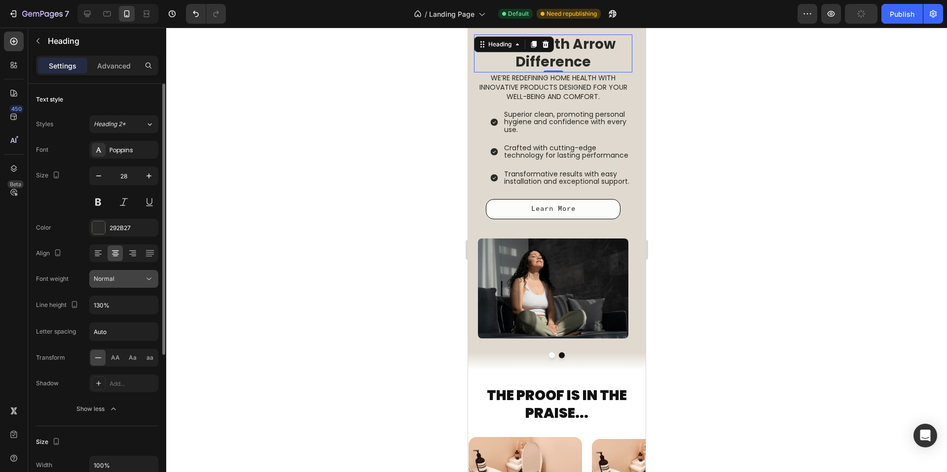
click at [125, 285] on button "Normal" at bounding box center [123, 279] width 69 height 18
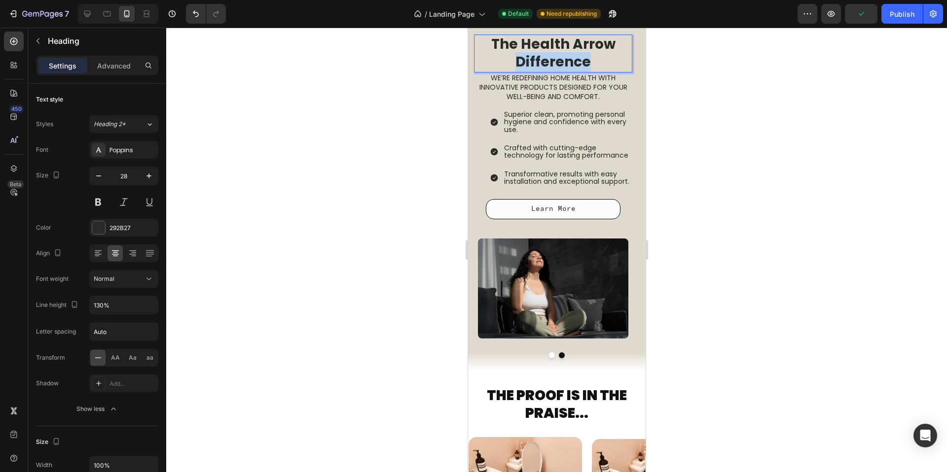
click at [583, 71] on strong "The Health Arrow Difference" at bounding box center [553, 53] width 124 height 37
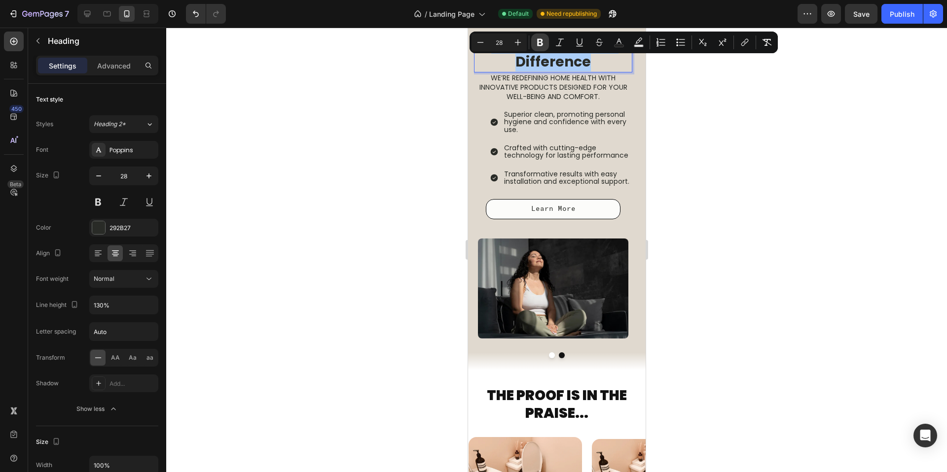
drag, startPoint x: 535, startPoint y: 43, endPoint x: 68, endPoint y: 16, distance: 468.2
click at [535, 43] on icon "Editor contextual toolbar" at bounding box center [540, 42] width 10 height 10
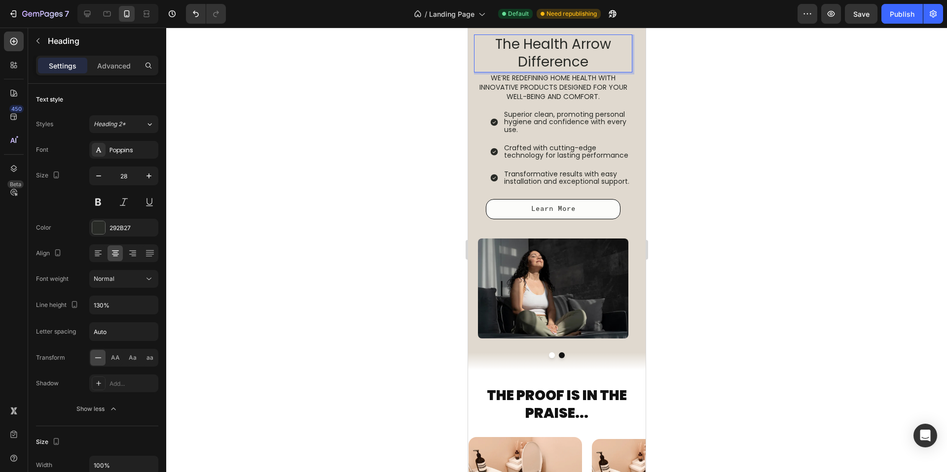
click at [316, 122] on div at bounding box center [556, 250] width 780 height 445
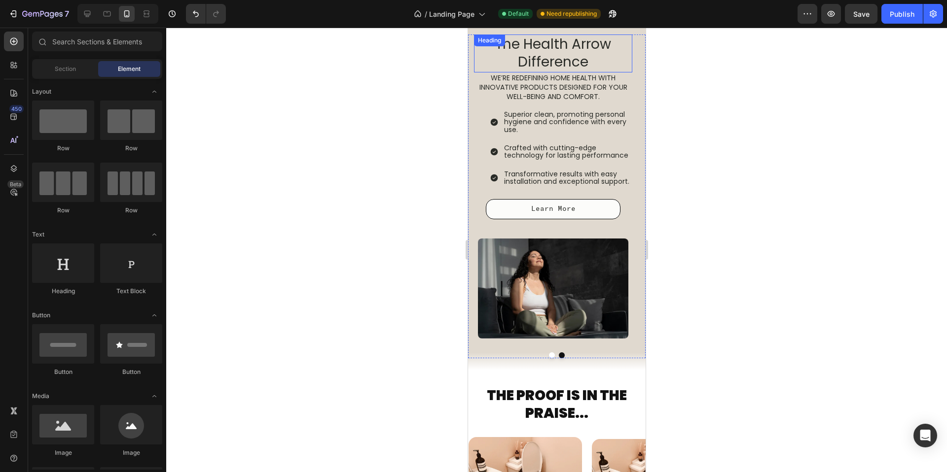
click at [524, 64] on span "The Health Arrow Difference" at bounding box center [552, 53] width 116 height 37
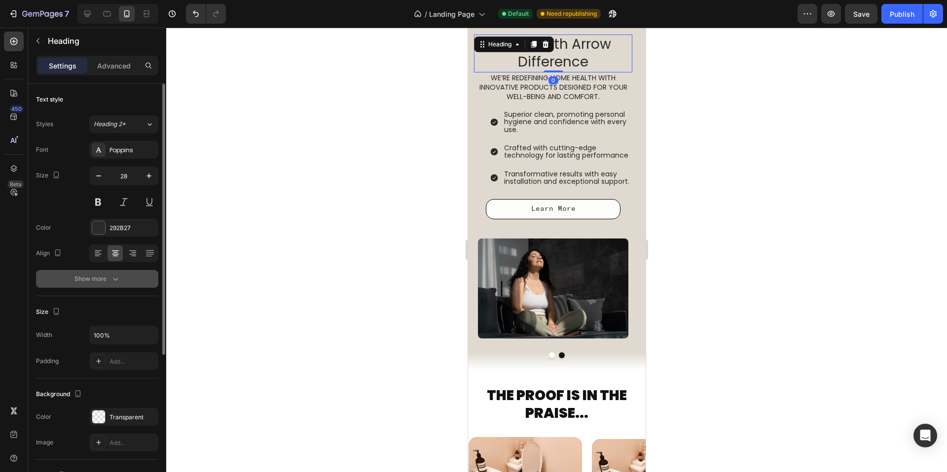
click at [100, 274] on button "Show more" at bounding box center [97, 279] width 122 height 18
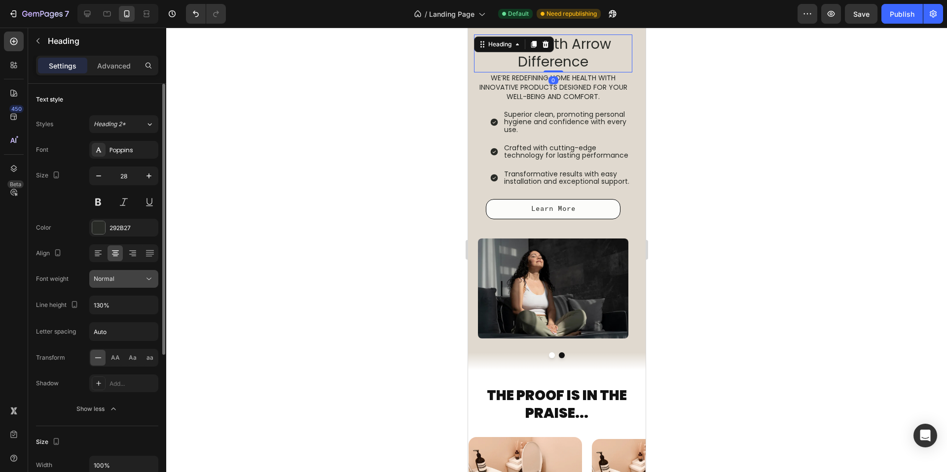
click at [123, 282] on div "Normal" at bounding box center [119, 279] width 50 height 9
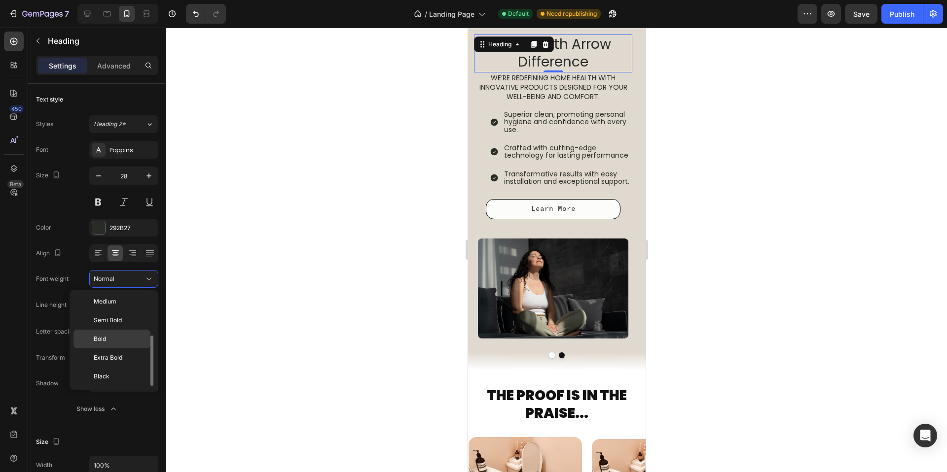
click at [118, 349] on div "Bold" at bounding box center [111, 358] width 77 height 19
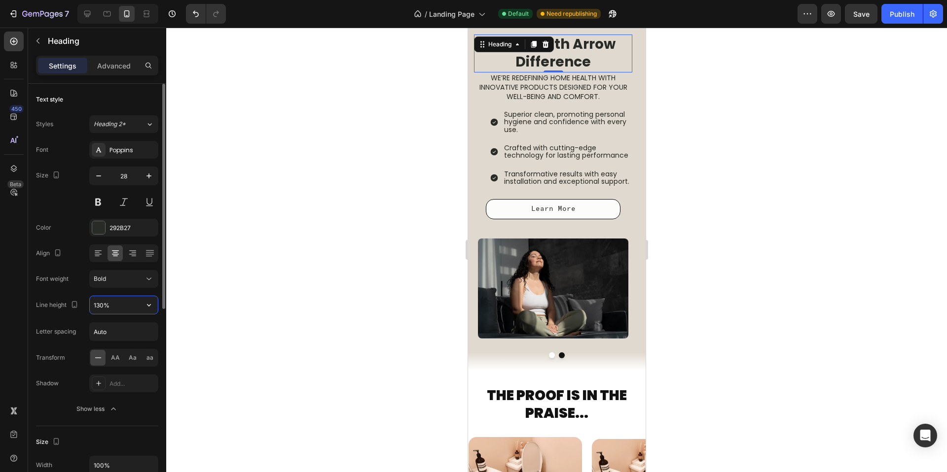
click at [108, 313] on input "130%" at bounding box center [124, 305] width 68 height 18
click at [144, 308] on icon "button" at bounding box center [149, 305] width 10 height 10
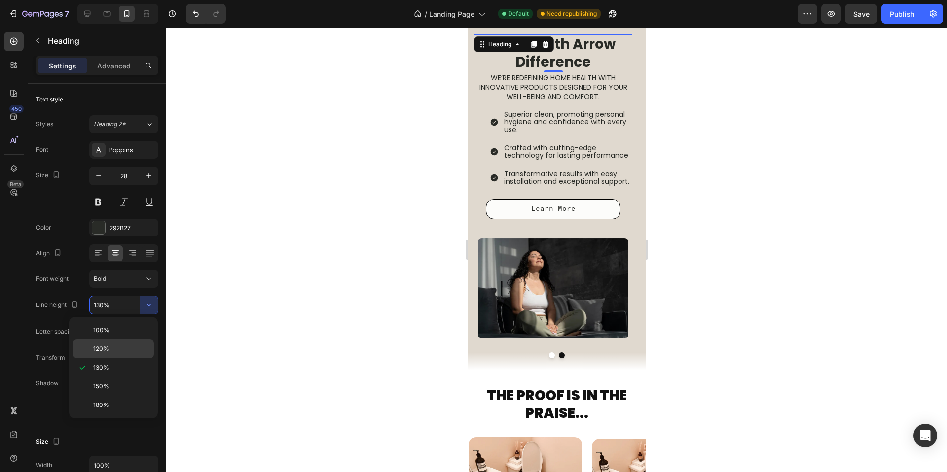
click at [127, 343] on div "120%" at bounding box center [113, 349] width 81 height 19
type input "120%"
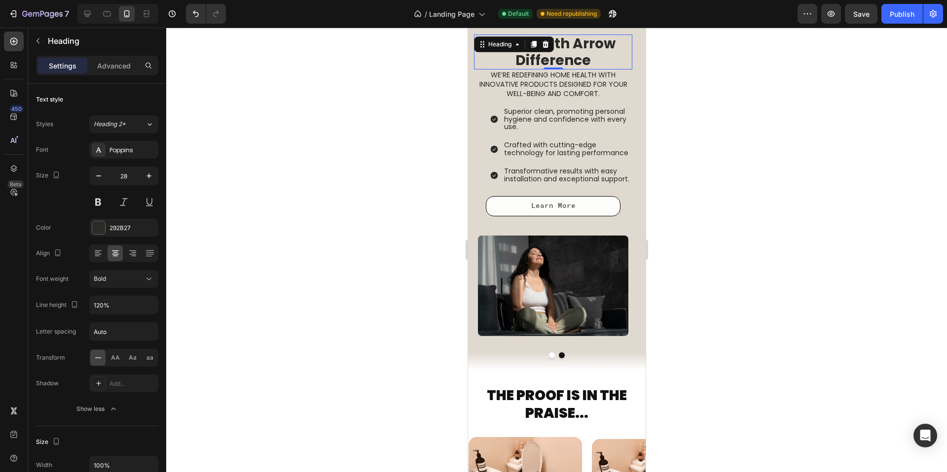
click at [322, 253] on div at bounding box center [556, 250] width 780 height 445
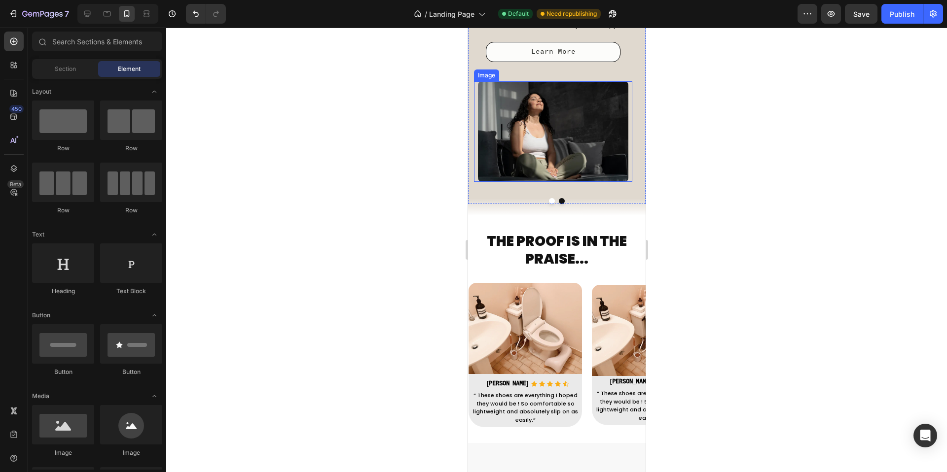
scroll to position [696, 0]
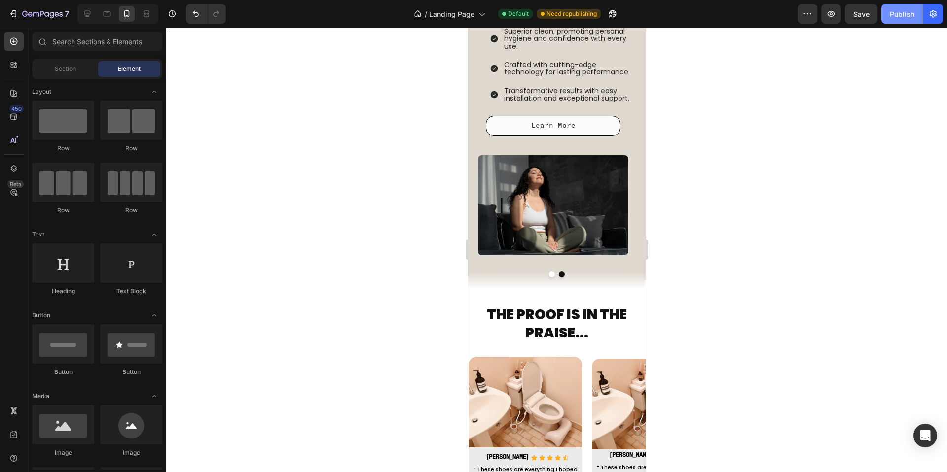
click at [906, 16] on div "Publish" at bounding box center [901, 14] width 25 height 10
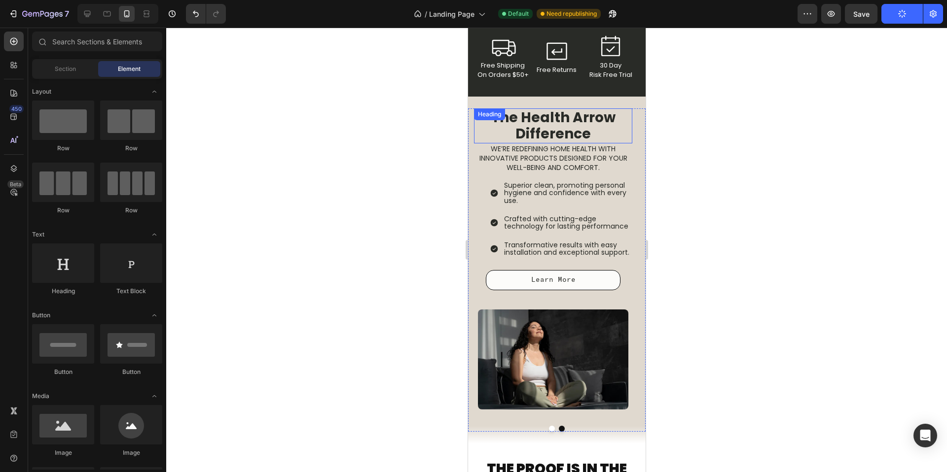
click at [545, 128] on div "⁠⁠⁠⁠⁠⁠⁠ The Health Arrow Difference Heading" at bounding box center [552, 125] width 158 height 35
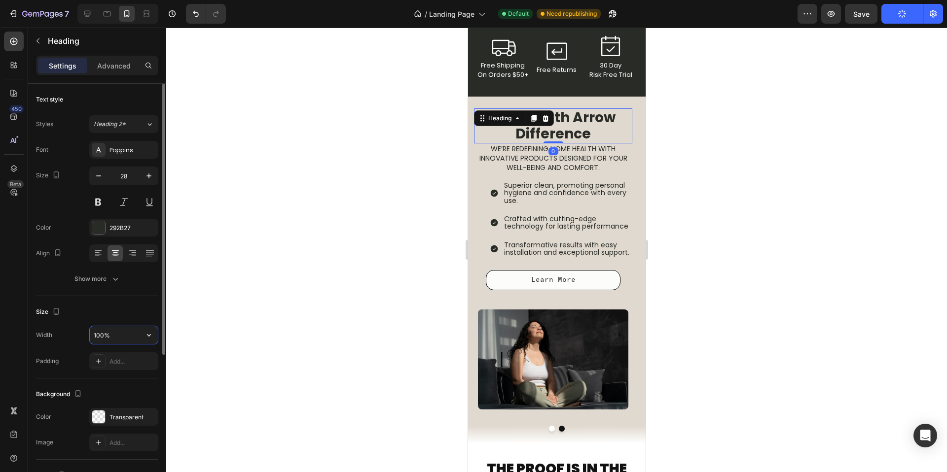
click at [112, 332] on input "100%" at bounding box center [124, 335] width 68 height 18
click at [109, 339] on input "100%" at bounding box center [124, 335] width 68 height 18
click at [106, 277] on div "Show more" at bounding box center [97, 279] width 46 height 10
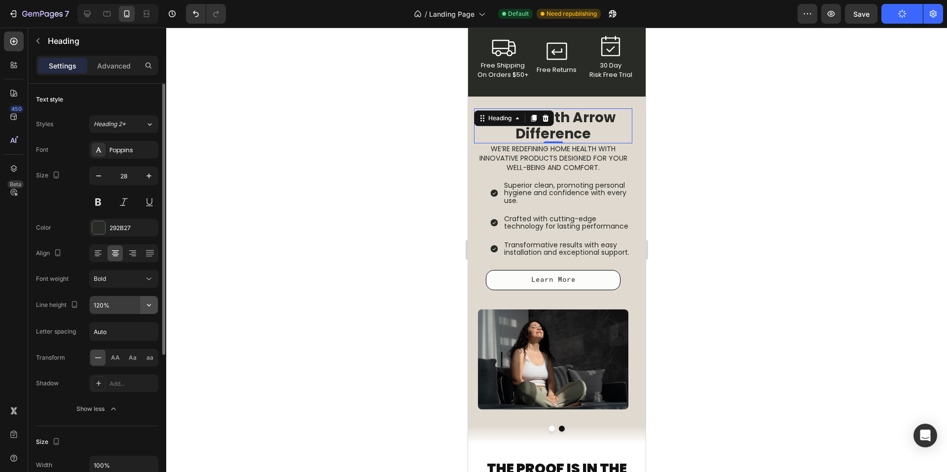
click at [148, 306] on icon "button" at bounding box center [149, 305] width 4 height 2
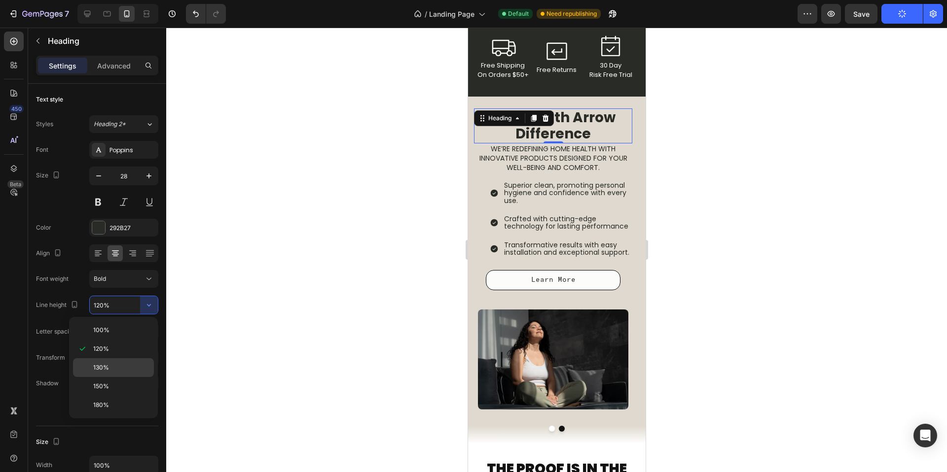
click at [122, 368] on p "130%" at bounding box center [121, 367] width 56 height 9
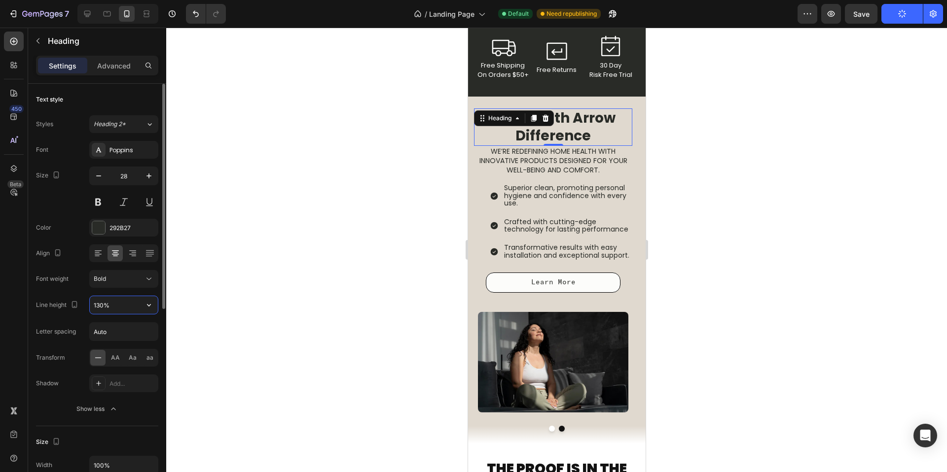
click at [135, 311] on input "130%" at bounding box center [124, 305] width 68 height 18
click at [151, 305] on icon "button" at bounding box center [149, 305] width 10 height 10
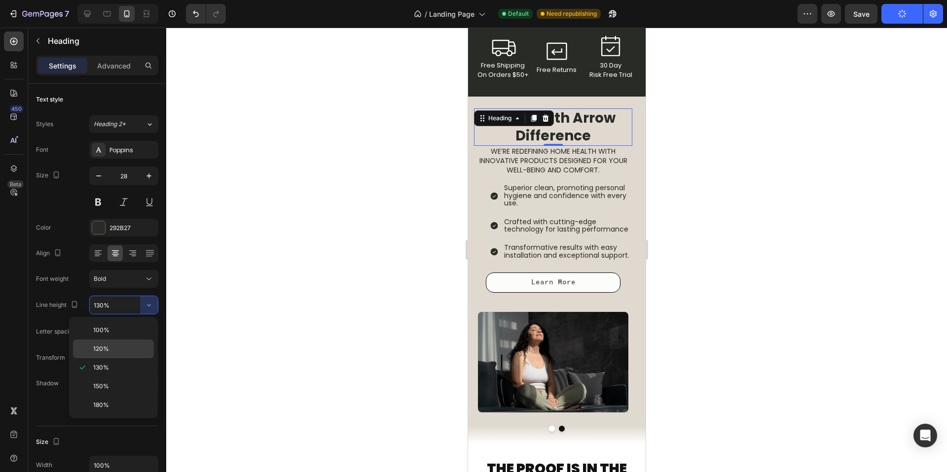
click at [122, 349] on p "120%" at bounding box center [121, 349] width 56 height 9
type input "120%"
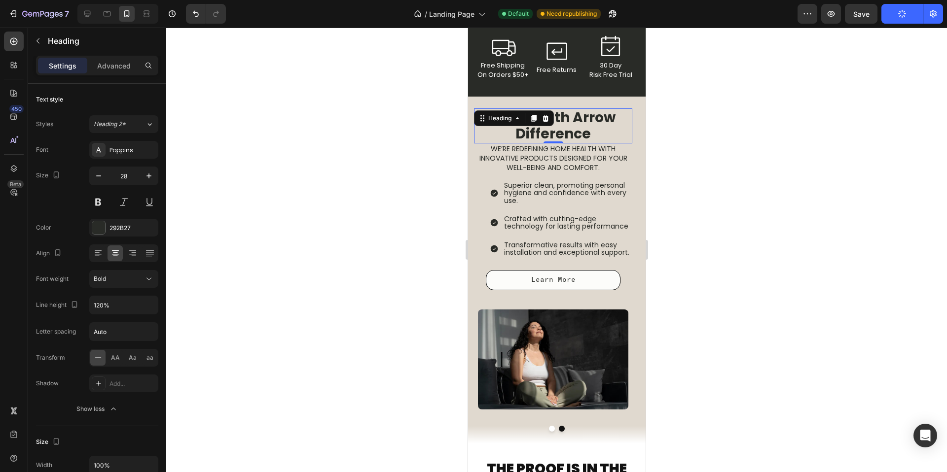
click at [714, 138] on div at bounding box center [556, 250] width 780 height 445
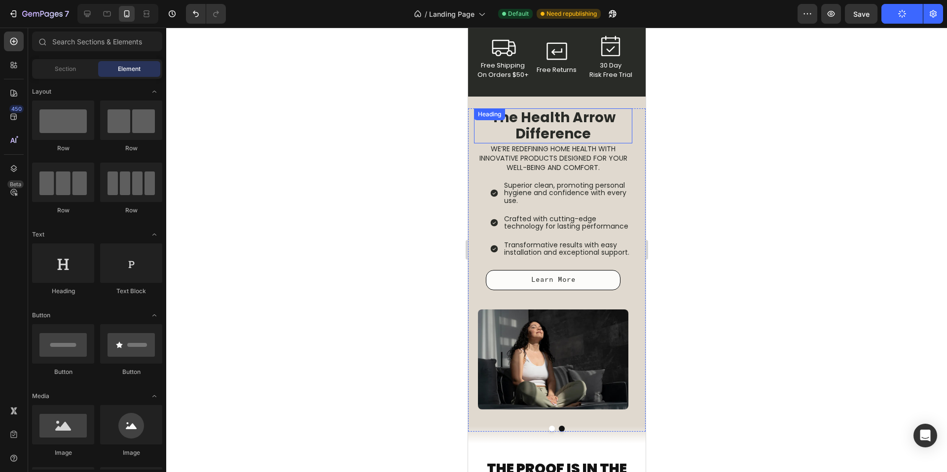
click at [611, 133] on span "The Health Arrow Difference" at bounding box center [553, 126] width 124 height 36
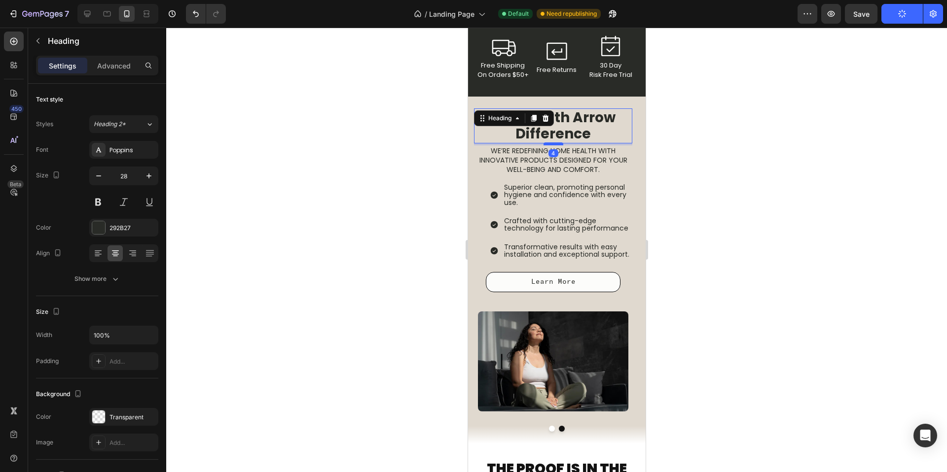
click at [551, 145] on div at bounding box center [553, 143] width 20 height 3
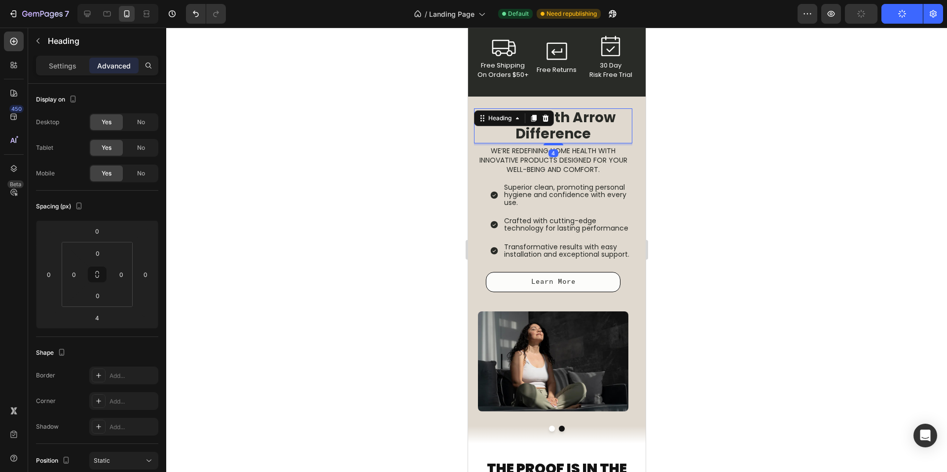
click at [688, 162] on div at bounding box center [556, 250] width 780 height 445
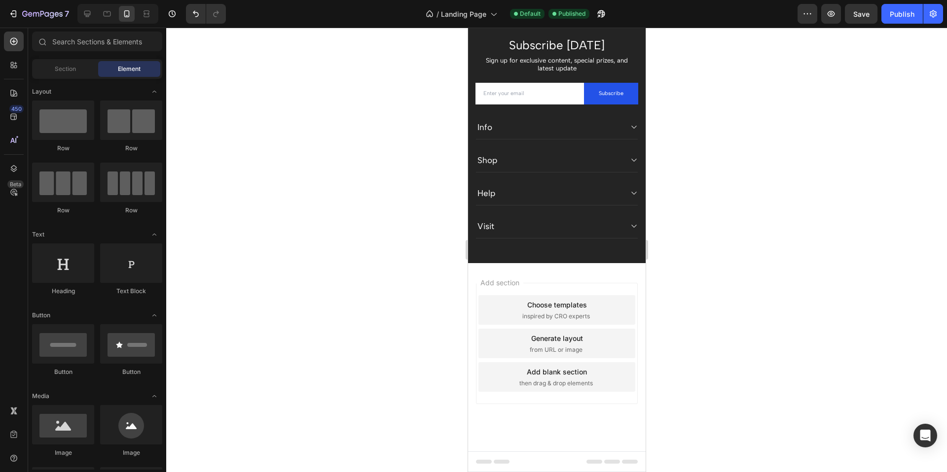
scroll to position [0, 0]
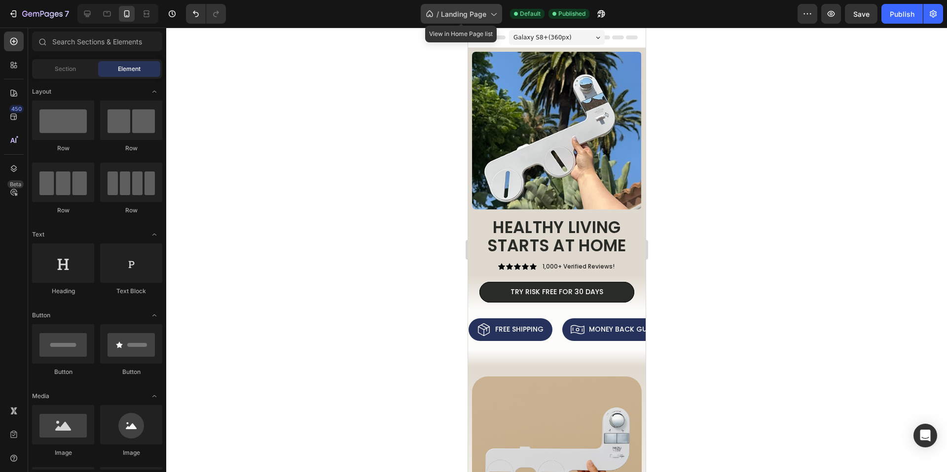
click at [485, 10] on span "Landing Page" at bounding box center [463, 14] width 45 height 10
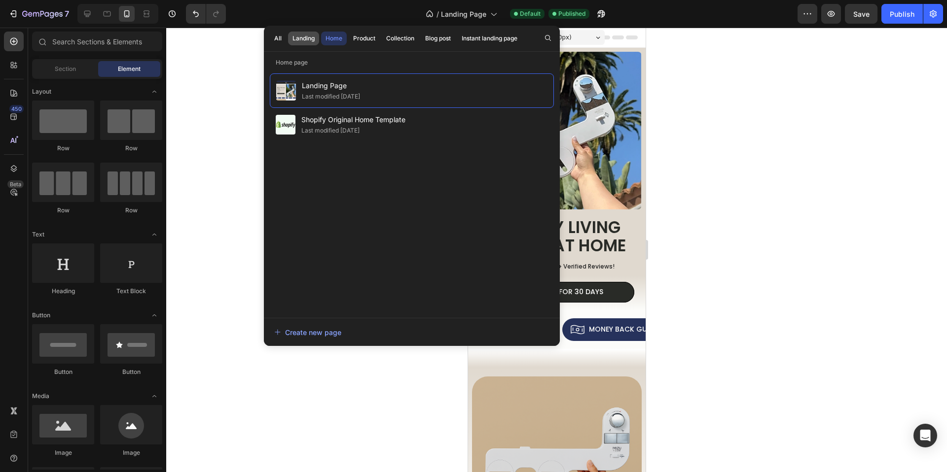
click at [0, 0] on button "Landing" at bounding box center [0, 0] width 0 height 0
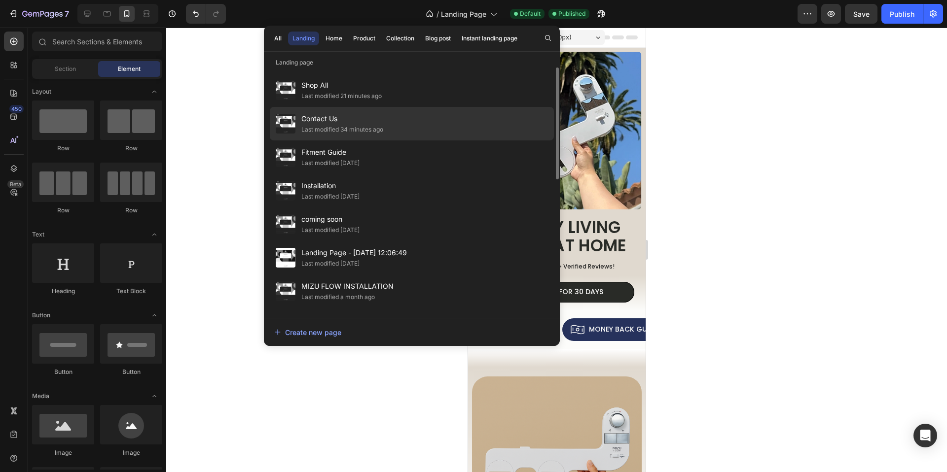
click at [368, 120] on span "Contact Us" at bounding box center [342, 119] width 82 height 12
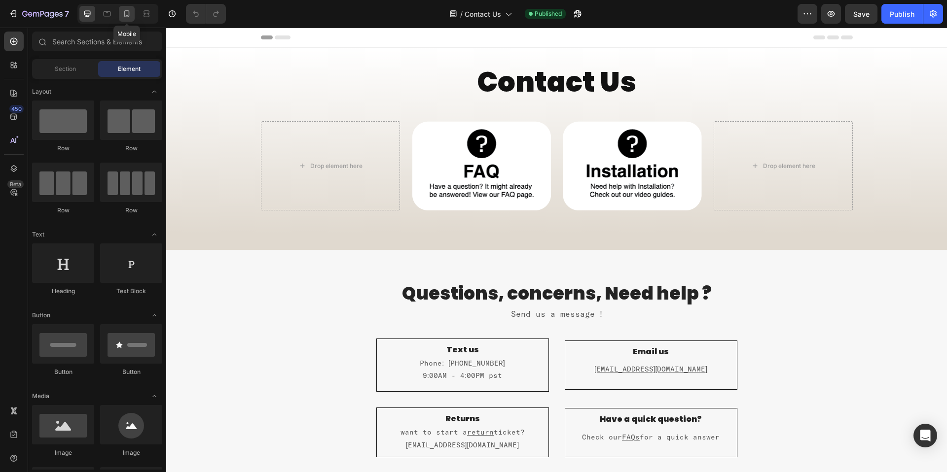
click at [127, 14] on icon at bounding box center [127, 14] width 10 height 10
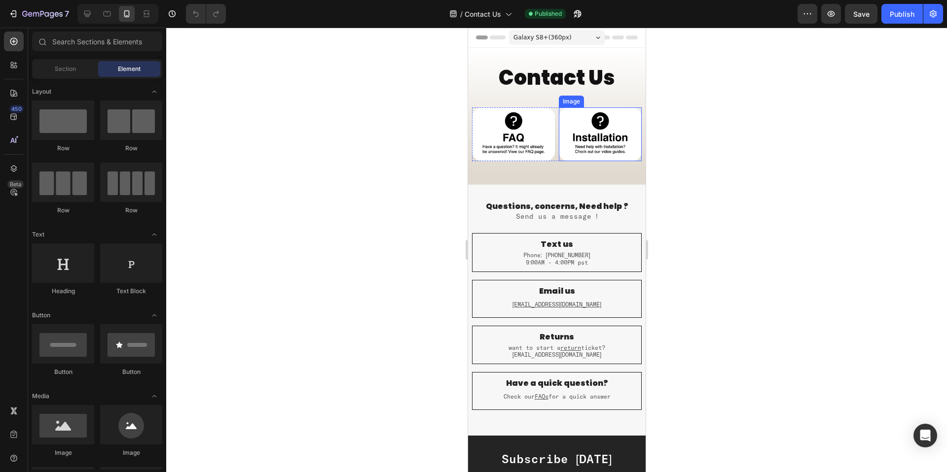
click at [607, 125] on img at bounding box center [599, 133] width 83 height 53
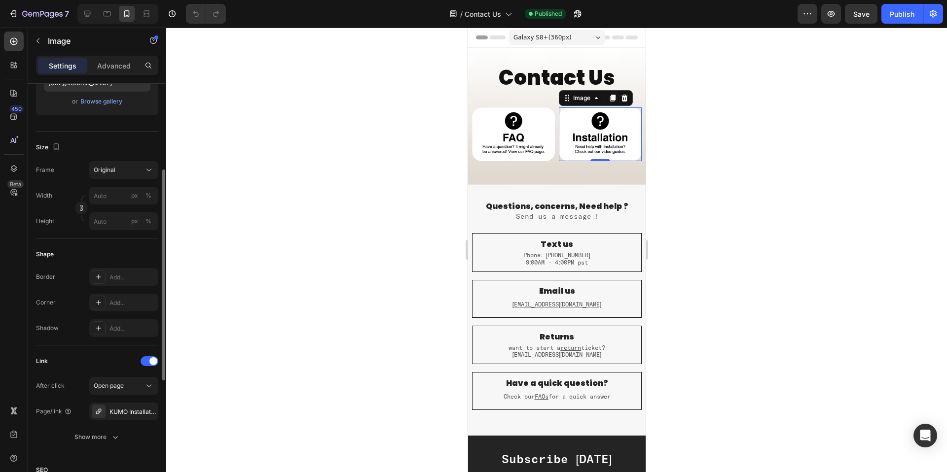
scroll to position [181, 0]
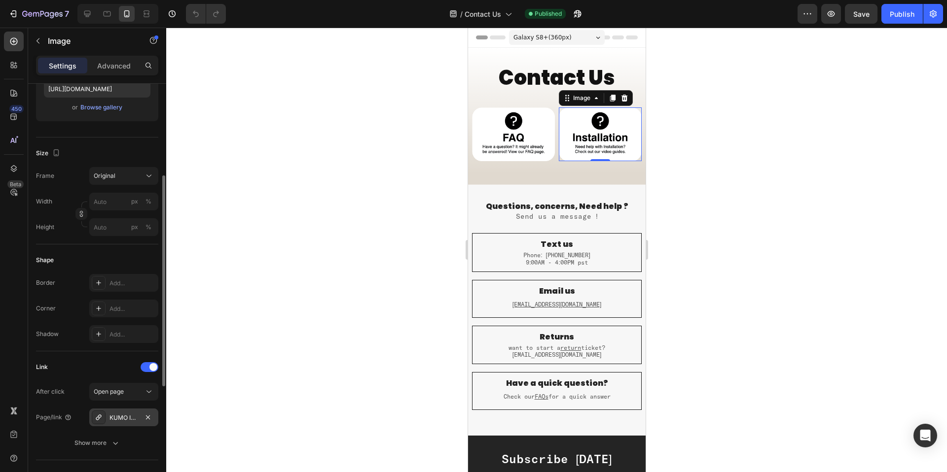
click at [123, 414] on div "KUMO Installation" at bounding box center [123, 418] width 29 height 9
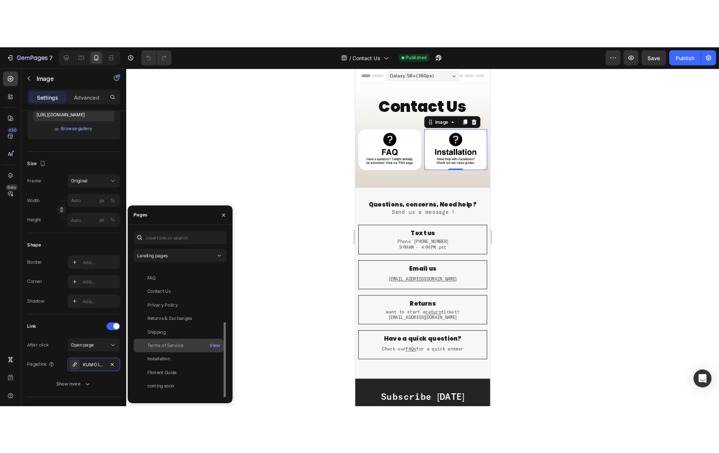
scroll to position [95, 0]
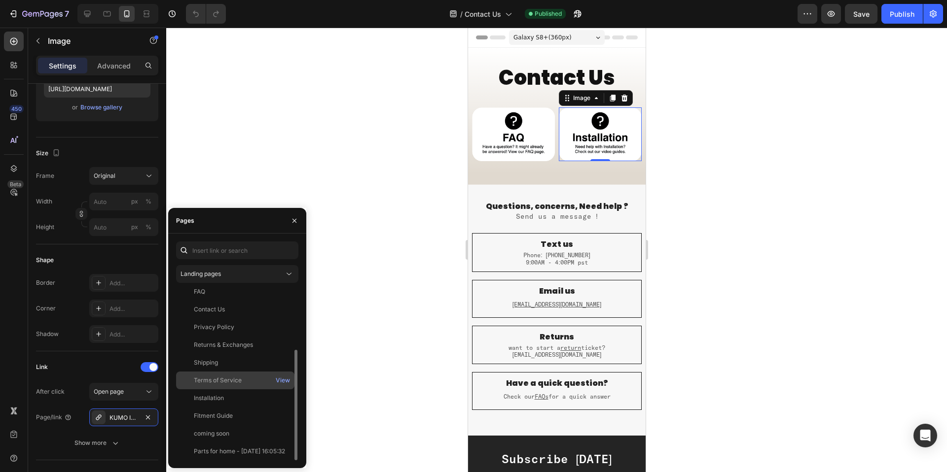
click at [237, 399] on div "Installation" at bounding box center [235, 398] width 110 height 9
click at [300, 226] on button "button" at bounding box center [294, 221] width 16 height 16
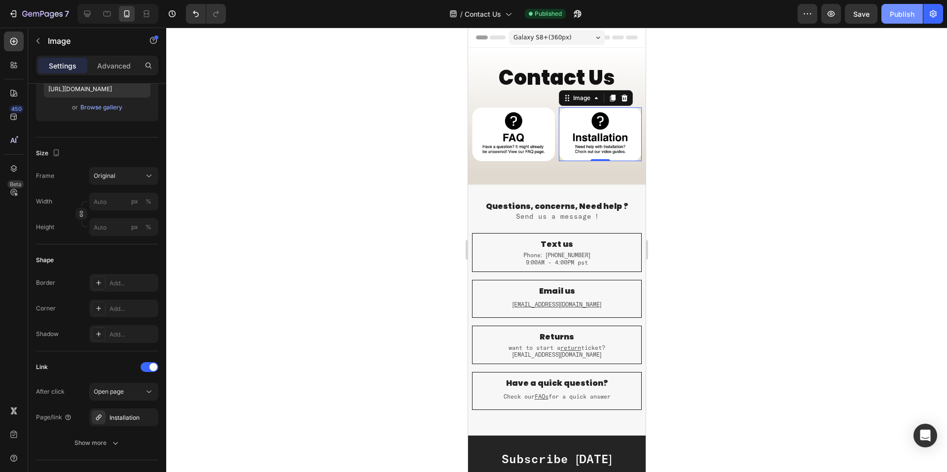
click at [898, 11] on div "Publish" at bounding box center [901, 14] width 25 height 10
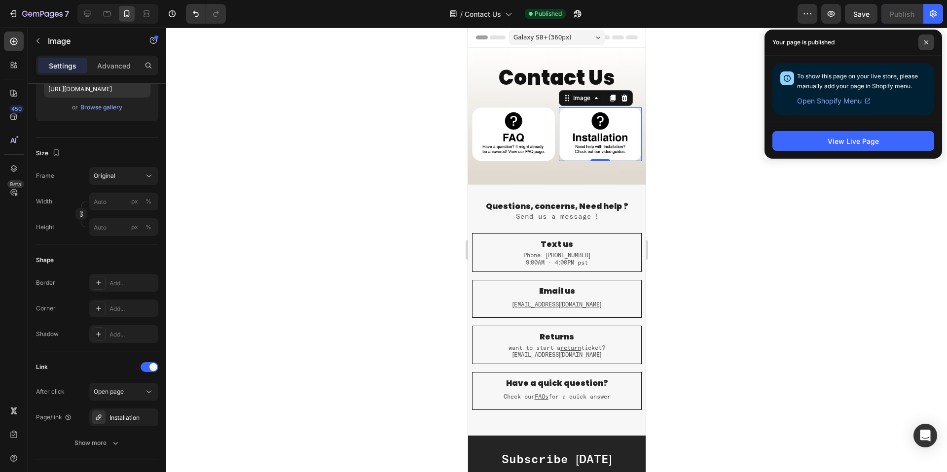
click at [922, 38] on span at bounding box center [926, 43] width 16 height 16
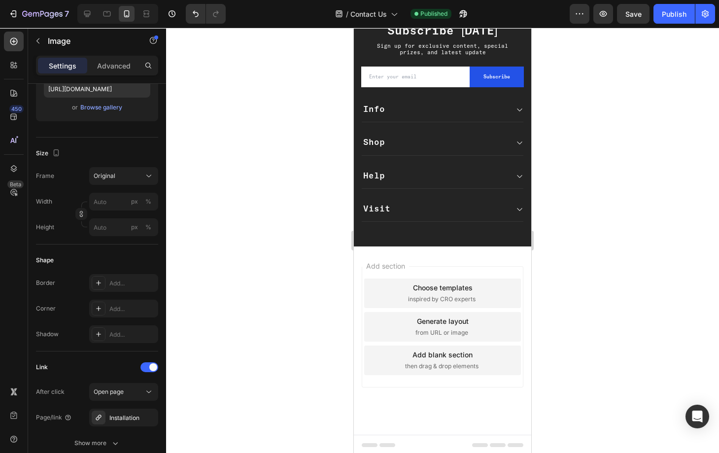
scroll to position [0, 0]
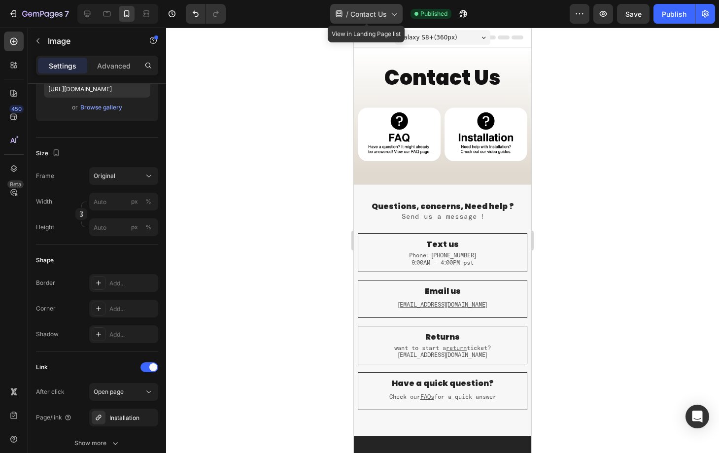
click at [387, 22] on div "/ Contact Us" at bounding box center [366, 14] width 72 height 20
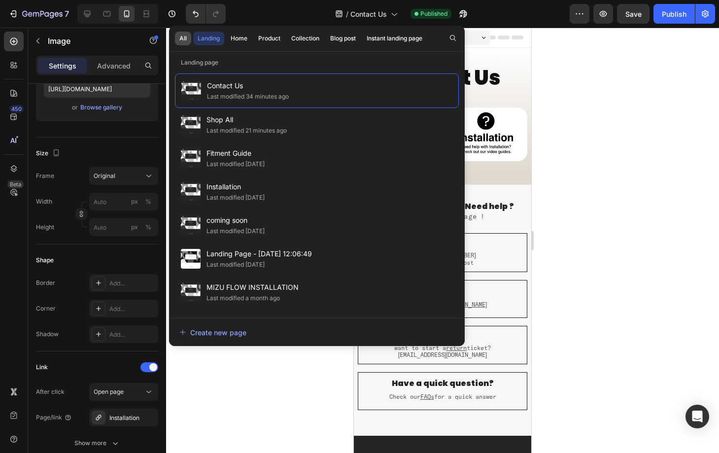
click at [182, 39] on div "All" at bounding box center [182, 38] width 7 height 9
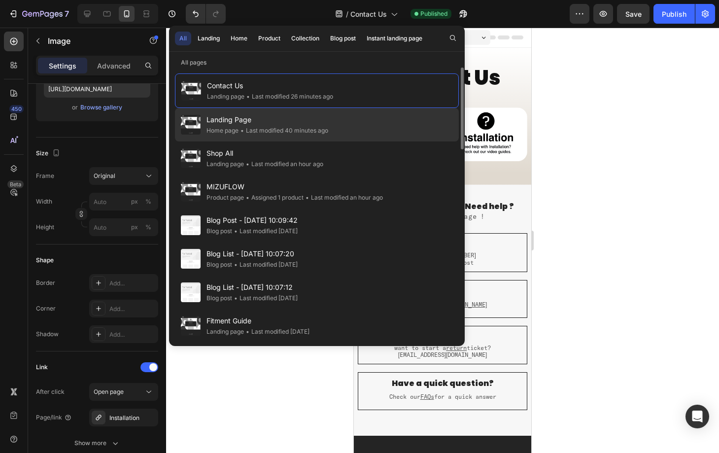
click at [245, 119] on span "Landing Page" at bounding box center [268, 120] width 122 height 12
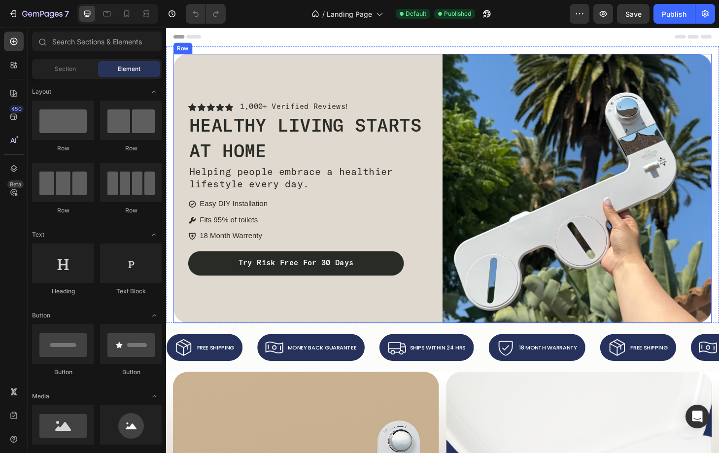
click at [400, 69] on div "Icon Icon Icon Icon Icon Icon List 1,000+ Verified Reviews! Text Block Row Heal…" at bounding box center [318, 200] width 288 height 288
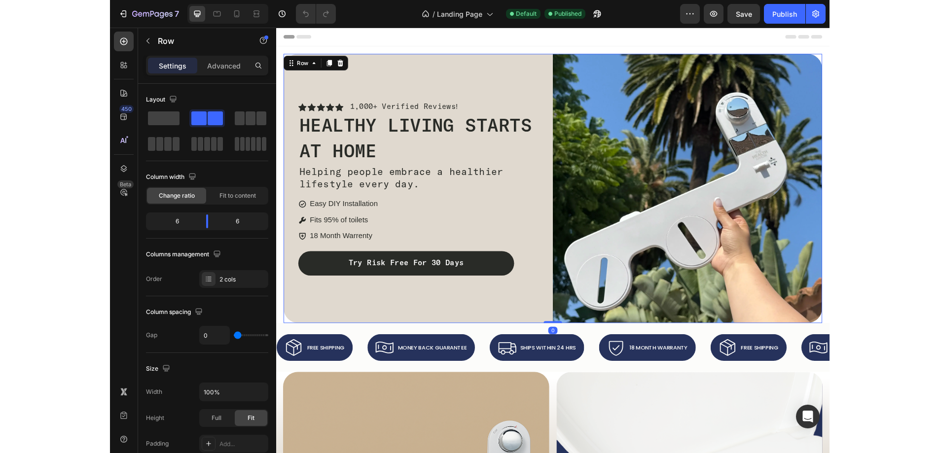
scroll to position [316, 0]
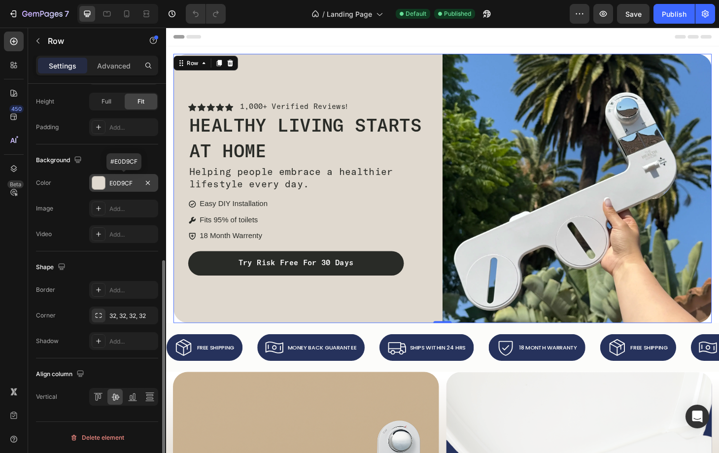
click at [99, 182] on div at bounding box center [98, 182] width 13 height 13
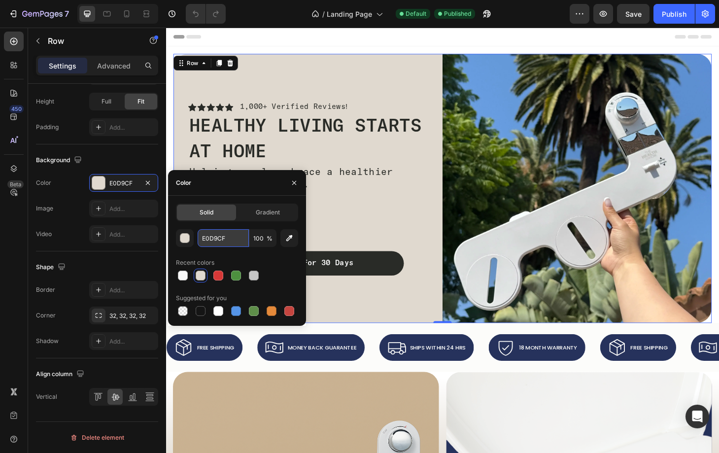
click at [210, 235] on input "E0D9CF" at bounding box center [223, 238] width 51 height 18
click at [217, 235] on input "E0D9CF" at bounding box center [223, 238] width 51 height 18
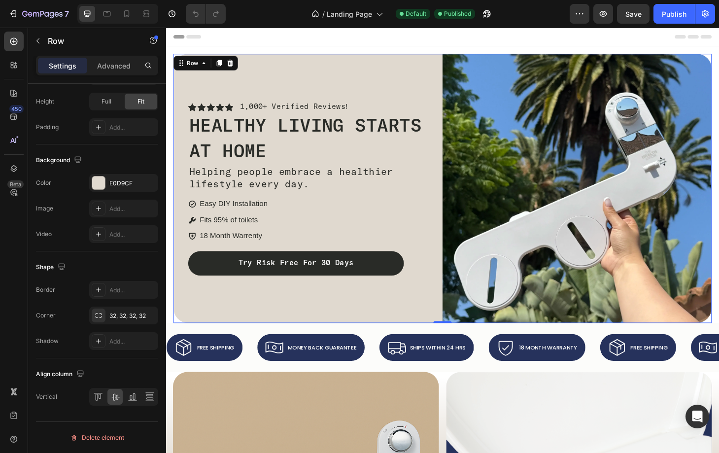
click at [291, 63] on div "Icon Icon Icon Icon Icon Icon List 1,000+ Verified Reviews! Text Block Row Heal…" at bounding box center [318, 200] width 288 height 288
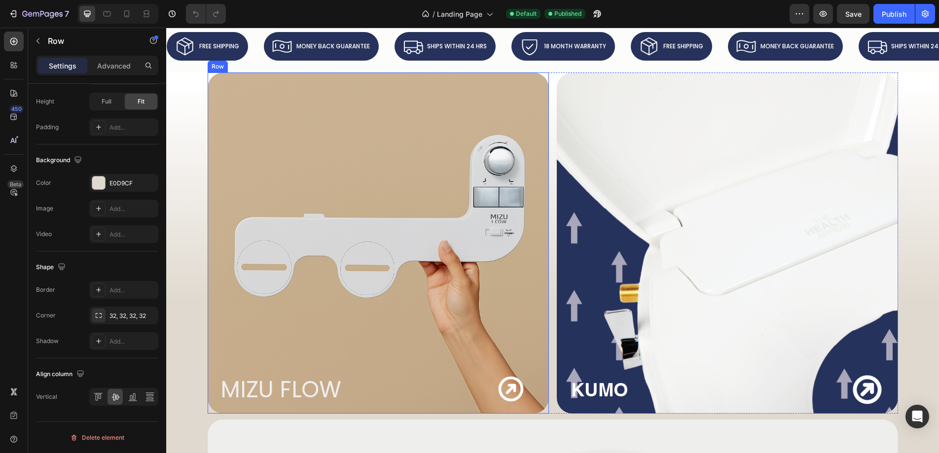
scroll to position [260, 0]
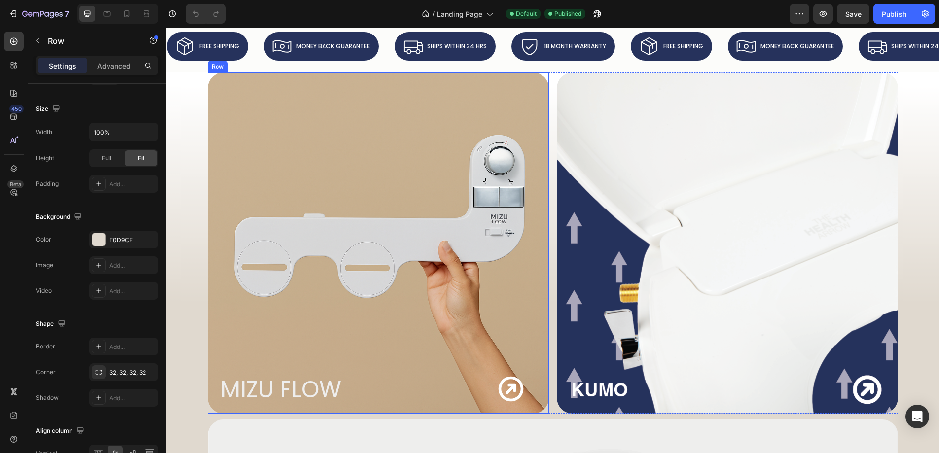
click at [394, 294] on div "MIZU FLOW Heading Icon Row" at bounding box center [377, 238] width 317 height 333
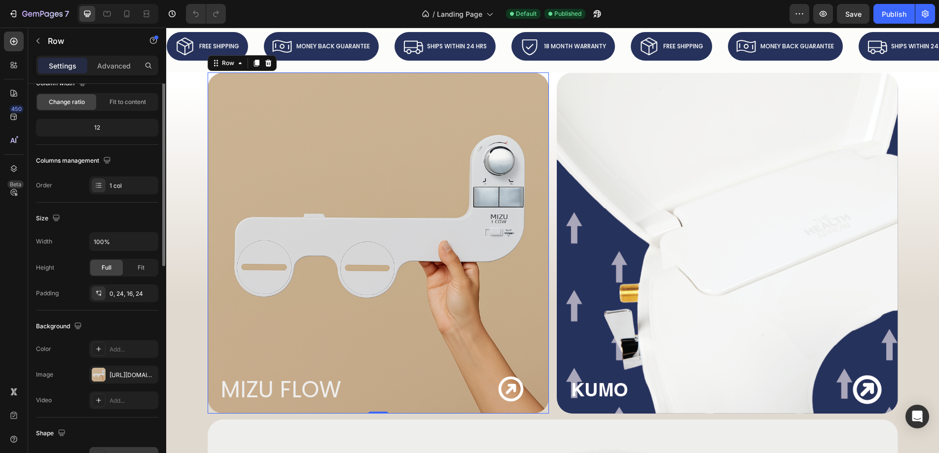
scroll to position [0, 0]
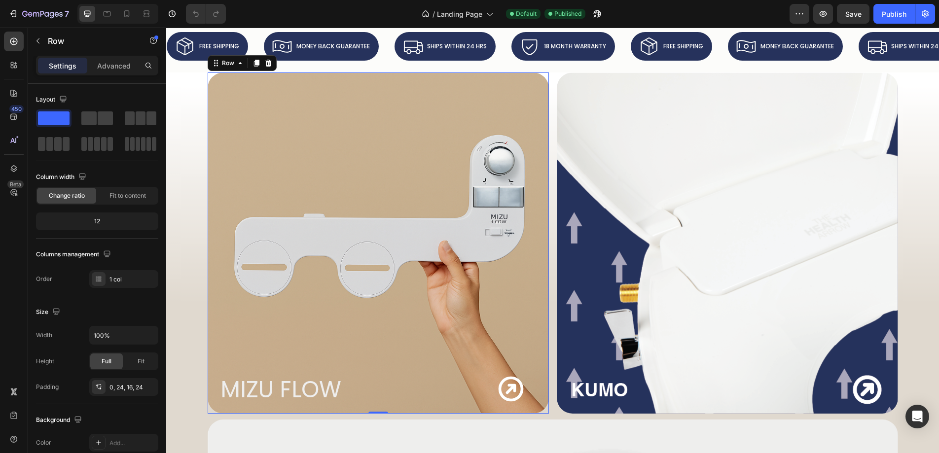
click at [245, 279] on div "MIZU FLOW Heading Icon Row" at bounding box center [377, 238] width 317 height 333
click at [431, 326] on div "MIZU FLOW Heading Icon Row" at bounding box center [377, 238] width 317 height 333
click at [222, 60] on div "Row" at bounding box center [228, 63] width 16 height 9
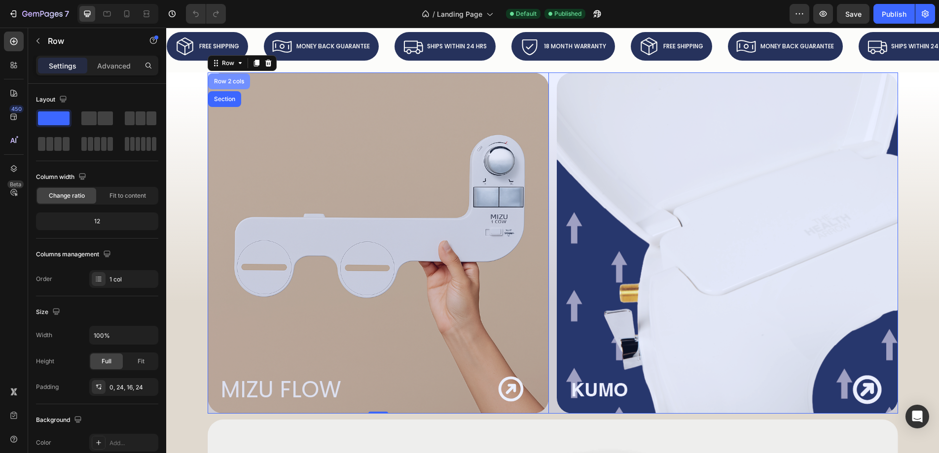
click at [228, 82] on div "Row 2 cols" at bounding box center [229, 81] width 34 height 6
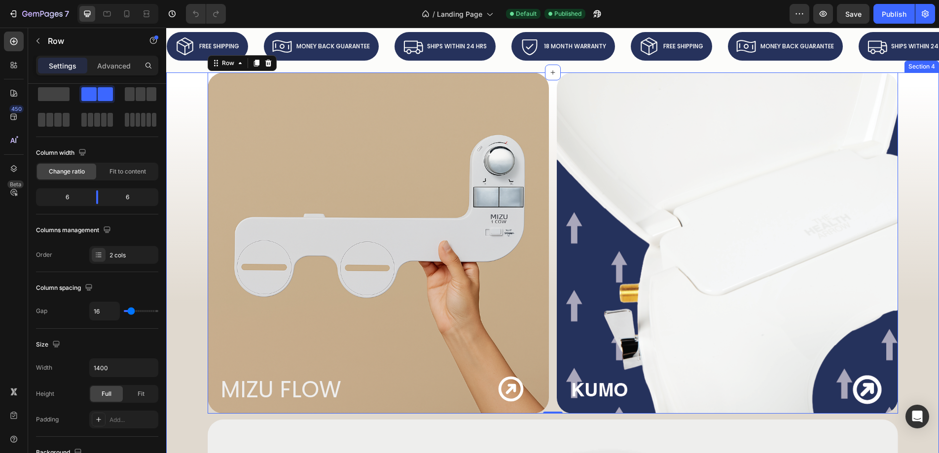
scroll to position [404, 0]
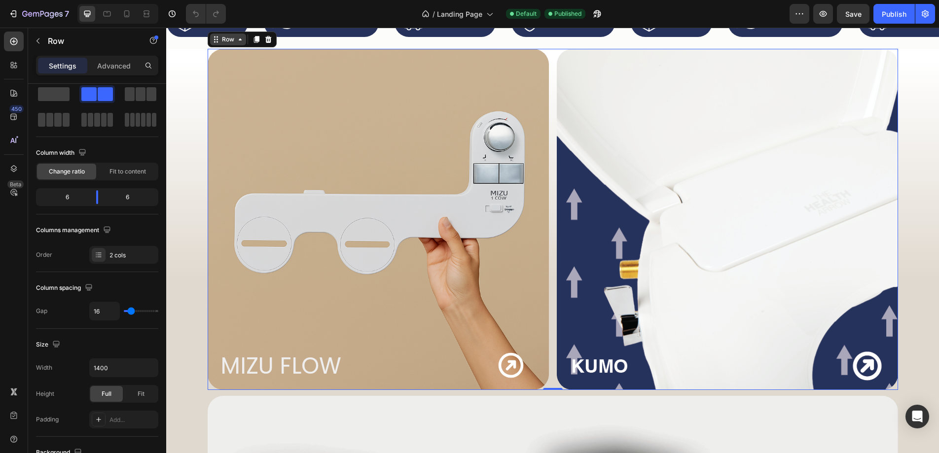
click at [220, 35] on div "Row" at bounding box center [228, 39] width 16 height 9
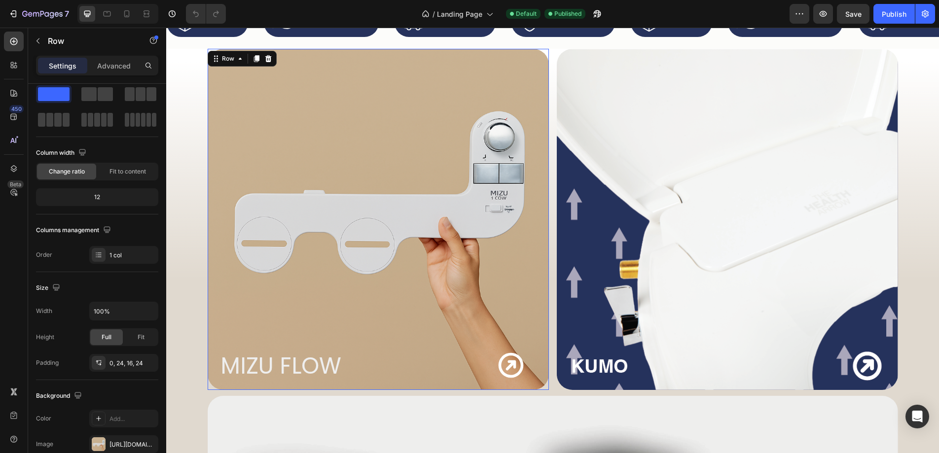
click at [364, 193] on div "MIZU FLOW Heading Icon Row" at bounding box center [377, 215] width 317 height 333
click at [142, 286] on div "Size" at bounding box center [97, 288] width 122 height 16
click at [386, 240] on div "MIZU FLOW Heading Icon Row" at bounding box center [377, 215] width 317 height 333
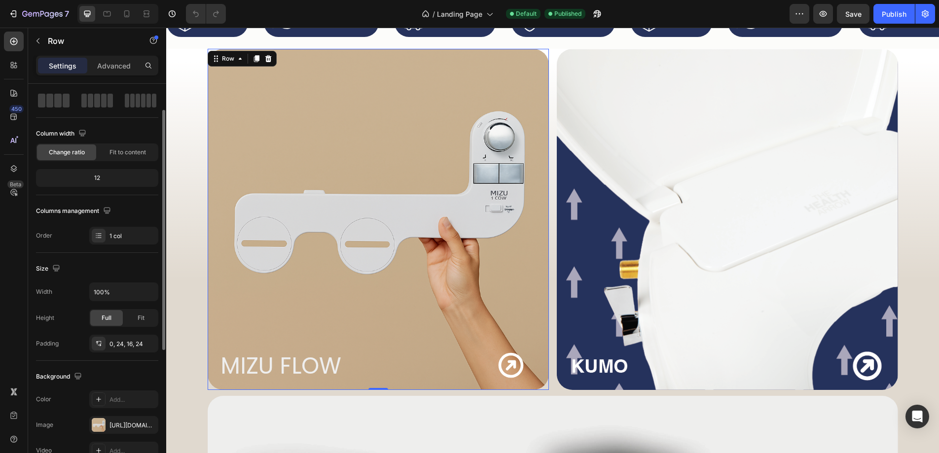
scroll to position [73, 0]
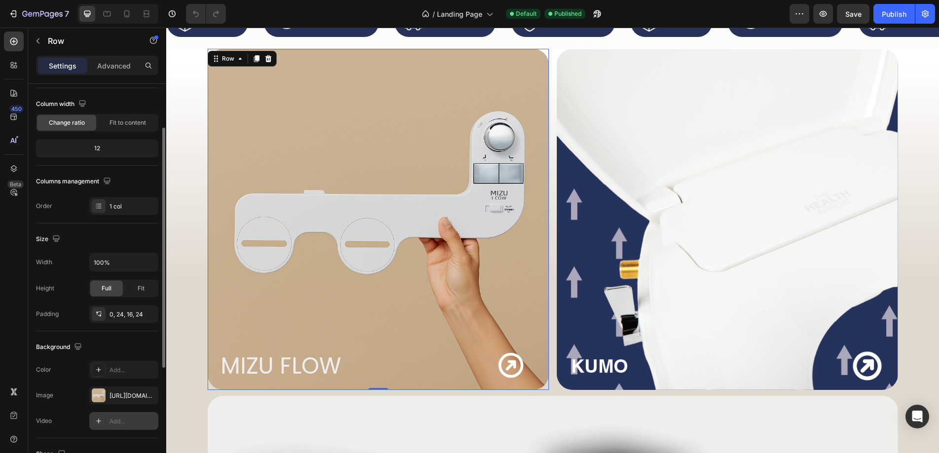
click at [120, 421] on div "Add..." at bounding box center [132, 421] width 46 height 9
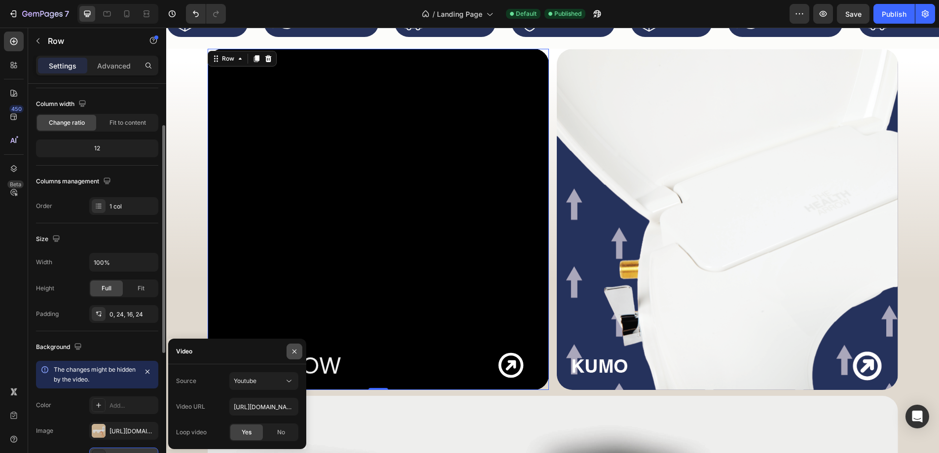
click at [291, 352] on icon "button" at bounding box center [294, 352] width 8 height 8
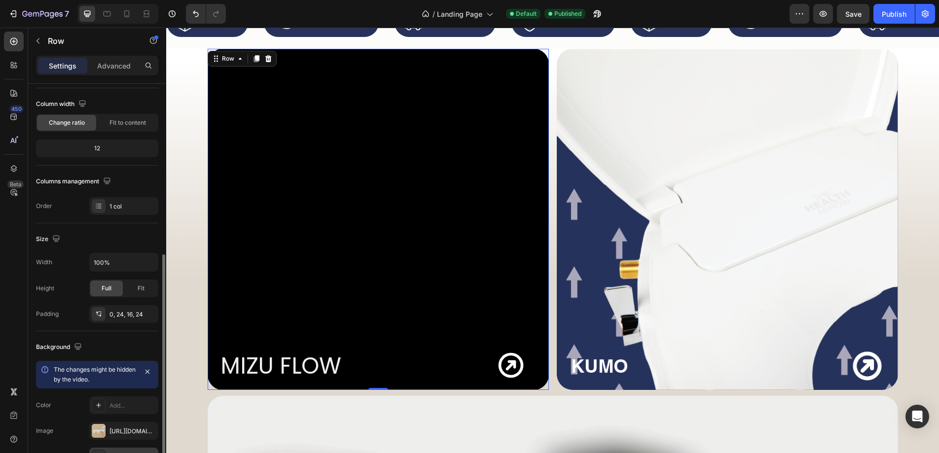
scroll to position [155, 0]
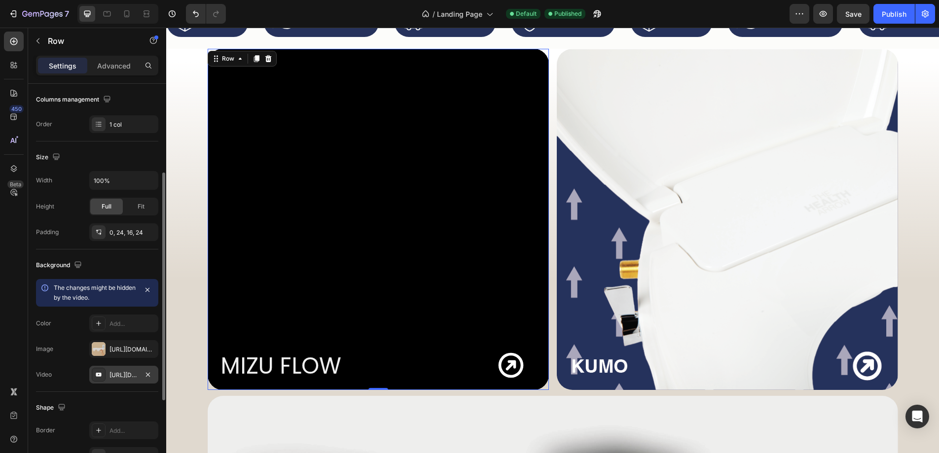
click at [110, 376] on div "[URL][DOMAIN_NAME]" at bounding box center [123, 375] width 29 height 9
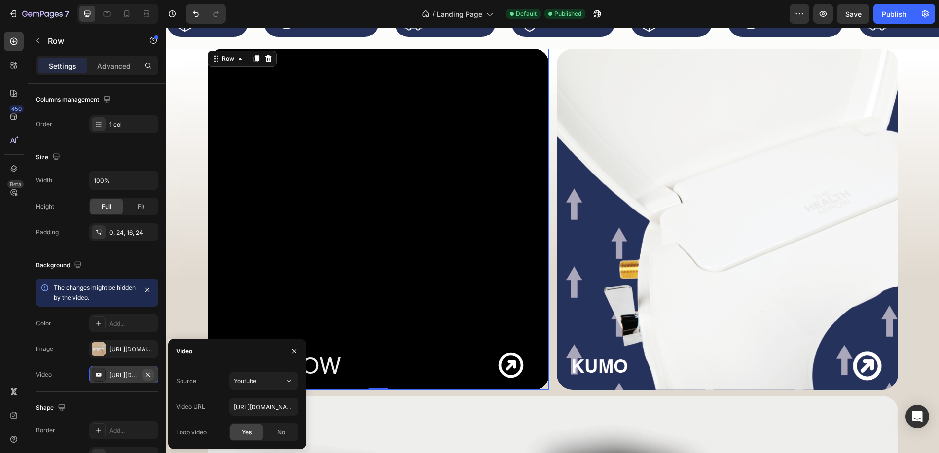
click at [148, 374] on icon "button" at bounding box center [148, 374] width 4 height 4
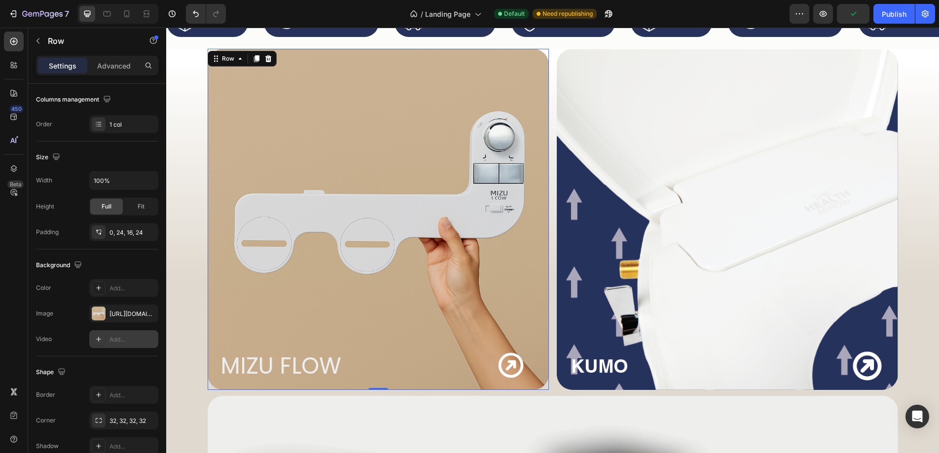
click at [95, 336] on icon at bounding box center [99, 339] width 8 height 8
type input "[URL][DOMAIN_NAME]"
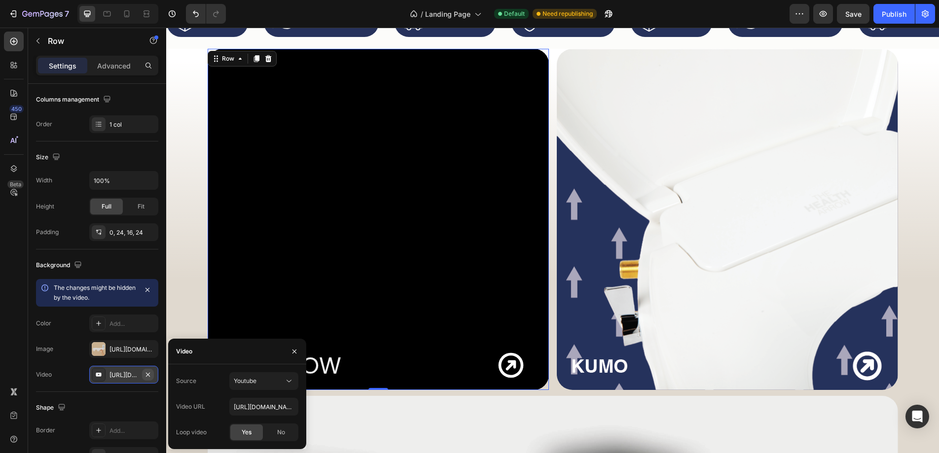
click at [145, 372] on icon "button" at bounding box center [148, 375] width 8 height 8
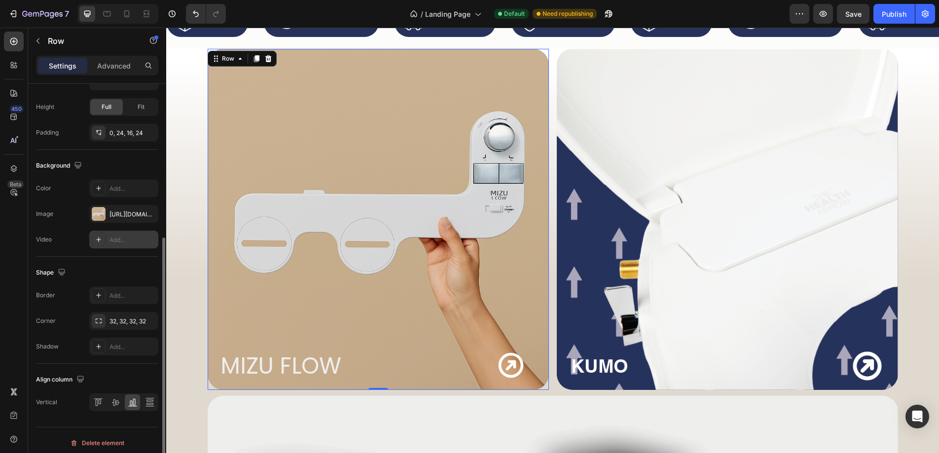
scroll to position [260, 0]
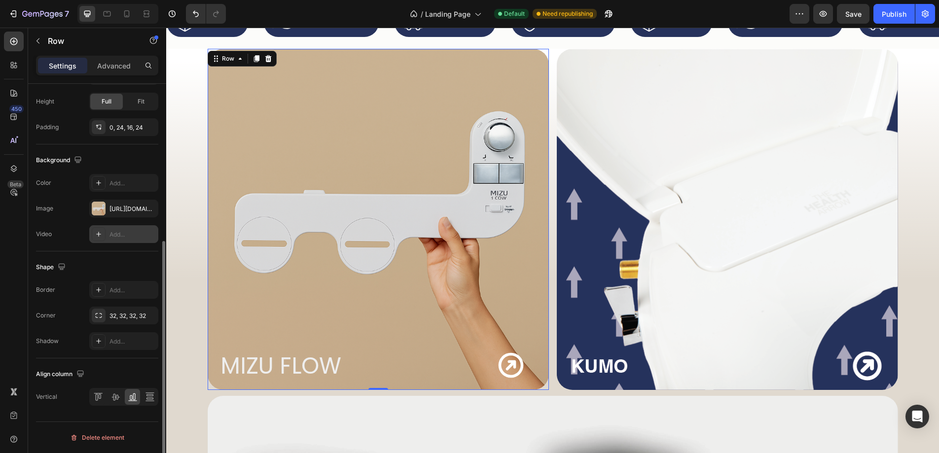
click at [116, 57] on div "Settings Advanced" at bounding box center [97, 66] width 122 height 20
click at [115, 65] on p "Advanced" at bounding box center [114, 66] width 34 height 10
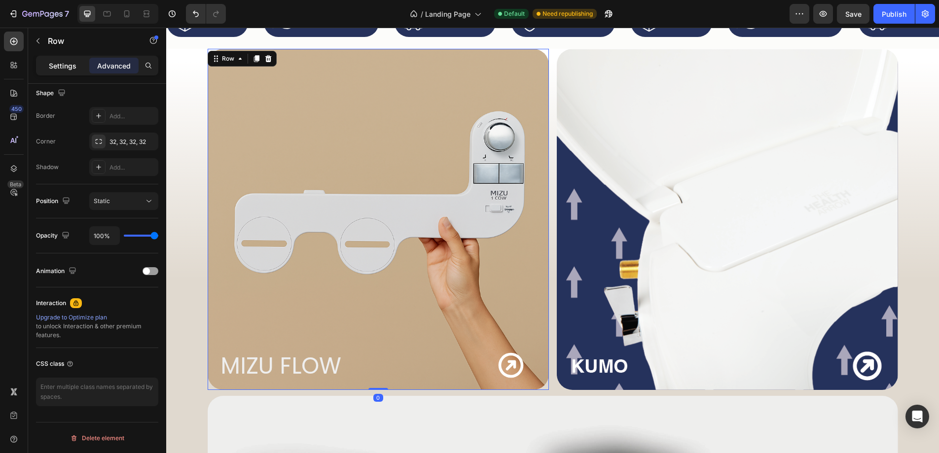
click at [72, 66] on p "Settings" at bounding box center [63, 66] width 28 height 10
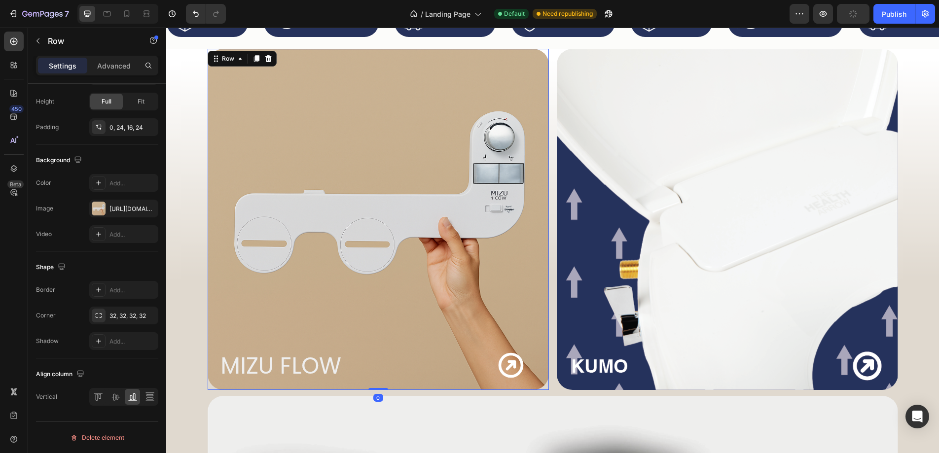
click at [351, 185] on div "MIZU FLOW Heading Icon Row" at bounding box center [377, 215] width 317 height 333
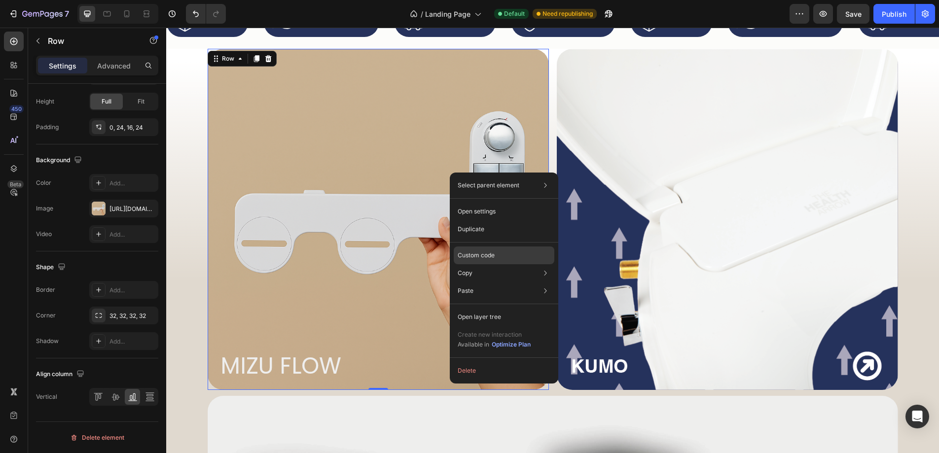
click at [505, 282] on div "Custom code" at bounding box center [504, 291] width 101 height 18
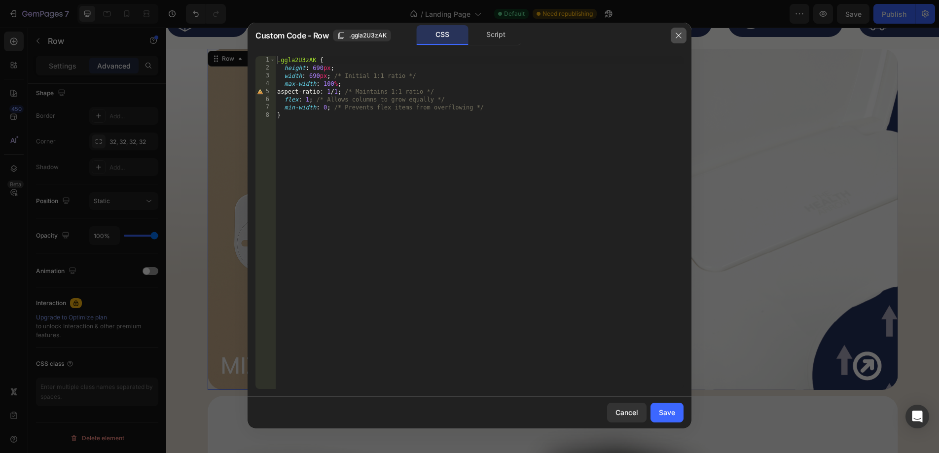
click at [677, 35] on icon "button" at bounding box center [678, 36] width 8 height 8
